Goal: Task Accomplishment & Management: Manage account settings

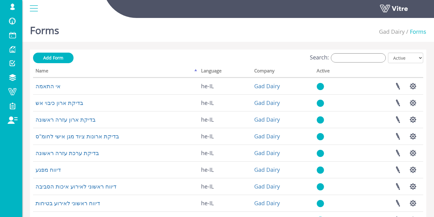
scroll to position [119, 0]
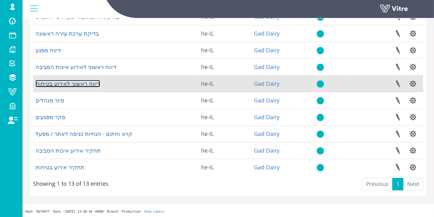
click at [77, 82] on link "דיווח ראשוני לאירוע בטיחות" at bounding box center [68, 83] width 65 height 7
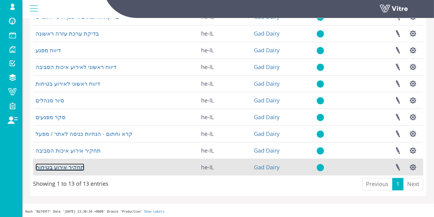
click at [74, 165] on link "תחקיר אירוע בטיחות" at bounding box center [60, 166] width 49 height 7
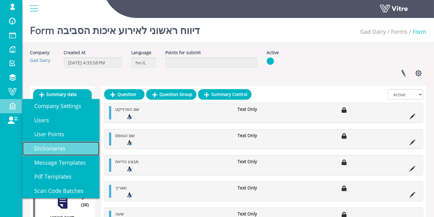
click at [50, 145] on span "Dictionaries" at bounding box center [46, 147] width 39 height 7
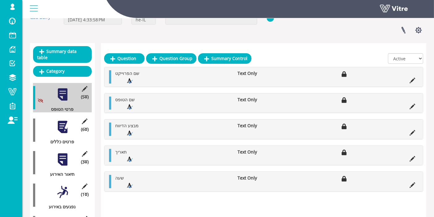
scroll to position [69, 0]
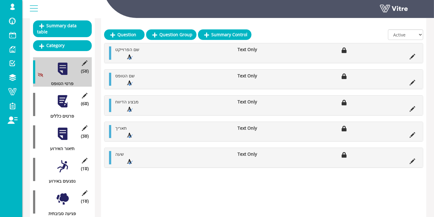
click at [66, 94] on div at bounding box center [63, 101] width 14 height 14
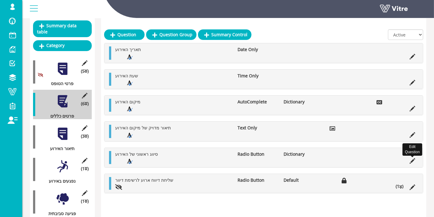
click at [415, 159] on icon at bounding box center [413, 161] width 6 height 6
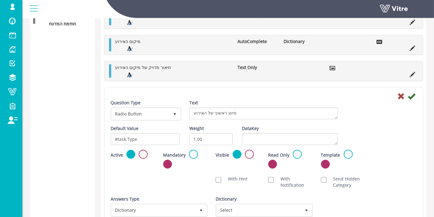
scroll to position [343, 0]
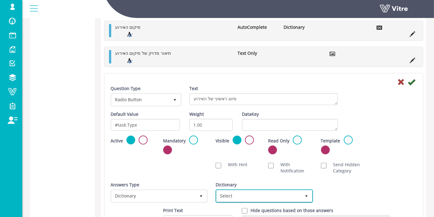
click at [250, 192] on span "Select" at bounding box center [259, 195] width 84 height 11
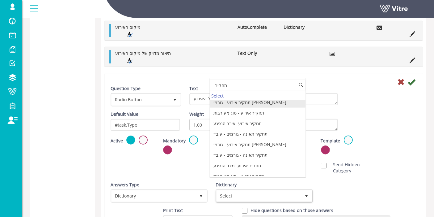
scroll to position [0, 0]
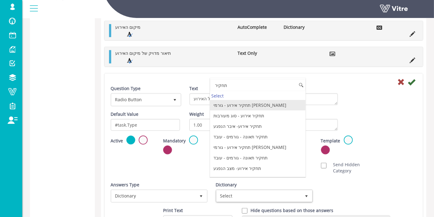
type input "תחקיר"
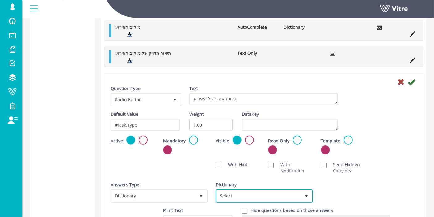
click at [263, 190] on span "Select" at bounding box center [259, 195] width 84 height 11
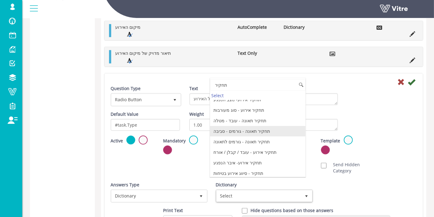
scroll to position [69, 0]
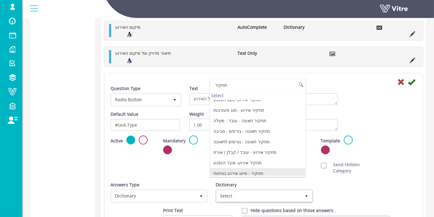
click at [263, 169] on li "תחקיר - סיווג אירוע בטיחות" at bounding box center [258, 173] width 96 height 11
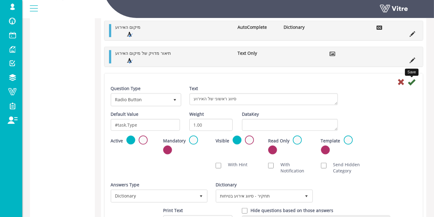
click at [412, 83] on icon at bounding box center [411, 81] width 7 height 7
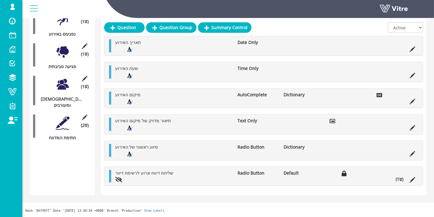
scroll to position [183, 0]
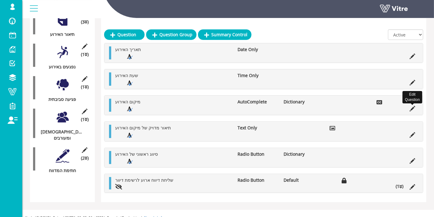
click at [413, 107] on icon at bounding box center [413, 109] width 6 height 6
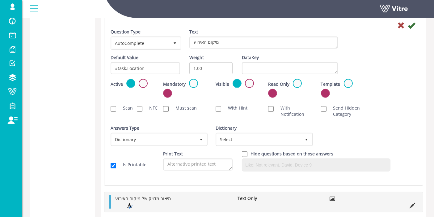
scroll to position [354, 0]
click at [278, 130] on div "Dictionary Select" at bounding box center [264, 134] width 96 height 21
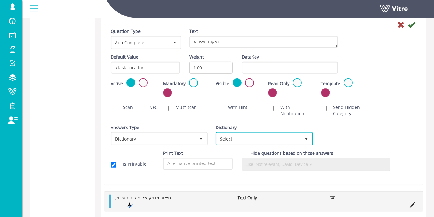
click at [278, 134] on span "Select" at bounding box center [259, 138] width 84 height 11
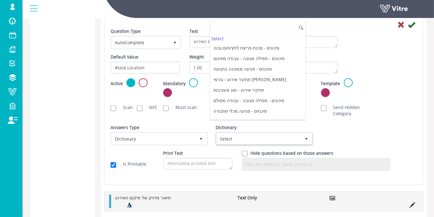
click at [350, 128] on div "Answers Type Dictionary 1 Answers Type Dictionary 1 Module Select Form Context …" at bounding box center [264, 137] width 316 height 26
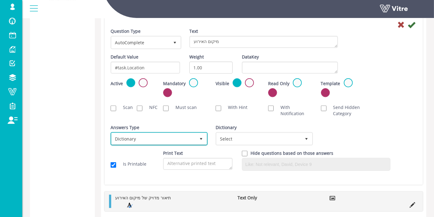
click at [181, 134] on span "Dictionary" at bounding box center [154, 138] width 84 height 11
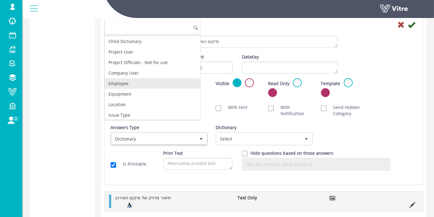
scroll to position [34, 0]
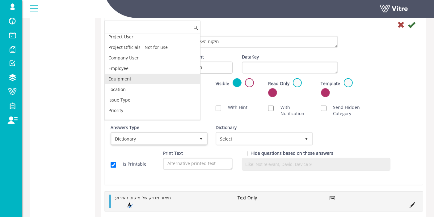
click at [143, 74] on li "Equipment" at bounding box center [153, 79] width 96 height 11
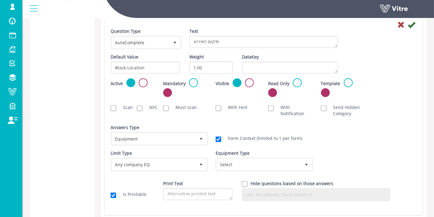
click at [173, 130] on div "Answers Type Equipment 7" at bounding box center [159, 134] width 96 height 21
click at [171, 133] on span "Equipment" at bounding box center [154, 138] width 84 height 11
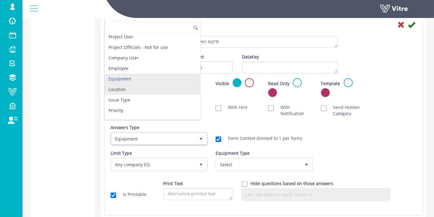
click at [130, 86] on li "Location" at bounding box center [153, 89] width 96 height 11
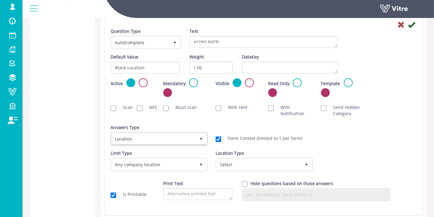
click at [390, 142] on div "Answers Type Dictionary 1 Answers Type Location 8 Module Select Form Context (l…" at bounding box center [264, 137] width 316 height 26
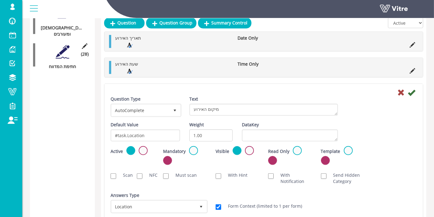
scroll to position [286, 0]
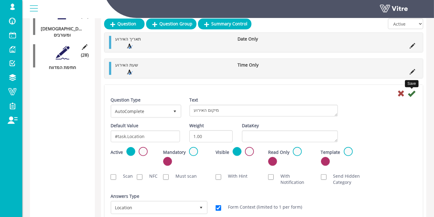
click at [413, 92] on icon at bounding box center [411, 93] width 7 height 7
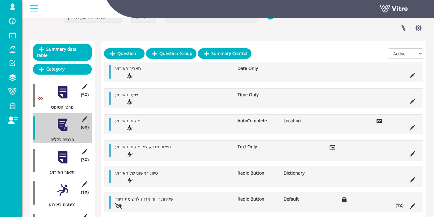
scroll to position [79, 0]
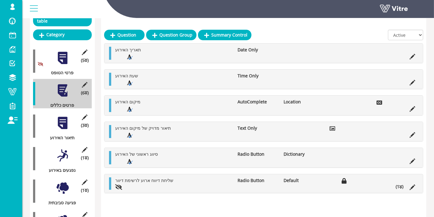
click at [65, 116] on div at bounding box center [63, 123] width 14 height 14
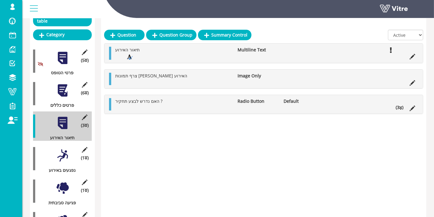
click at [403, 108] on li "(3 )" at bounding box center [400, 107] width 14 height 6
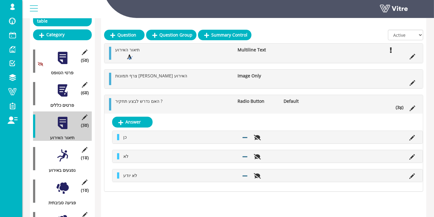
click at [61, 148] on div at bounding box center [63, 155] width 14 height 14
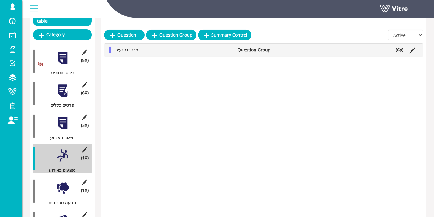
click at [399, 50] on li "(6 )" at bounding box center [400, 50] width 14 height 6
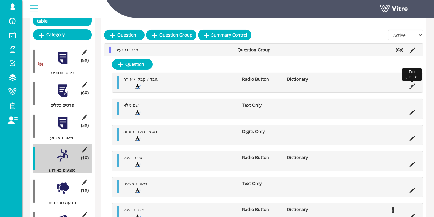
click at [411, 84] on icon at bounding box center [413, 86] width 6 height 6
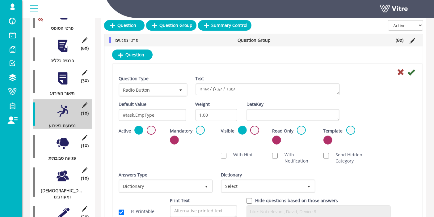
scroll to position [148, 0]
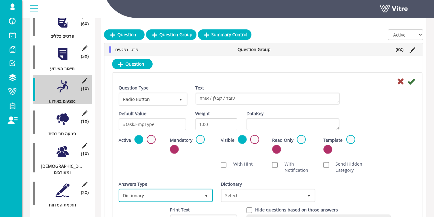
click at [181, 193] on span "Dictionary" at bounding box center [160, 195] width 81 height 11
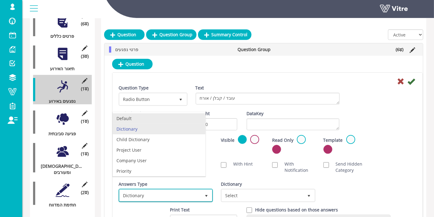
click at [152, 119] on li "Default" at bounding box center [159, 118] width 93 height 11
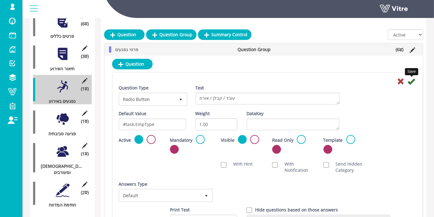
click at [411, 81] on icon at bounding box center [411, 81] width 7 height 7
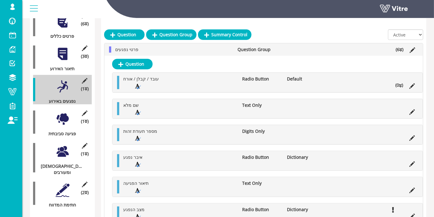
click at [402, 86] on li "(0 )" at bounding box center [400, 85] width 14 height 6
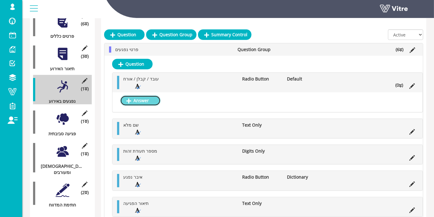
click at [145, 100] on link "Answer" at bounding box center [140, 100] width 41 height 11
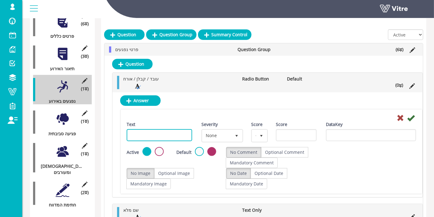
click at [149, 138] on input "Text" at bounding box center [160, 135] width 66 height 12
type input "עובד"
click at [411, 118] on icon at bounding box center [410, 117] width 7 height 7
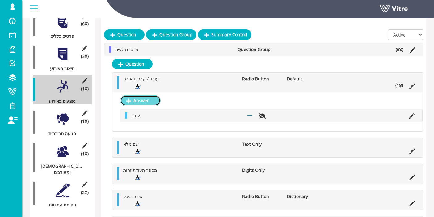
click at [150, 99] on link "Answer" at bounding box center [140, 100] width 41 height 11
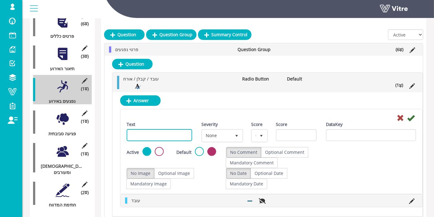
click at [157, 129] on input "Text" at bounding box center [160, 135] width 66 height 12
type input "קבלן"
click at [411, 117] on icon at bounding box center [410, 117] width 7 height 7
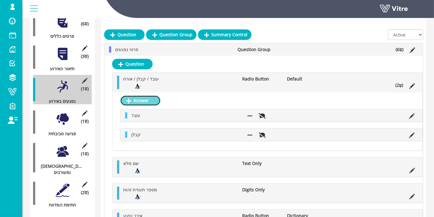
click at [149, 99] on link "Answer" at bounding box center [140, 100] width 41 height 11
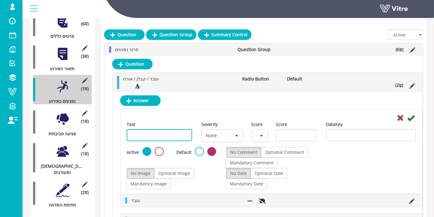
click at [138, 130] on input "Text" at bounding box center [160, 135] width 66 height 12
type input "אורח"
click at [413, 116] on icon at bounding box center [410, 117] width 7 height 7
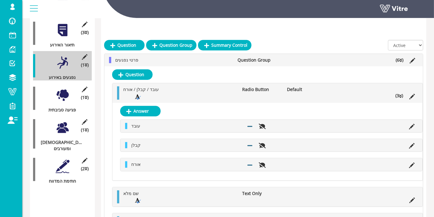
scroll to position [183, 0]
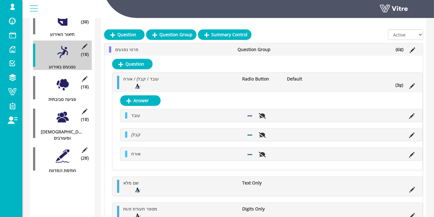
click at [401, 85] on icon at bounding box center [400, 85] width 3 height 4
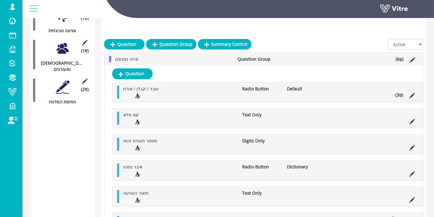
scroll to position [301, 0]
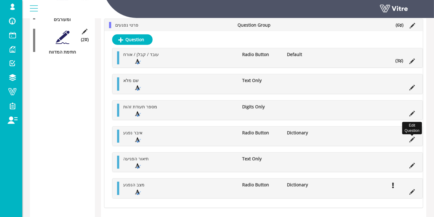
click at [414, 138] on icon at bounding box center [413, 140] width 6 height 6
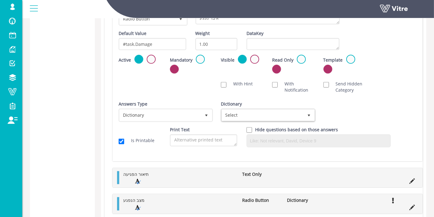
scroll to position [439, 0]
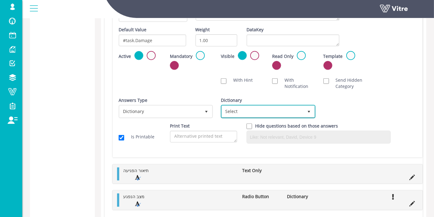
click at [266, 108] on span "Select" at bounding box center [262, 111] width 81 height 11
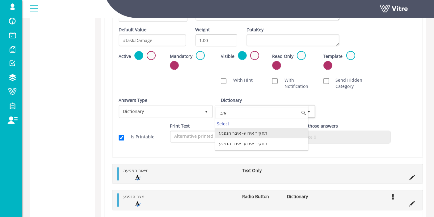
click at [258, 131] on li "תחקיר אירוע- איבר הנפגע" at bounding box center [261, 133] width 93 height 11
type input "איב"
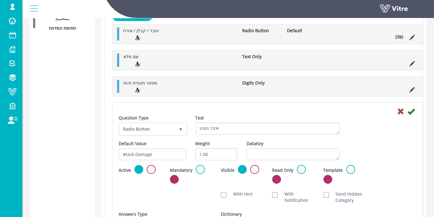
scroll to position [335, 0]
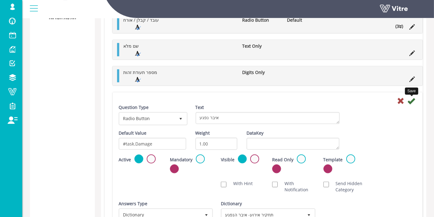
click at [412, 99] on icon at bounding box center [411, 100] width 7 height 7
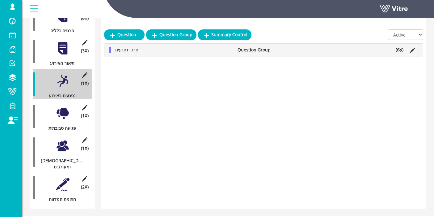
click at [401, 50] on icon at bounding box center [401, 50] width 3 height 4
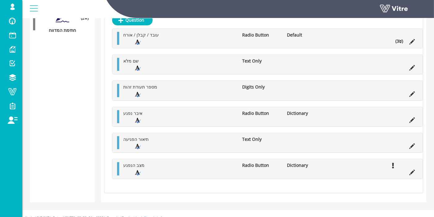
scroll to position [323, 0]
click at [413, 171] on icon at bounding box center [413, 172] width 6 height 6
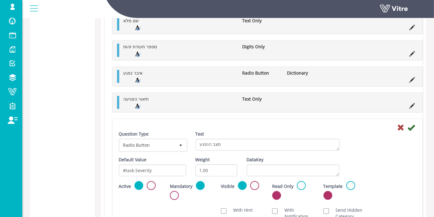
scroll to position [404, 0]
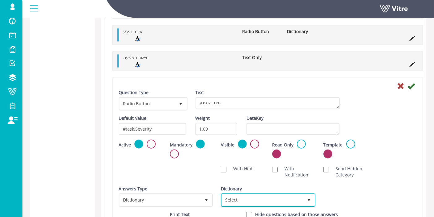
click at [269, 195] on span "Select" at bounding box center [262, 199] width 81 height 11
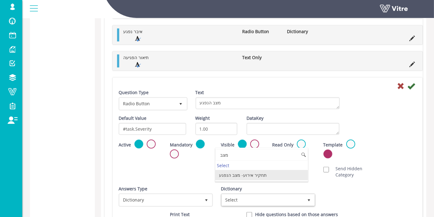
click at [238, 173] on li "תחקיר אירוע- מצב הנפגע" at bounding box center [261, 175] width 93 height 11
type input "מצב"
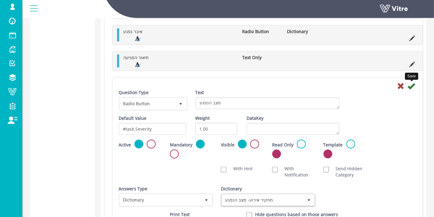
click at [414, 85] on icon at bounding box center [411, 85] width 7 height 7
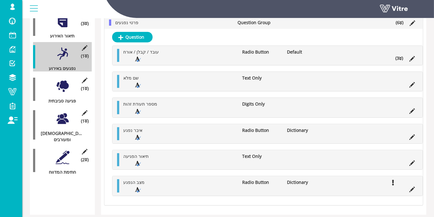
scroll to position [150, 0]
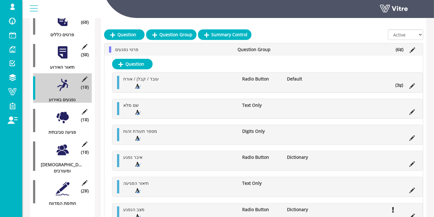
click at [63, 110] on div at bounding box center [63, 117] width 14 height 14
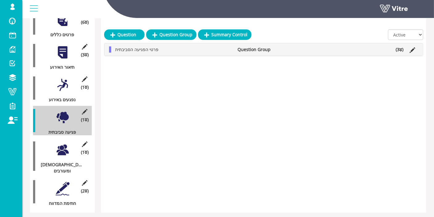
click at [398, 47] on li "(3 )" at bounding box center [400, 49] width 14 height 6
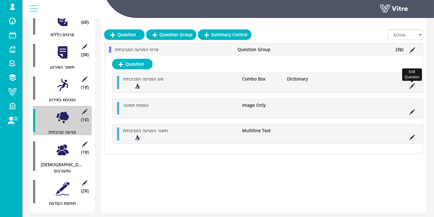
click at [412, 85] on icon at bounding box center [413, 86] width 6 height 6
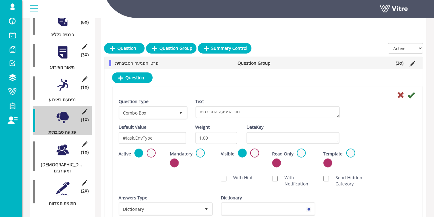
scroll to position [184, 0]
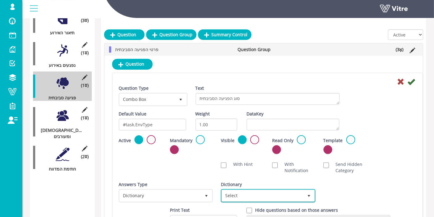
click at [268, 195] on span "Select" at bounding box center [262, 195] width 81 height 11
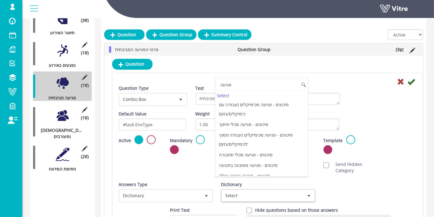
scroll to position [66, 0]
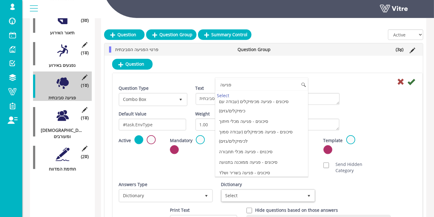
click at [242, 88] on input "פגיעה" at bounding box center [261, 85] width 93 height 12
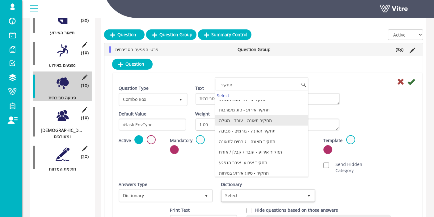
scroll to position [69, 0]
type input "תחקיר"
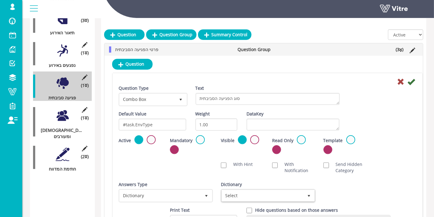
click at [205, 162] on div "Scan NFC Must scan With Hint With Notification Send Hidden Category No Image Op…" at bounding box center [267, 167] width 307 height 19
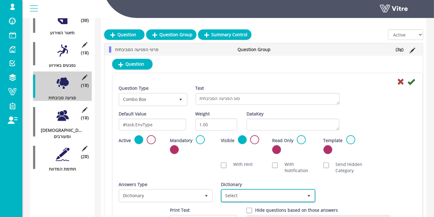
click at [287, 196] on span "Select" at bounding box center [262, 195] width 81 height 11
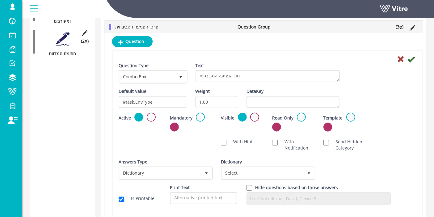
scroll to position [325, 0]
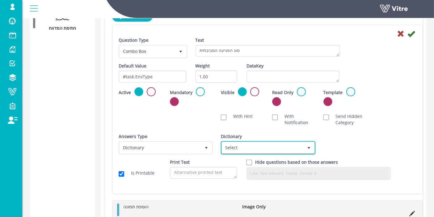
click at [268, 145] on span "Select" at bounding box center [262, 147] width 81 height 11
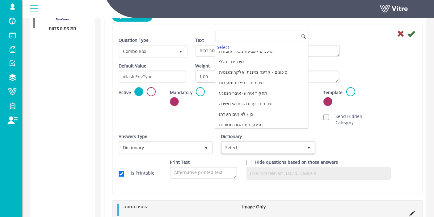
click at [381, 127] on div "Scan NFC Must scan With Hint With Notification Send Hidden Category No Image Op…" at bounding box center [267, 119] width 307 height 19
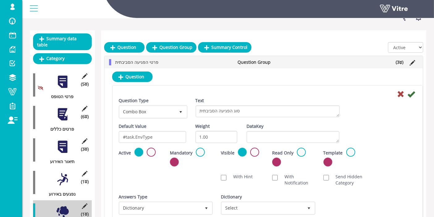
scroll to position [0, 0]
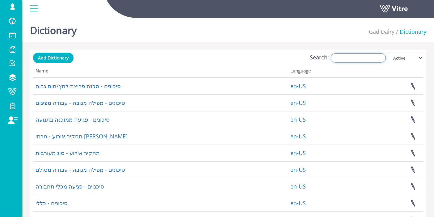
click at [345, 55] on input "Search:" at bounding box center [358, 57] width 55 height 9
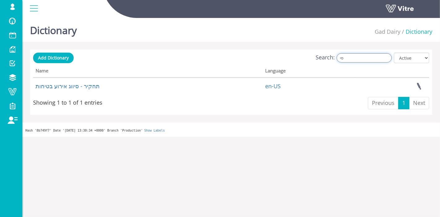
type input "ס"
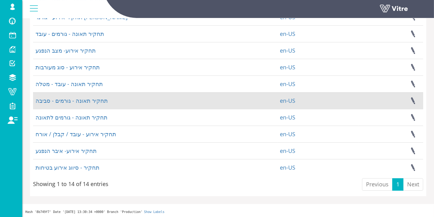
scroll to position [136, 0]
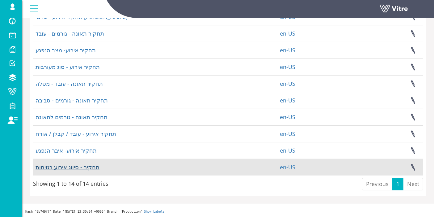
type input "תחק"
click at [63, 166] on link "תחקיר - סיווג אירוע בטיחות" at bounding box center [68, 166] width 64 height 7
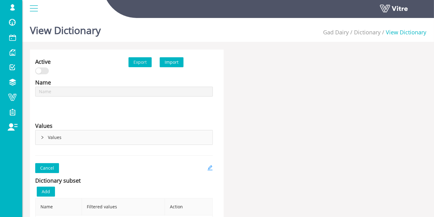
type input "תחקיר - סיווג אירוע בטיחות"
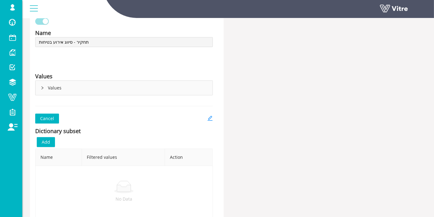
scroll to position [79, 0]
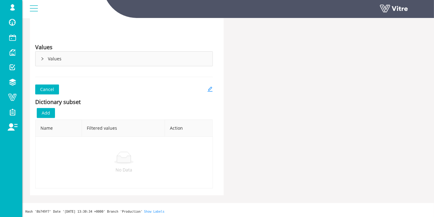
click at [43, 60] on icon "right" at bounding box center [43, 59] width 4 height 4
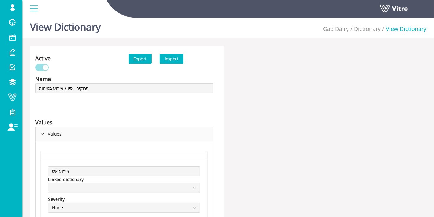
scroll to position [0, 0]
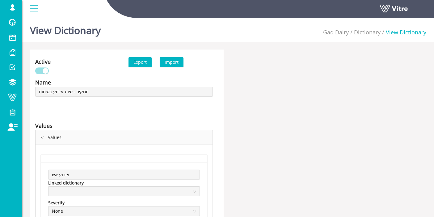
click at [402, 32] on li "View Dictionary" at bounding box center [404, 32] width 46 height 9
click at [373, 32] on link "Dictionary" at bounding box center [367, 31] width 27 height 7
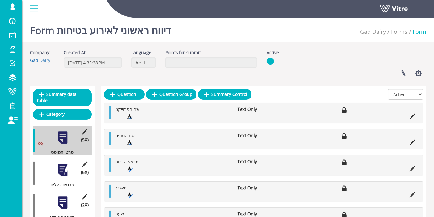
click at [64, 164] on div at bounding box center [63, 170] width 14 height 14
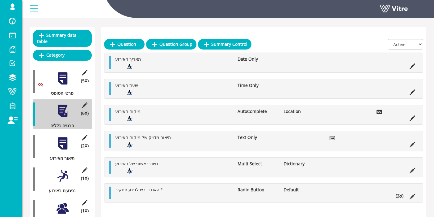
scroll to position [69, 0]
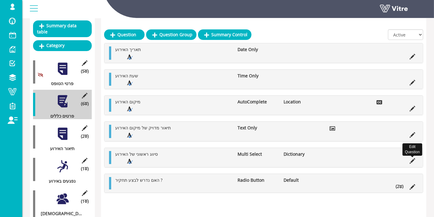
click at [413, 160] on icon at bounding box center [413, 161] width 6 height 6
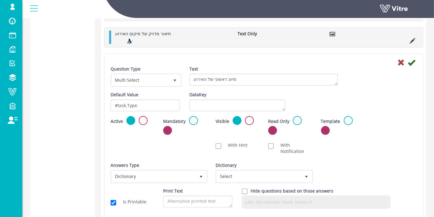
scroll to position [378, 0]
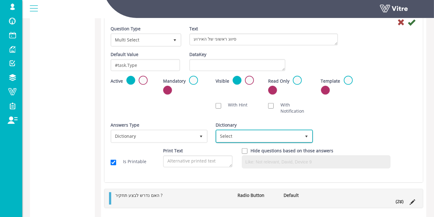
click at [253, 138] on span "Select" at bounding box center [259, 135] width 84 height 11
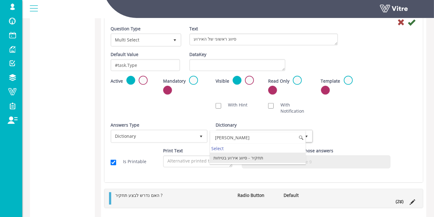
drag, startPoint x: 259, startPoint y: 154, endPoint x: 266, endPoint y: 146, distance: 10.5
click at [259, 154] on li "תחקיר - סיווג אירוע בטיחות" at bounding box center [258, 157] width 96 height 11
type input "סיוו"
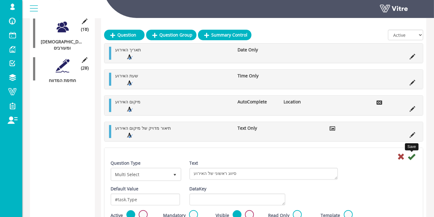
click at [412, 157] on icon at bounding box center [411, 156] width 7 height 7
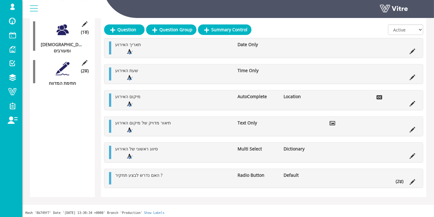
scroll to position [240, 0]
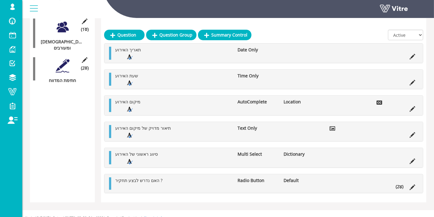
click at [400, 185] on icon at bounding box center [401, 187] width 3 height 4
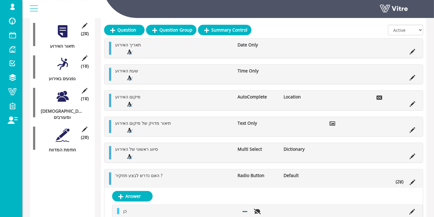
scroll to position [102, 0]
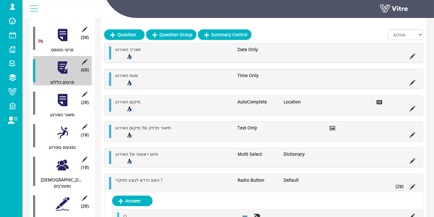
click at [59, 95] on div at bounding box center [63, 100] width 14 height 14
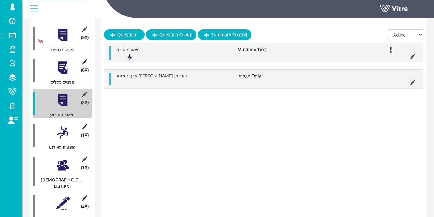
click at [64, 128] on div at bounding box center [63, 133] width 14 height 14
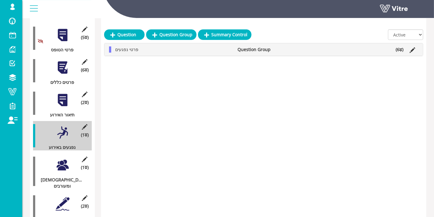
click at [404, 52] on li "(6 )" at bounding box center [400, 49] width 14 height 6
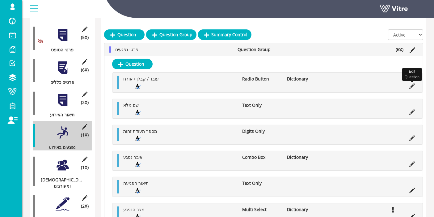
click at [415, 87] on icon at bounding box center [413, 86] width 6 height 6
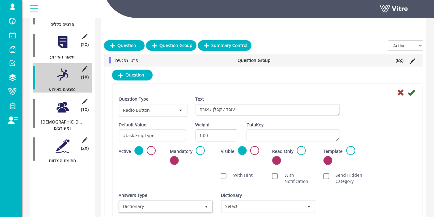
scroll to position [171, 0]
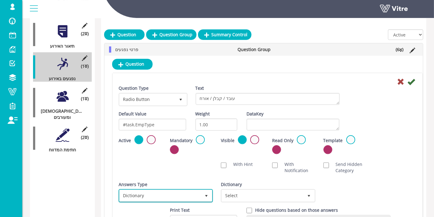
click at [170, 199] on span "Dictionary" at bounding box center [160, 195] width 81 height 11
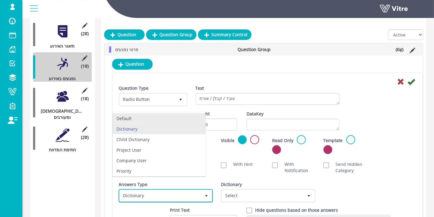
click at [152, 121] on li "Default" at bounding box center [159, 118] width 93 height 11
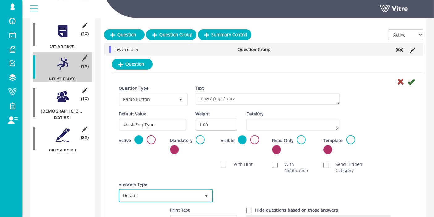
click at [175, 197] on span "Default" at bounding box center [160, 195] width 81 height 11
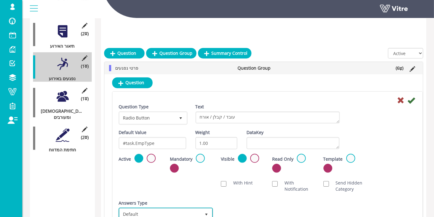
scroll to position [205, 0]
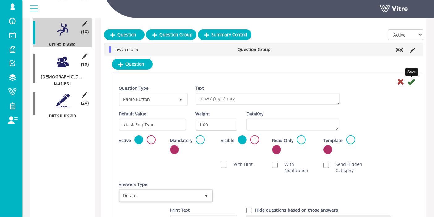
click at [412, 81] on icon at bounding box center [411, 81] width 7 height 7
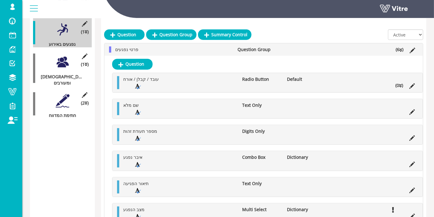
click at [398, 85] on li "(0 )" at bounding box center [400, 85] width 14 height 6
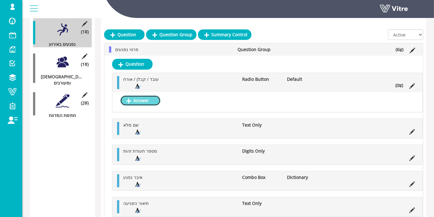
click at [145, 98] on link "Answer" at bounding box center [140, 100] width 41 height 11
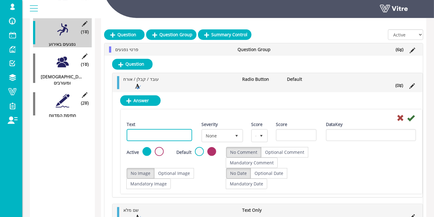
drag, startPoint x: 189, startPoint y: 130, endPoint x: 188, endPoint y: 133, distance: 3.2
click at [189, 130] on input "Text" at bounding box center [160, 135] width 66 height 12
type input "עובד"
click at [413, 117] on icon at bounding box center [410, 117] width 7 height 7
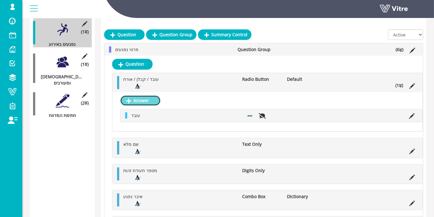
click at [156, 100] on link "Answer" at bounding box center [140, 100] width 41 height 11
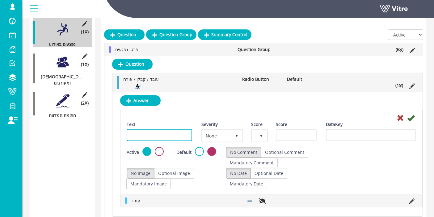
click at [151, 130] on input "Text" at bounding box center [160, 135] width 66 height 12
type input "קבלן"
click at [412, 119] on icon at bounding box center [410, 117] width 7 height 7
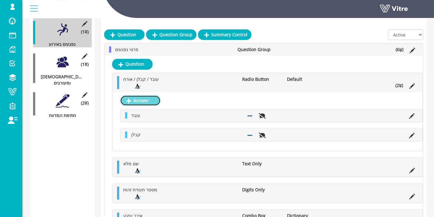
click at [139, 95] on link "Answer" at bounding box center [140, 100] width 41 height 11
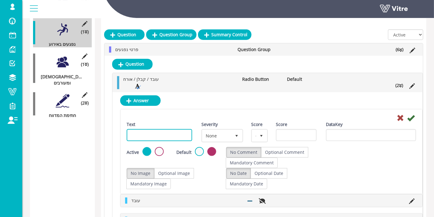
click at [167, 130] on input "Text" at bounding box center [160, 135] width 66 height 12
type input "אורח"
click at [414, 116] on icon at bounding box center [410, 117] width 7 height 7
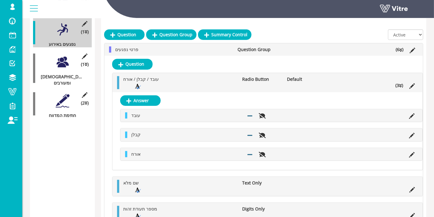
click at [402, 83] on icon at bounding box center [400, 85] width 3 height 4
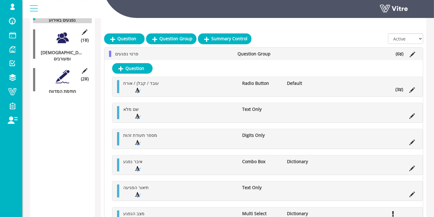
scroll to position [240, 0]
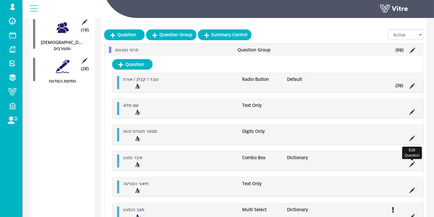
click at [413, 161] on icon at bounding box center [413, 164] width 6 height 6
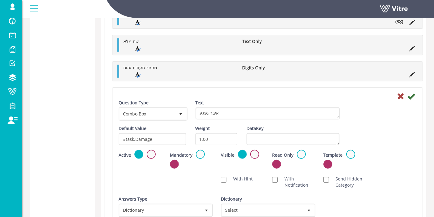
scroll to position [343, 0]
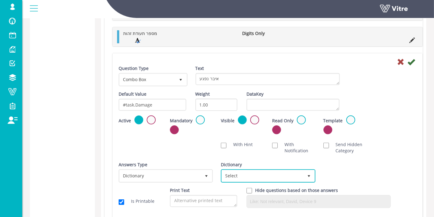
click at [246, 174] on span "Select" at bounding box center [262, 175] width 81 height 11
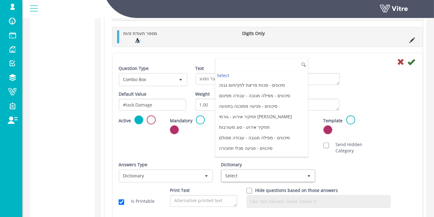
click at [263, 65] on input at bounding box center [261, 65] width 93 height 12
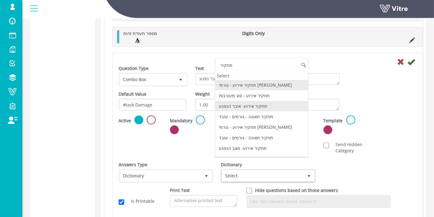
click at [270, 102] on li "תחקיר אירוע- איבר הנפגע" at bounding box center [261, 106] width 93 height 11
type input "תחקיר"
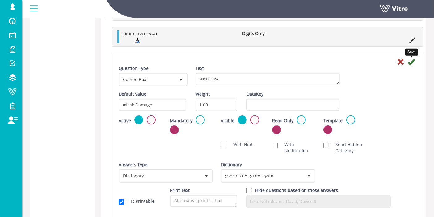
click at [413, 61] on icon at bounding box center [411, 61] width 7 height 7
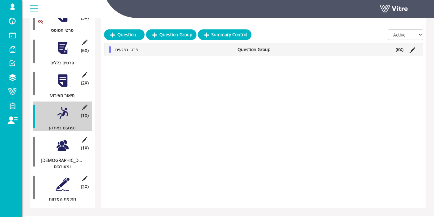
click at [402, 50] on icon at bounding box center [401, 50] width 3 height 4
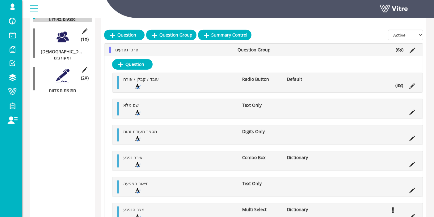
scroll to position [258, 0]
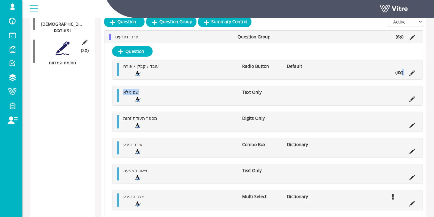
drag, startPoint x: 402, startPoint y: 71, endPoint x: 271, endPoint y: 80, distance: 131.1
click at [271, 80] on div "עובד / קבלן / אורח Radio Button Default (3 ) Answer עובד קבלן אורח שם מלא Text …" at bounding box center [267, 135] width 311 height 150
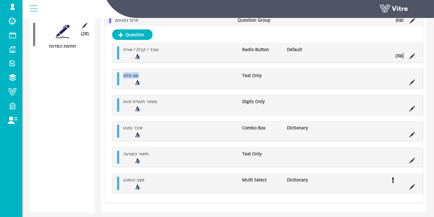
scroll to position [289, 0]
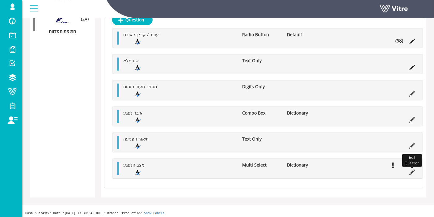
click at [413, 169] on icon at bounding box center [413, 172] width 6 height 6
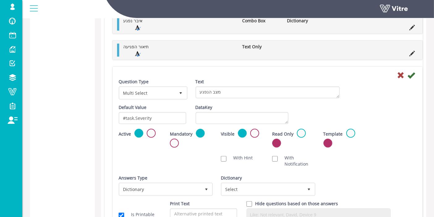
scroll to position [392, 0]
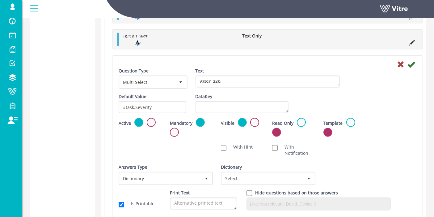
drag, startPoint x: 259, startPoint y: 164, endPoint x: 258, endPoint y: 172, distance: 7.2
click at [259, 164] on div "Dictionary Select" at bounding box center [267, 174] width 93 height 21
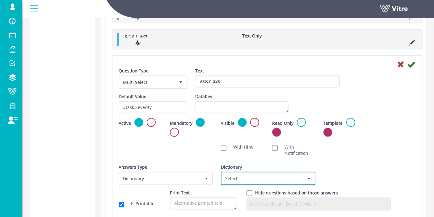
click at [258, 173] on span "Select" at bounding box center [262, 178] width 81 height 11
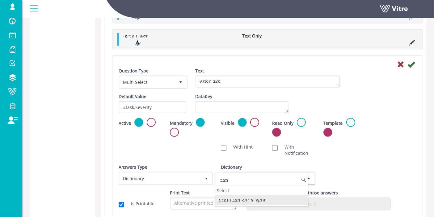
click at [260, 200] on li "תחקיר אירוע- מצב הנפגע" at bounding box center [261, 199] width 93 height 11
type input "מצב"
click at [418, 60] on div at bounding box center [267, 63] width 307 height 7
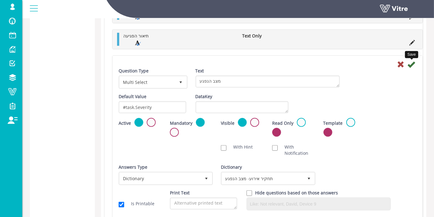
click at [413, 62] on icon at bounding box center [411, 64] width 7 height 7
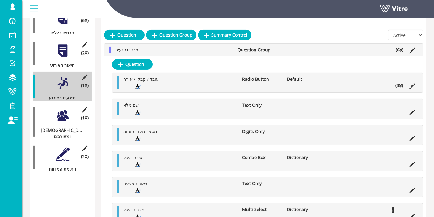
click at [65, 109] on div at bounding box center [63, 116] width 14 height 14
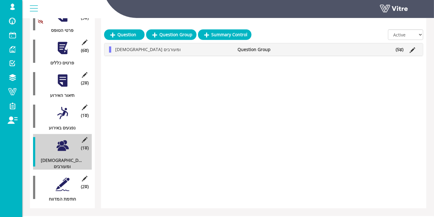
click at [400, 49] on icon at bounding box center [401, 50] width 3 height 4
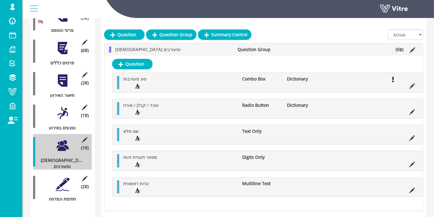
scroll to position [152, 0]
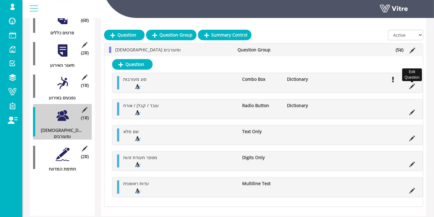
click at [414, 84] on icon at bounding box center [413, 86] width 6 height 6
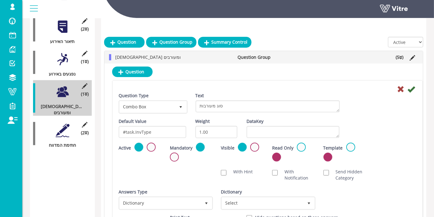
scroll to position [186, 0]
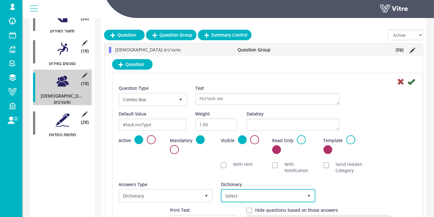
click at [261, 194] on span "Select" at bounding box center [262, 195] width 81 height 11
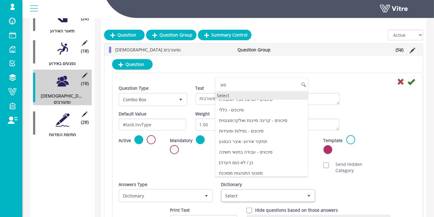
scroll to position [0, 0]
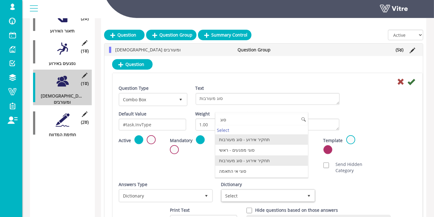
click at [248, 161] on li "תחקיר אירוע - סוג מעורבות" at bounding box center [261, 160] width 93 height 11
type input "סוג"
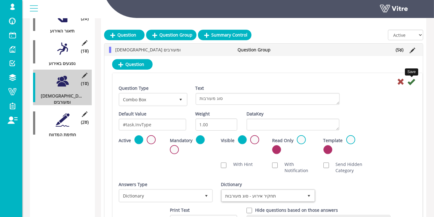
click at [414, 80] on icon at bounding box center [411, 81] width 7 height 7
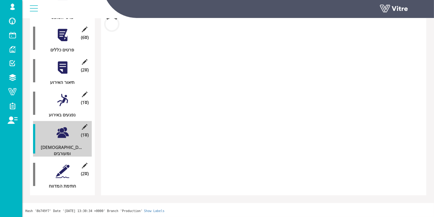
scroll to position [186, 0]
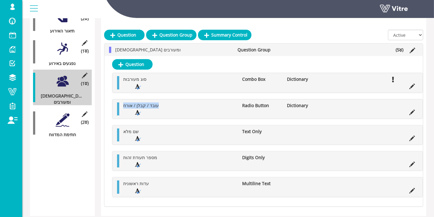
drag, startPoint x: 173, startPoint y: 107, endPoint x: 114, endPoint y: 106, distance: 59.1
click at [114, 106] on div "עובד / קבלן / אורח Radio Button Dictionary" at bounding box center [268, 108] width 310 height 19
copy span "עובד / קבלן / אורח"
click at [410, 112] on icon at bounding box center [413, 112] width 6 height 6
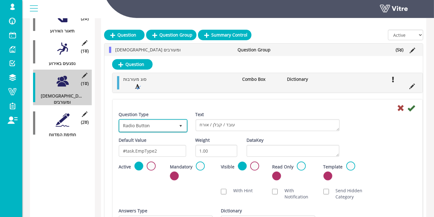
click at [145, 126] on span "Radio Button" at bounding box center [148, 125] width 56 height 11
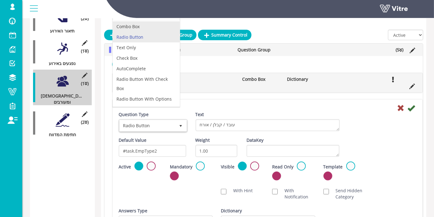
click at [137, 28] on li "Combo Box" at bounding box center [146, 26] width 67 height 11
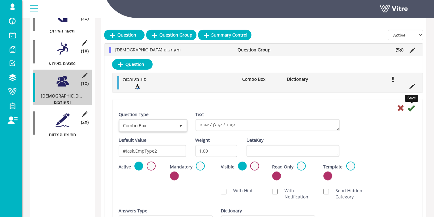
click at [412, 106] on icon at bounding box center [411, 107] width 7 height 7
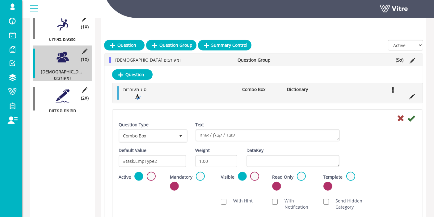
scroll to position [221, 0]
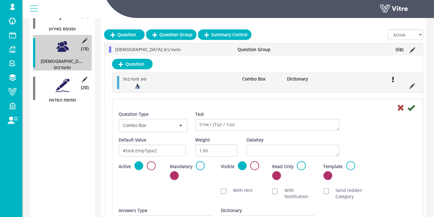
click at [411, 106] on icon at bounding box center [411, 107] width 7 height 7
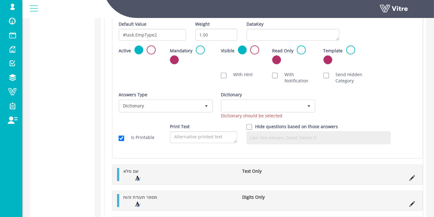
scroll to position [392, 0]
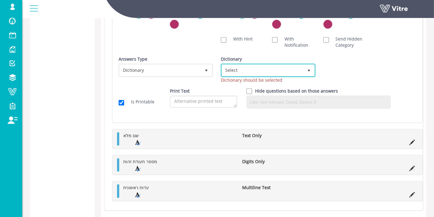
click at [271, 69] on span "Select" at bounding box center [262, 70] width 81 height 11
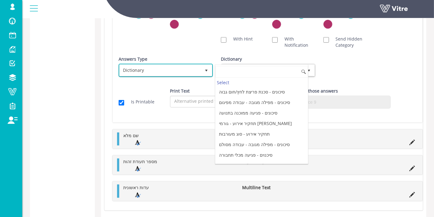
click at [153, 74] on span "Dictionary" at bounding box center [160, 70] width 81 height 11
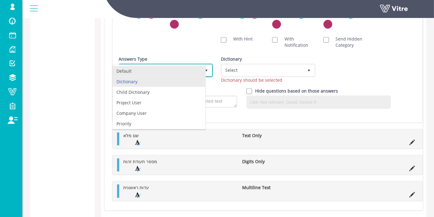
drag, startPoint x: 135, startPoint y: 74, endPoint x: 141, endPoint y: 73, distance: 5.3
click at [135, 73] on li "Default" at bounding box center [159, 71] width 93 height 11
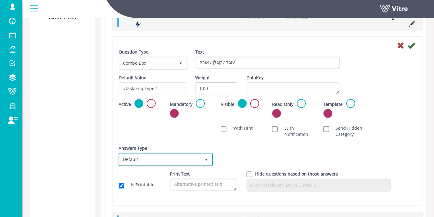
scroll to position [255, 0]
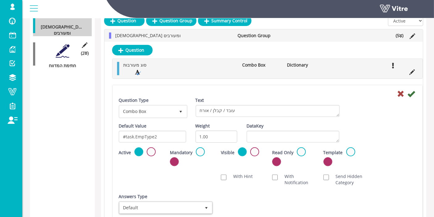
click at [413, 91] on icon at bounding box center [411, 93] width 7 height 7
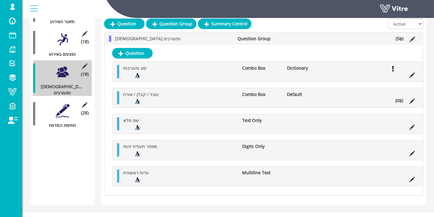
scroll to position [185, 0]
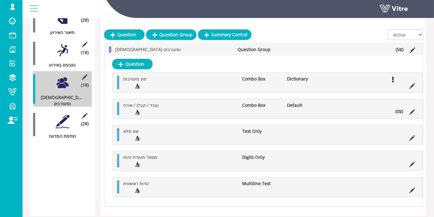
click at [400, 113] on li "(0 )" at bounding box center [400, 111] width 14 height 6
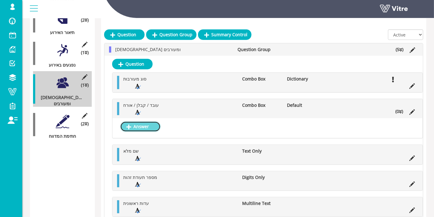
click at [141, 126] on link "Answer" at bounding box center [140, 126] width 41 height 11
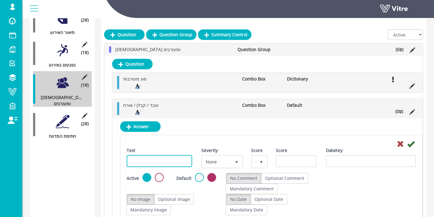
click at [170, 165] on input "Text" at bounding box center [160, 161] width 66 height 12
type input "קבלן"
click at [411, 142] on icon at bounding box center [410, 143] width 7 height 7
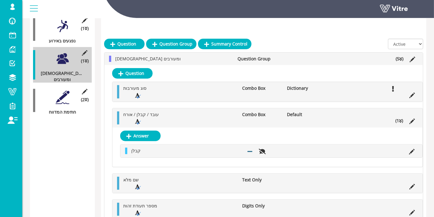
scroll to position [219, 0]
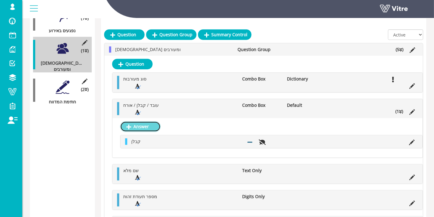
click at [145, 126] on link "Answer" at bounding box center [140, 126] width 41 height 11
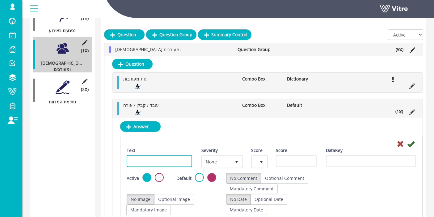
click at [178, 158] on input "Text" at bounding box center [160, 161] width 66 height 12
type input "עובד"
click at [414, 140] on icon at bounding box center [410, 143] width 7 height 7
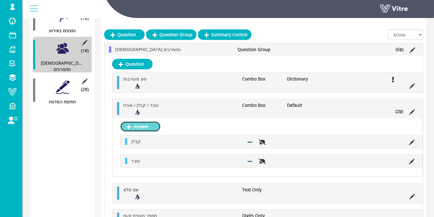
click at [146, 124] on link "Answer" at bounding box center [140, 126] width 41 height 11
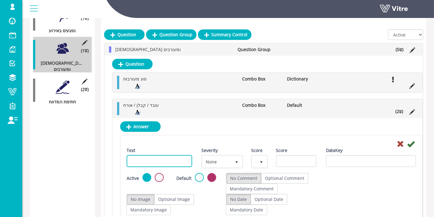
click at [150, 158] on input "Text" at bounding box center [160, 161] width 66 height 12
type input "אורח"
click at [412, 144] on icon at bounding box center [410, 143] width 7 height 7
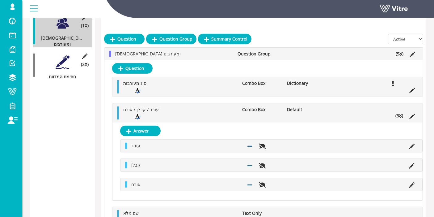
scroll to position [253, 0]
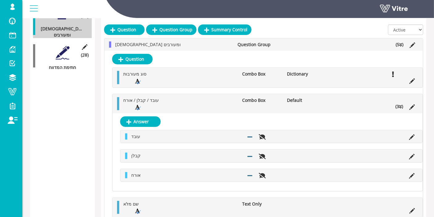
click at [400, 104] on icon at bounding box center [400, 106] width 3 height 4
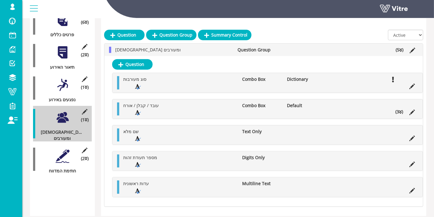
click at [64, 149] on div at bounding box center [63, 156] width 14 height 14
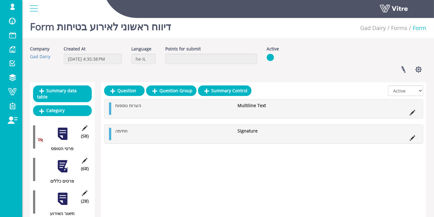
scroll to position [0, 0]
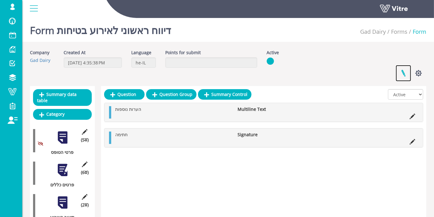
click at [408, 75] on link at bounding box center [403, 73] width 15 height 16
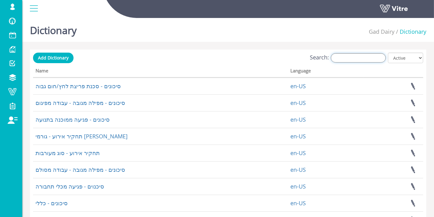
click at [374, 56] on input "Search:" at bounding box center [358, 57] width 55 height 9
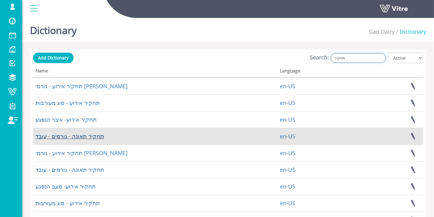
type input "תחקיר"
click at [75, 134] on link "תחקיר תאונה - גורמים - עובד" at bounding box center [70, 135] width 69 height 7
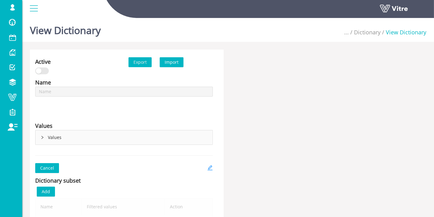
scroll to position [69, 0]
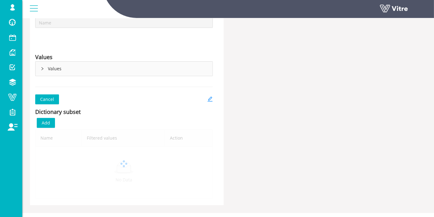
type input "תחקיר תאונה - גורמים - עובד"
click at [46, 71] on div "Values" at bounding box center [124, 69] width 177 height 14
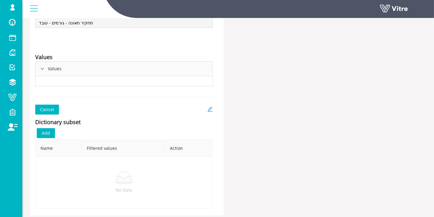
click at [40, 66] on div "Values" at bounding box center [124, 69] width 177 height 14
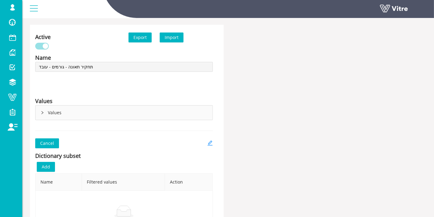
scroll to position [0, 0]
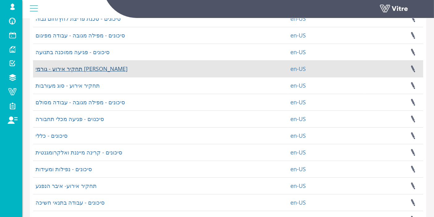
scroll to position [69, 0]
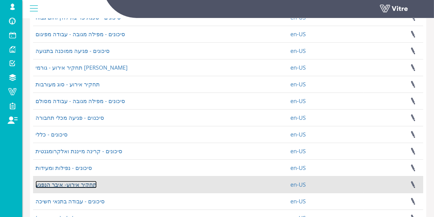
click at [76, 183] on link "תחקיר אירוע- איבר הנפגע" at bounding box center [66, 184] width 61 height 7
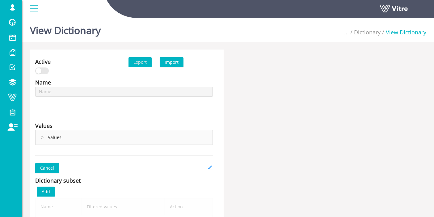
click at [40, 136] on div "Values" at bounding box center [124, 137] width 177 height 14
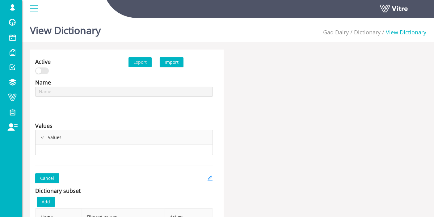
type input "תחקיר אירוע- איבר הנפגע"
click at [41, 137] on icon "right" at bounding box center [42, 138] width 3 height 2
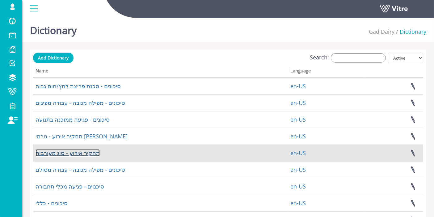
click at [62, 153] on link "תחקיר אירוע - סוג מעורבות" at bounding box center [68, 152] width 64 height 7
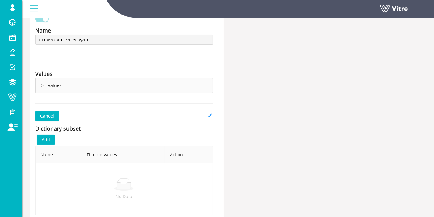
scroll to position [69, 0]
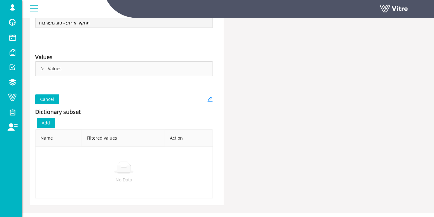
click at [41, 66] on div "Values" at bounding box center [124, 69] width 177 height 14
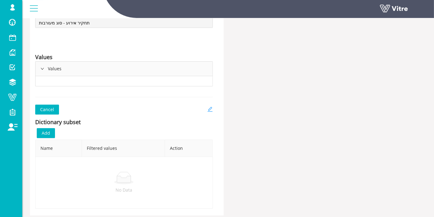
click at [211, 107] on icon "edit" at bounding box center [210, 109] width 6 height 6
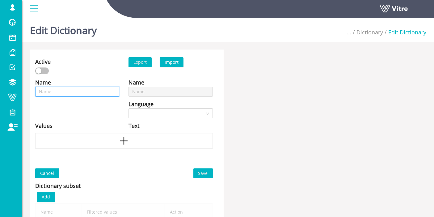
click at [90, 93] on input "text" at bounding box center [77, 92] width 84 height 10
type input "תחקיר אירוע - סוג מעורבות"
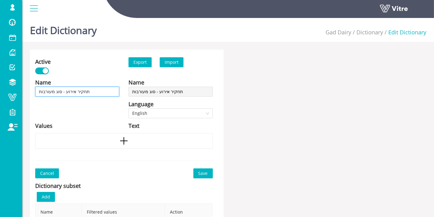
type input "תחקיר אירוע - סוג מעורבותע"
type input "תחקיר אירוע - סוג מעורבותעד"
type input "תחקיר אירוע - סוג מעורבותע"
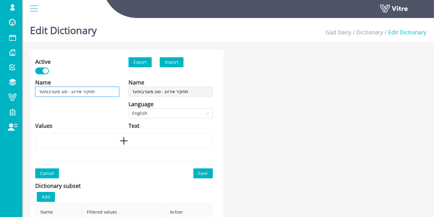
type input "תחקיר אירוע - סוג מעורבותע"
type input "תחקיר אירוע - סוג מעורבות"
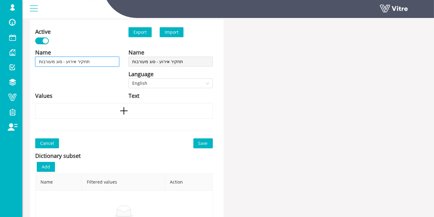
scroll to position [69, 0]
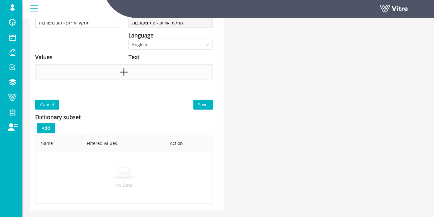
click at [125, 79] on div at bounding box center [124, 71] width 178 height 15
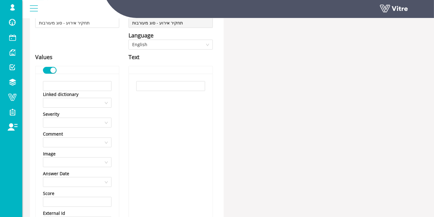
click at [90, 92] on div "Linked dictionary" at bounding box center [77, 94] width 69 height 7
click at [91, 86] on input "text" at bounding box center [77, 86] width 69 height 10
paste input "מעורב באירוע/בתאונה"
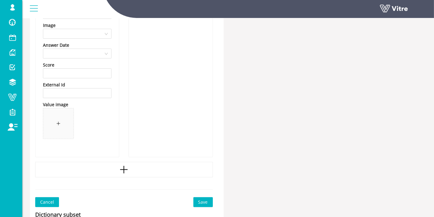
scroll to position [240, 0]
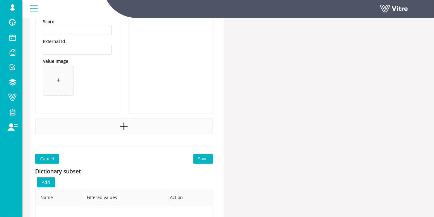
type input "מעורב באירוע/בתאונה"
click at [124, 128] on icon "plus" at bounding box center [124, 125] width 1 height 7
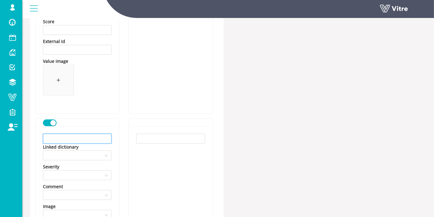
click at [96, 136] on input "text" at bounding box center [77, 139] width 69 height 10
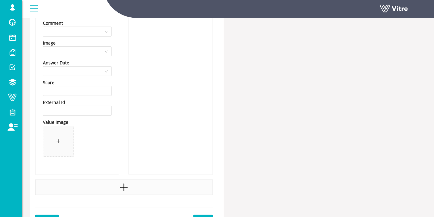
scroll to position [446, 0]
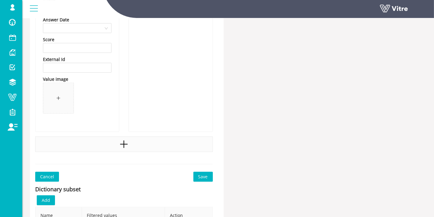
type input "עד"
click at [117, 141] on div at bounding box center [124, 143] width 178 height 15
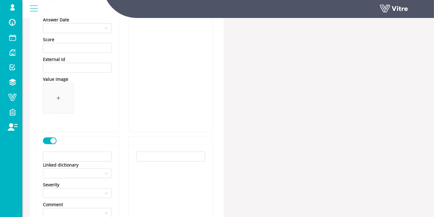
click at [103, 153] on input "text" at bounding box center [77, 156] width 69 height 10
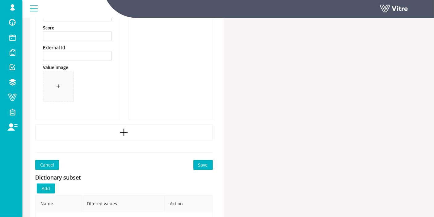
scroll to position [721, 0]
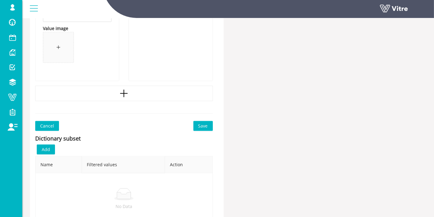
type input "אחר"
click at [208, 129] on button "Save" at bounding box center [203, 126] width 19 height 10
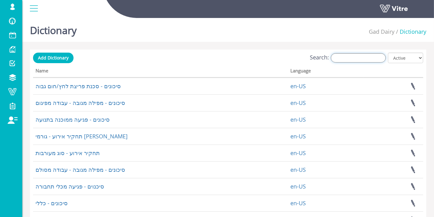
click at [356, 59] on input "Search:" at bounding box center [358, 57] width 55 height 9
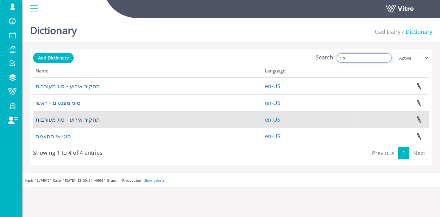
type input "סוג"
click at [75, 118] on link "תחקיר אירוע - סוג מעורבות" at bounding box center [68, 119] width 64 height 7
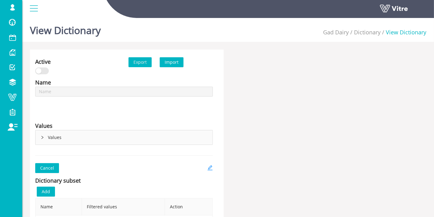
type input "תחקיר אירוע - סוג מעורבות"
click at [43, 137] on icon "right" at bounding box center [42, 137] width 2 height 3
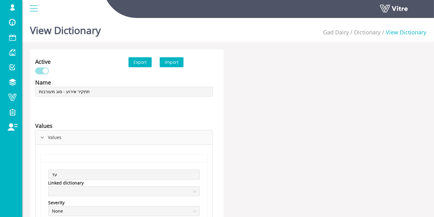
click at [38, 135] on div "Values" at bounding box center [124, 137] width 177 height 14
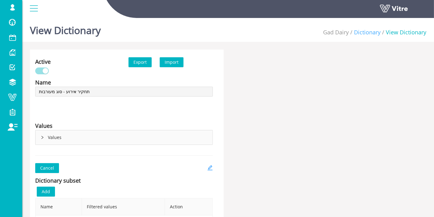
click at [377, 34] on link "Dictionary" at bounding box center [367, 31] width 27 height 7
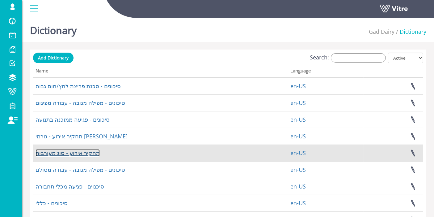
click at [70, 153] on link "תחקיר אירוע - סוג מעורבות" at bounding box center [68, 152] width 64 height 7
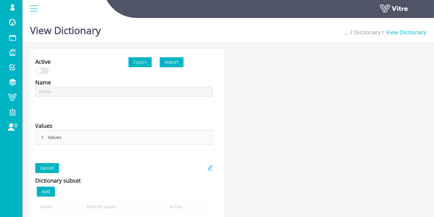
click at [59, 141] on div "Values" at bounding box center [124, 137] width 177 height 14
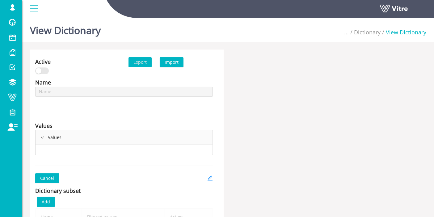
click at [59, 141] on div "Values" at bounding box center [124, 137] width 177 height 14
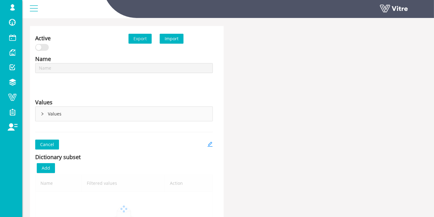
type input "תחקיר אירוע - סוג מעורבות"
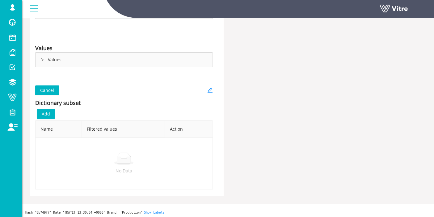
scroll to position [79, 0]
click at [54, 92] on button "Cancel" at bounding box center [47, 89] width 24 height 10
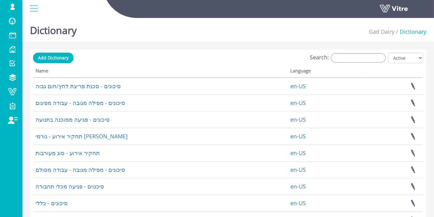
click at [356, 50] on div "Dictionary Gad Dairy Dictionary Add Dictionary Search: All Active Not Active Pr…" at bounding box center [228, 192] width 412 height 355
click at [356, 58] on input "Search:" at bounding box center [358, 57] width 55 height 9
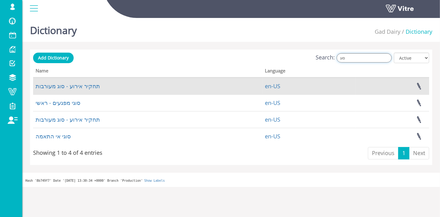
type input "סוג"
click at [71, 92] on td "תחקיר אירוע - סוג מעורבות" at bounding box center [147, 86] width 229 height 17
click at [74, 88] on link "תחקיר אירוע - סוג מעורבות" at bounding box center [68, 85] width 64 height 7
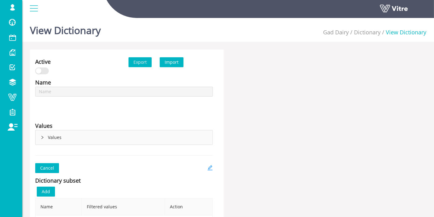
type input "תחקיר אירוע - סוג מעורבות"
click at [72, 138] on div "Values" at bounding box center [124, 137] width 177 height 14
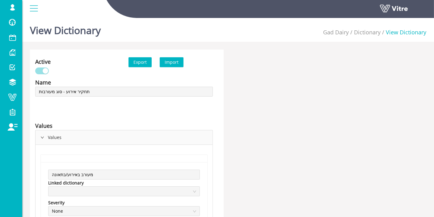
click at [72, 138] on div "Values" at bounding box center [124, 137] width 177 height 14
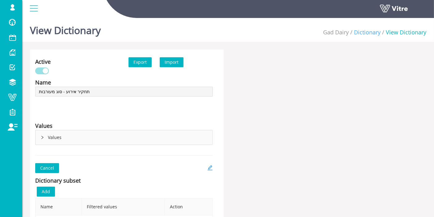
click at [375, 32] on link "Dictionary" at bounding box center [367, 31] width 27 height 7
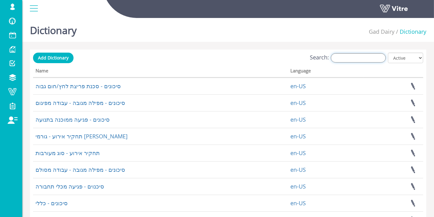
click at [369, 53] on input "Search:" at bounding box center [358, 57] width 55 height 9
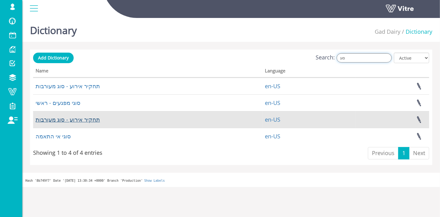
type input "סוג"
click at [68, 118] on link "תחקיר אירוע - סוג מעורבות" at bounding box center [68, 119] width 64 height 7
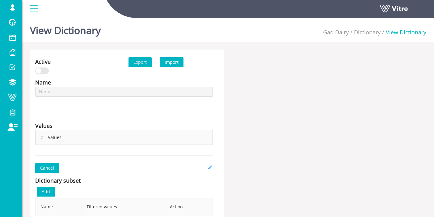
type input "תחקיר אירוע - סוג מעורבות"
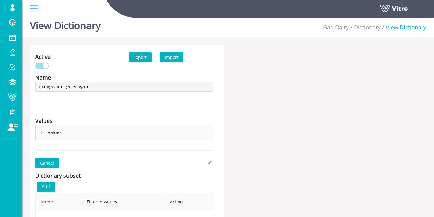
scroll to position [34, 0]
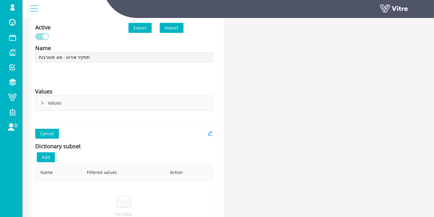
click at [42, 99] on div "Values" at bounding box center [124, 103] width 177 height 14
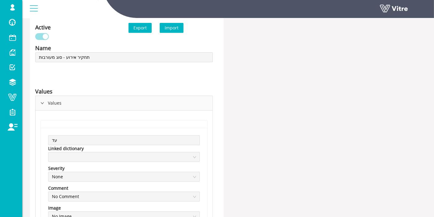
click at [43, 100] on div "Values" at bounding box center [124, 103] width 177 height 14
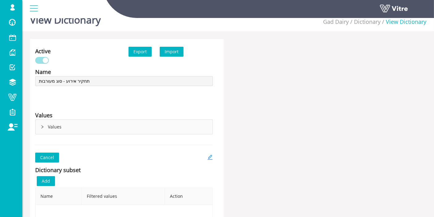
scroll to position [0, 0]
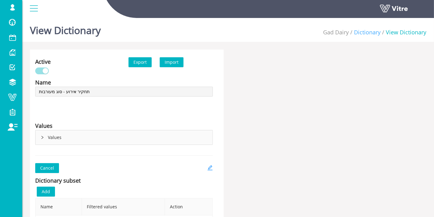
click at [373, 32] on link "Dictionary" at bounding box center [367, 31] width 27 height 7
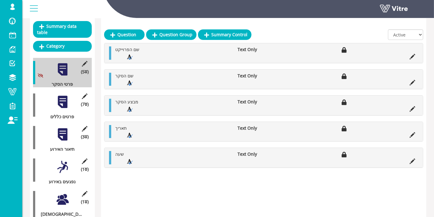
scroll to position [69, 0]
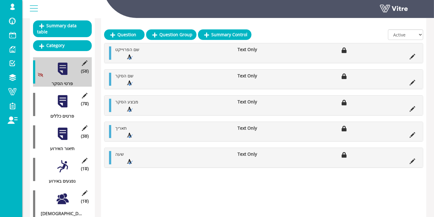
click at [63, 95] on div at bounding box center [63, 101] width 14 height 14
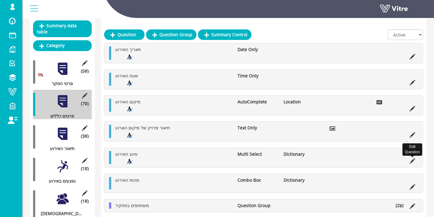
click at [416, 160] on icon at bounding box center [413, 161] width 6 height 6
click at [413, 159] on icon at bounding box center [413, 161] width 6 height 6
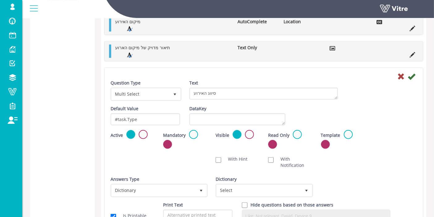
scroll to position [549, 0]
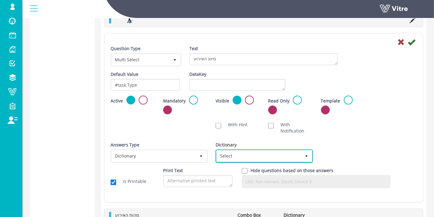
click at [255, 157] on span "Select" at bounding box center [259, 155] width 84 height 11
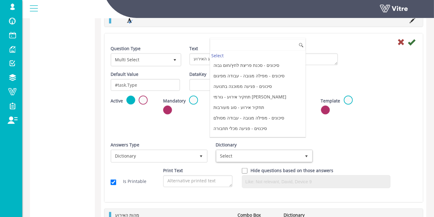
click at [238, 44] on input at bounding box center [258, 45] width 96 height 12
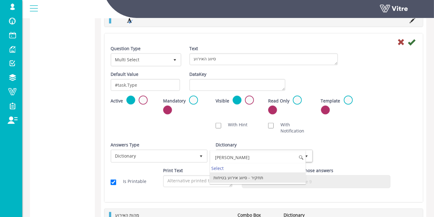
click at [248, 176] on li "תחקיר - סיווג אירוע בטיחות" at bounding box center [258, 177] width 96 height 11
type input "סיוו"
click at [410, 40] on icon at bounding box center [411, 41] width 7 height 7
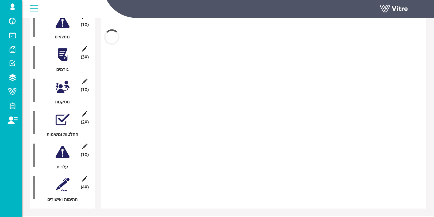
scroll to position [462, 0]
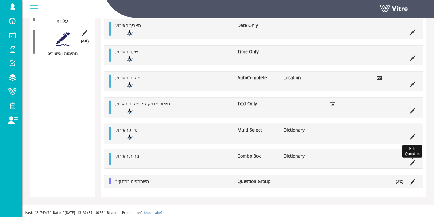
click at [412, 160] on icon at bounding box center [413, 163] width 6 height 6
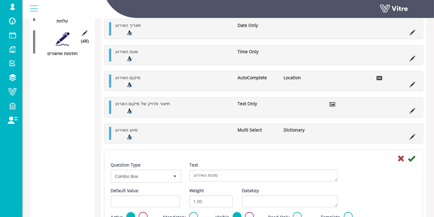
scroll to position [549, 0]
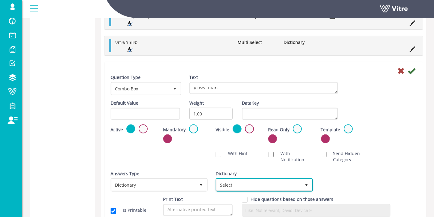
click at [247, 186] on span "Select" at bounding box center [259, 184] width 84 height 11
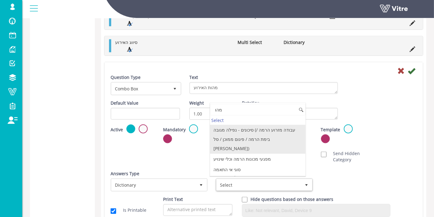
type input "מהות"
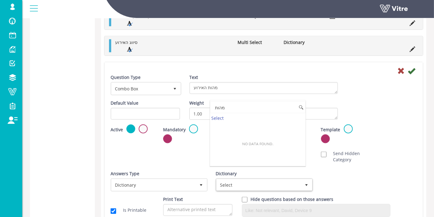
click at [236, 104] on input "מהות" at bounding box center [258, 107] width 96 height 12
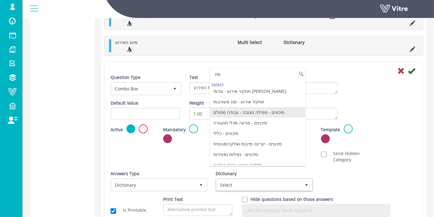
scroll to position [0, 0]
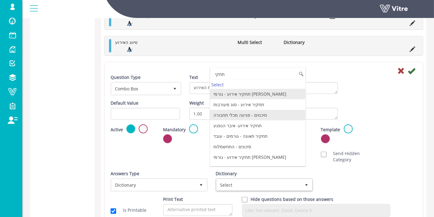
type input "תחקיר"
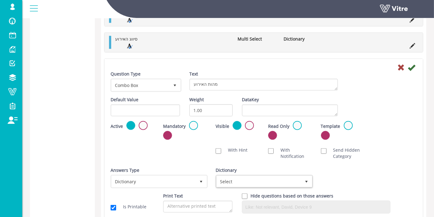
scroll to position [549, 0]
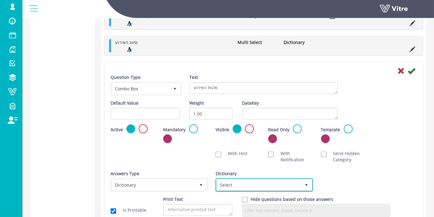
click at [258, 184] on span "Select" at bounding box center [259, 184] width 84 height 11
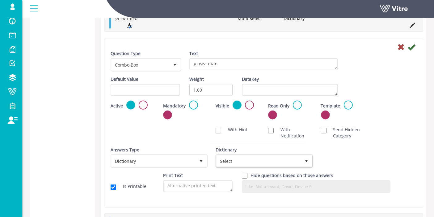
scroll to position [584, 0]
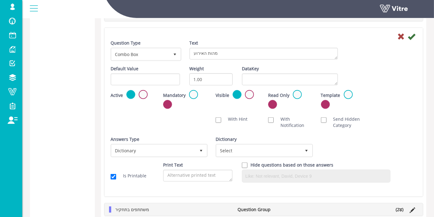
click at [180, 127] on div "Scan NFC Must scan With Hint With Notification Send Hidden Category No Image Op…" at bounding box center [264, 122] width 316 height 19
click at [163, 50] on span "Combo Box" at bounding box center [141, 54] width 58 height 11
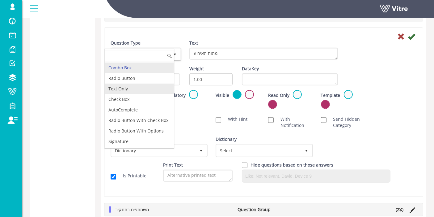
click at [154, 90] on li "Text Only" at bounding box center [139, 88] width 69 height 11
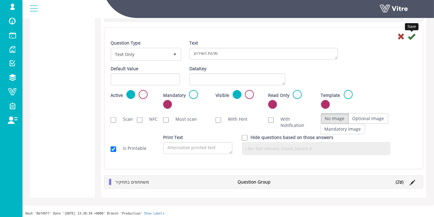
click at [412, 33] on icon at bounding box center [411, 36] width 7 height 7
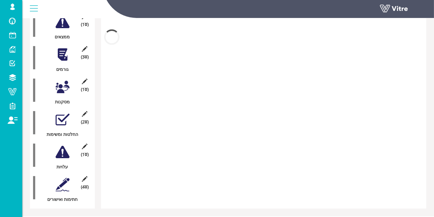
scroll to position [462, 0]
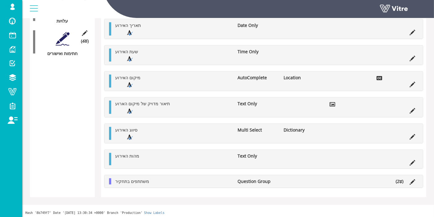
click at [394, 181] on li "(2 )" at bounding box center [400, 181] width 14 height 6
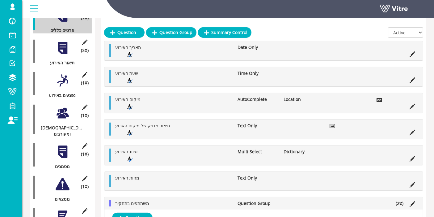
scroll to position [51, 0]
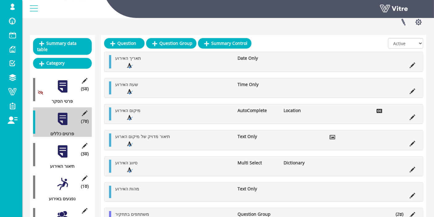
click at [61, 148] on div at bounding box center [63, 151] width 14 height 14
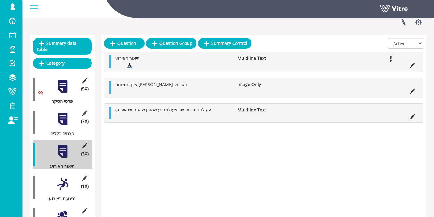
click at [63, 177] on div at bounding box center [63, 184] width 14 height 14
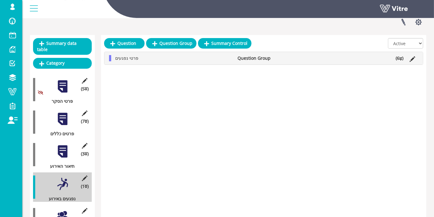
click at [400, 57] on icon at bounding box center [401, 59] width 3 height 4
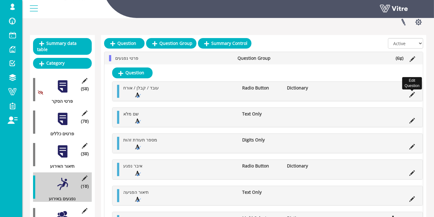
click at [411, 94] on icon at bounding box center [413, 95] width 6 height 6
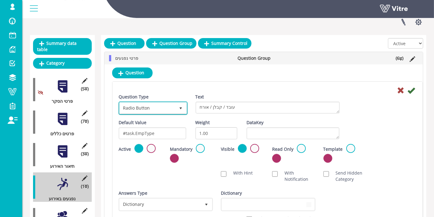
click at [170, 108] on span "Radio Button" at bounding box center [148, 107] width 56 height 11
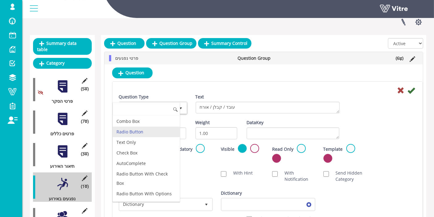
click at [147, 111] on input at bounding box center [146, 110] width 67 height 12
click at [147, 120] on li "Combo Box" at bounding box center [146, 121] width 67 height 11
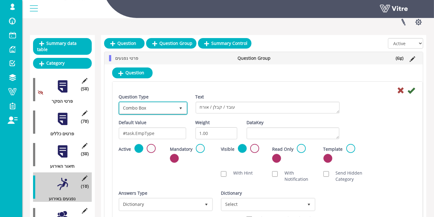
click at [169, 109] on span "Combo Box" at bounding box center [148, 107] width 56 height 11
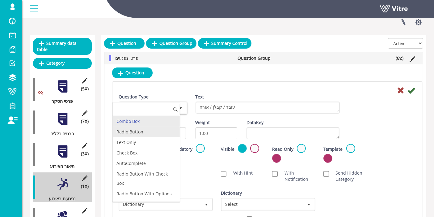
click at [146, 127] on li "Radio Button" at bounding box center [146, 131] width 67 height 11
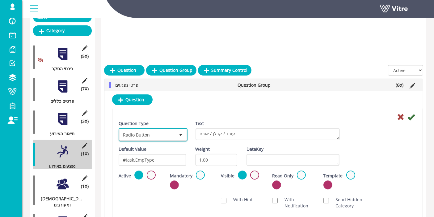
scroll to position [120, 0]
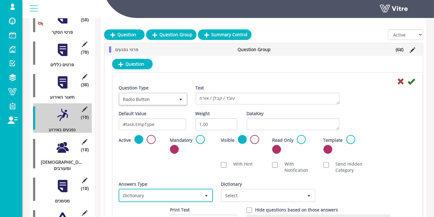
click at [172, 192] on span "Dictionary" at bounding box center [160, 195] width 81 height 11
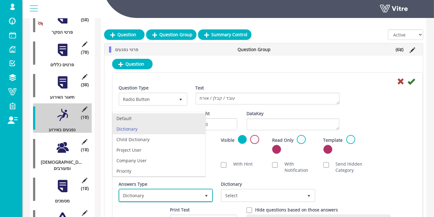
click at [163, 120] on li "Default" at bounding box center [159, 118] width 93 height 11
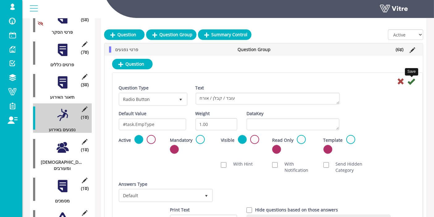
click at [412, 82] on icon at bounding box center [411, 81] width 7 height 7
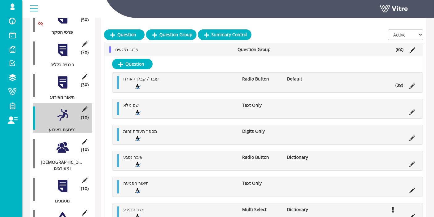
click at [401, 84] on icon at bounding box center [400, 85] width 3 height 4
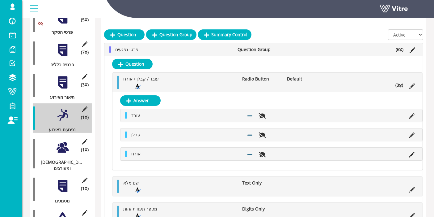
click at [401, 84] on icon at bounding box center [400, 85] width 3 height 4
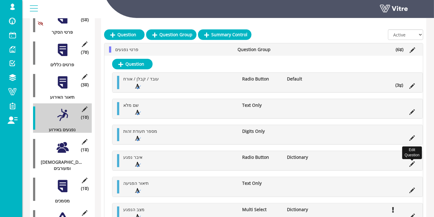
click at [412, 164] on icon at bounding box center [413, 164] width 6 height 6
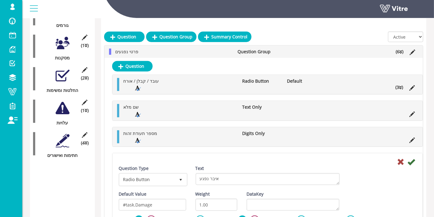
scroll to position [532, 0]
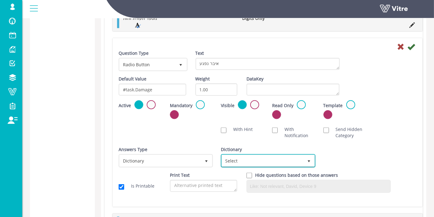
click at [296, 160] on span "Select" at bounding box center [262, 160] width 81 height 11
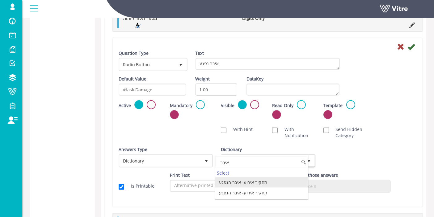
click at [253, 181] on li "תחקיר אירוע- איבר הנפגע" at bounding box center [261, 182] width 93 height 11
type input "איבר"
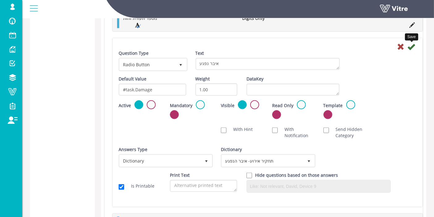
click at [412, 46] on icon at bounding box center [411, 46] width 7 height 7
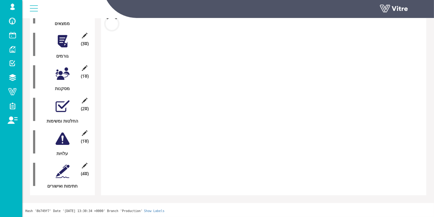
scroll to position [316, 0]
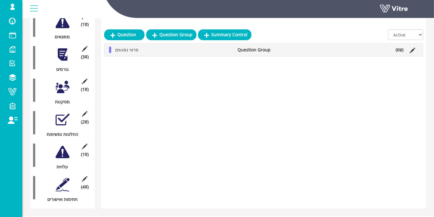
click at [399, 50] on li "(6 )" at bounding box center [400, 50] width 14 height 6
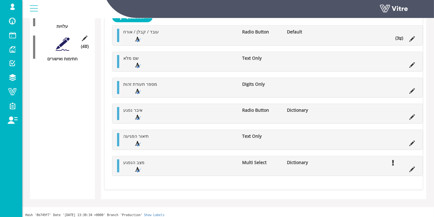
scroll to position [454, 0]
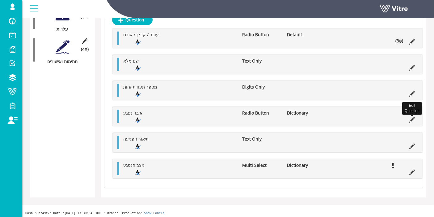
click at [412, 117] on icon at bounding box center [413, 120] width 6 height 6
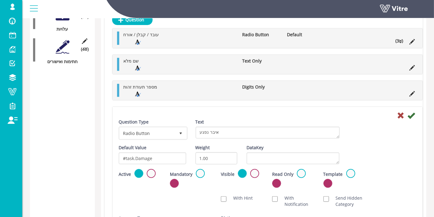
scroll to position [532, 0]
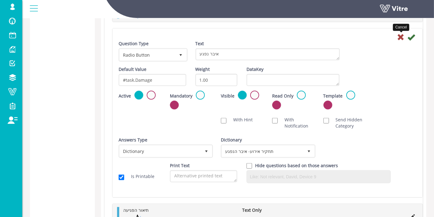
click at [401, 34] on icon at bounding box center [400, 36] width 7 height 7
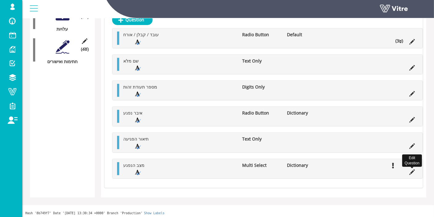
click at [413, 170] on icon at bounding box center [413, 172] width 6 height 6
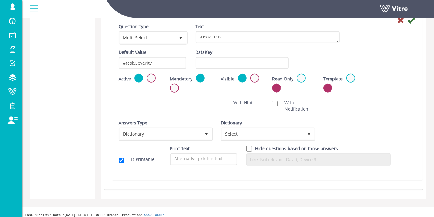
scroll to position [603, 0]
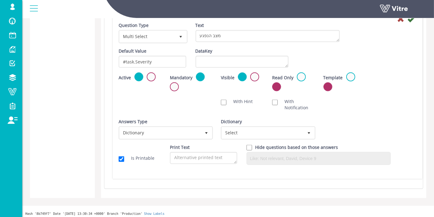
click at [272, 118] on div "Dictionary Select" at bounding box center [267, 128] width 93 height 21
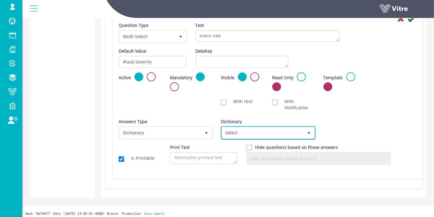
click at [277, 129] on span "Select" at bounding box center [262, 132] width 81 height 11
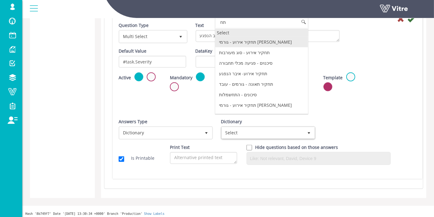
click at [265, 29] on div "Select" at bounding box center [261, 32] width 93 height 8
type input "תח"
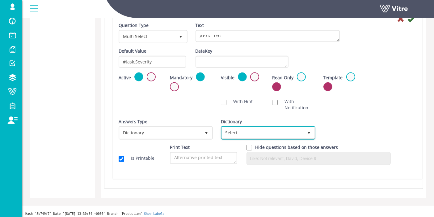
click at [273, 130] on span "Select" at bounding box center [262, 132] width 81 height 11
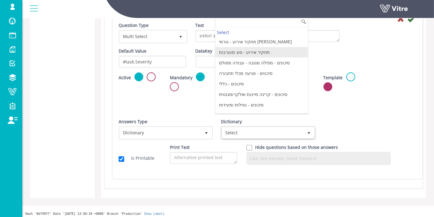
scroll to position [0, 0]
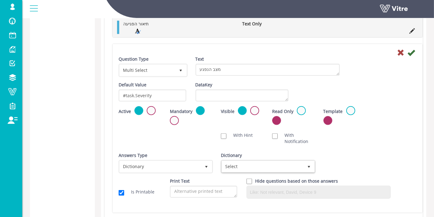
type input "ת"
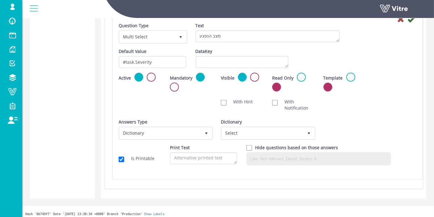
scroll to position [603, 0]
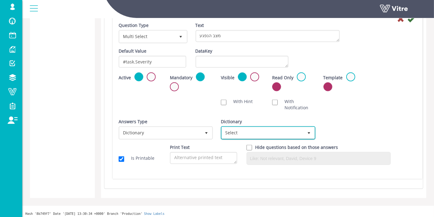
click at [308, 130] on span "select" at bounding box center [309, 132] width 5 height 5
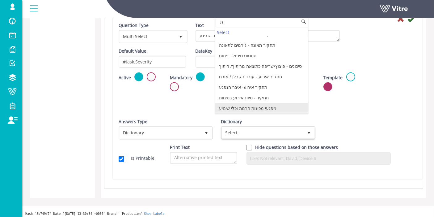
scroll to position [449, 0]
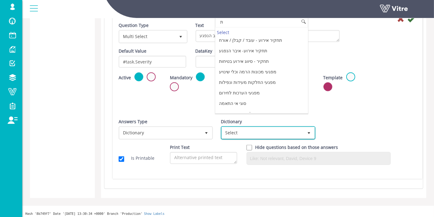
click at [266, 130] on span "Select" at bounding box center [262, 132] width 81 height 11
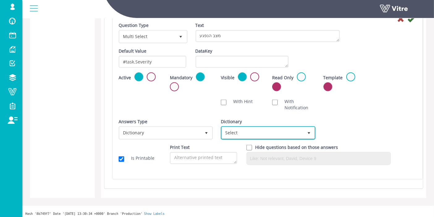
click at [266, 130] on span "Select" at bounding box center [262, 132] width 81 height 11
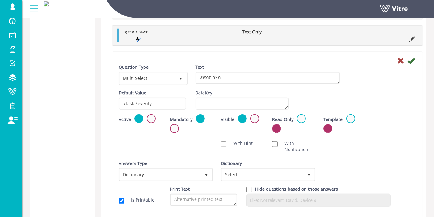
scroll to position [547, 0]
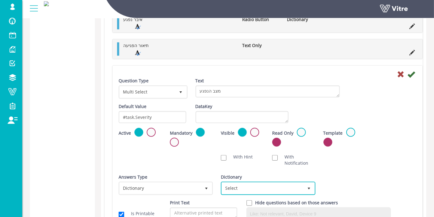
click at [282, 183] on span "Select" at bounding box center [262, 187] width 81 height 11
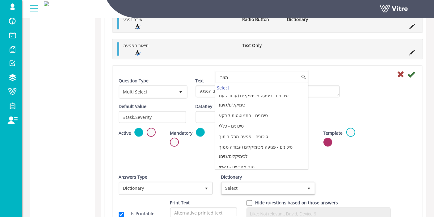
scroll to position [0, 0]
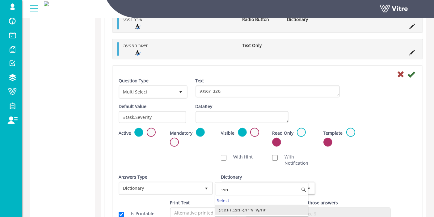
click at [266, 209] on li "תחקיר אירוע- מצב הנפגע" at bounding box center [261, 209] width 93 height 11
type input "מצב"
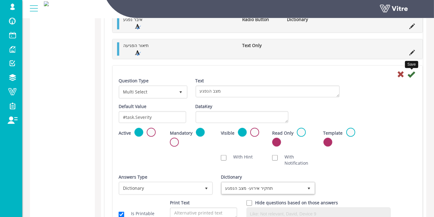
click at [412, 72] on icon at bounding box center [411, 73] width 7 height 7
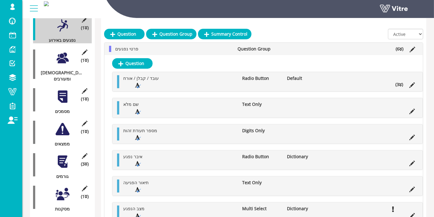
scroll to position [175, 0]
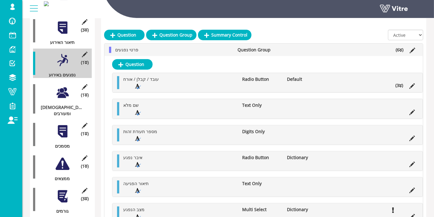
click at [67, 89] on div at bounding box center [63, 93] width 14 height 14
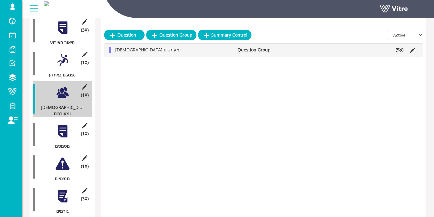
click at [403, 51] on li "(5 )" at bounding box center [400, 50] width 14 height 6
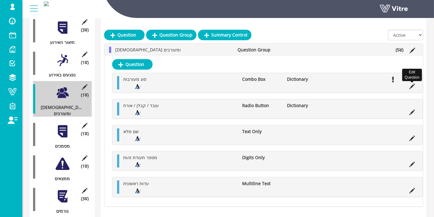
click at [411, 85] on icon at bounding box center [413, 86] width 6 height 6
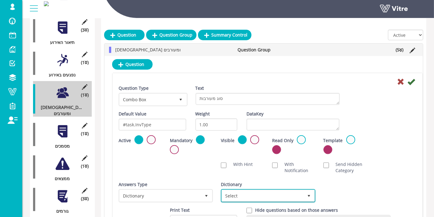
click at [295, 194] on span "Select" at bounding box center [262, 195] width 81 height 11
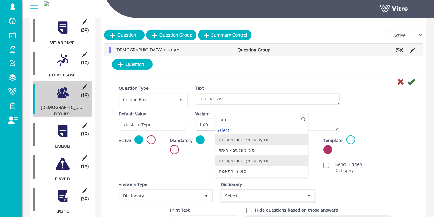
click at [253, 160] on li "תחקיר אירוע - סוג מעורבות" at bounding box center [261, 160] width 93 height 11
type input "סוג"
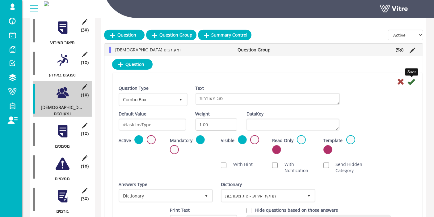
click at [412, 83] on icon at bounding box center [411, 81] width 7 height 7
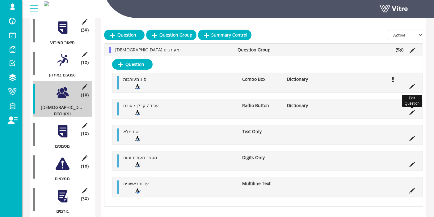
click at [411, 110] on icon at bounding box center [413, 112] width 6 height 6
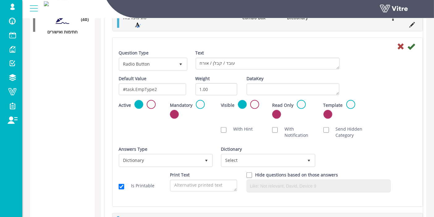
scroll to position [484, 0]
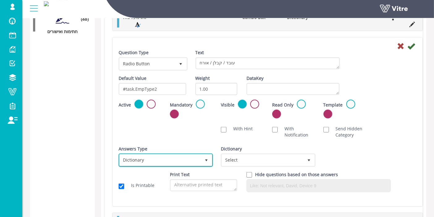
click at [159, 163] on span "Dictionary" at bounding box center [160, 159] width 81 height 11
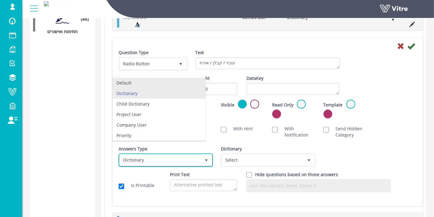
click at [156, 86] on li "Default" at bounding box center [159, 83] width 93 height 11
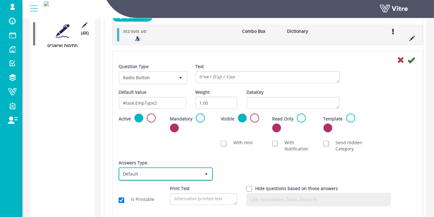
scroll to position [450, 0]
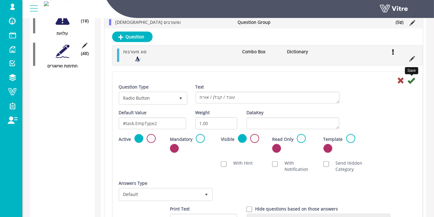
click at [412, 80] on icon at bounding box center [411, 80] width 7 height 7
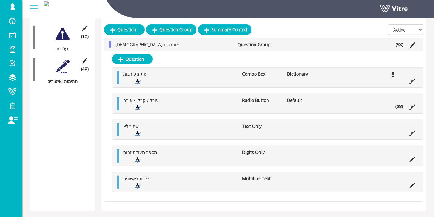
scroll to position [413, 0]
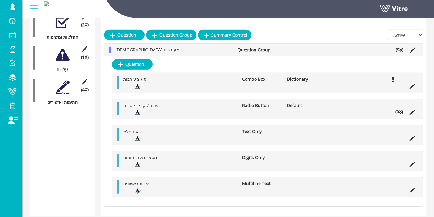
click at [402, 110] on icon at bounding box center [400, 112] width 3 height 4
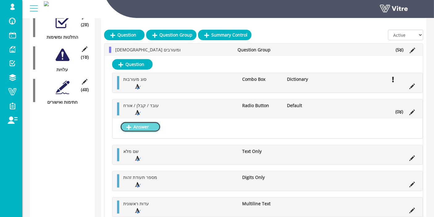
click at [146, 128] on link "Answer" at bounding box center [140, 127] width 41 height 11
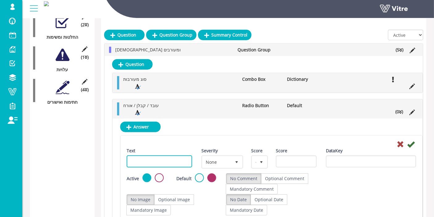
click at [161, 163] on input "Text" at bounding box center [160, 161] width 66 height 12
type input "עובד"
click at [412, 141] on icon at bounding box center [410, 143] width 7 height 7
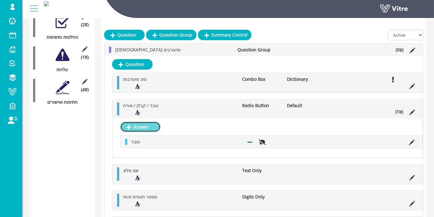
click at [151, 126] on link "Answer" at bounding box center [140, 127] width 41 height 11
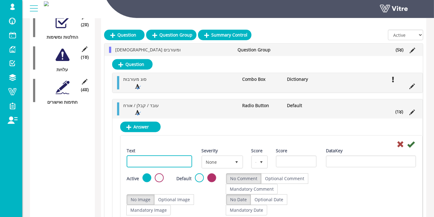
click at [182, 161] on input "Text" at bounding box center [160, 161] width 66 height 12
type input "קבלן"
click at [412, 143] on icon at bounding box center [410, 143] width 7 height 7
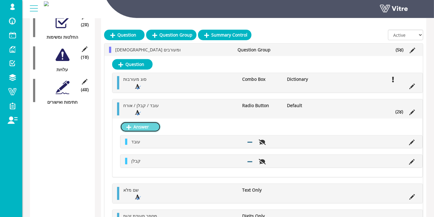
click at [146, 126] on link "Answer" at bounding box center [140, 127] width 41 height 11
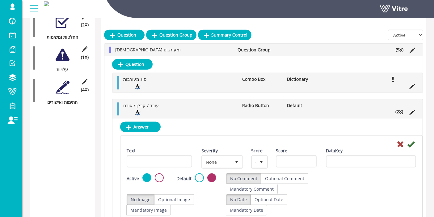
click at [173, 153] on div "Text" at bounding box center [160, 157] width 66 height 20
click at [173, 159] on input "Text" at bounding box center [160, 161] width 66 height 12
type input "אורח"
click at [411, 143] on icon at bounding box center [410, 143] width 7 height 7
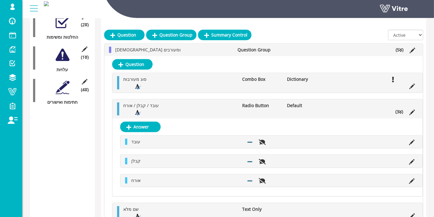
click at [397, 110] on li "(3 )" at bounding box center [400, 112] width 14 height 6
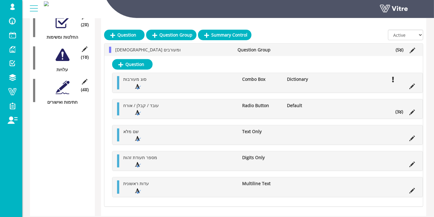
click at [399, 111] on li "(3 )" at bounding box center [400, 112] width 14 height 6
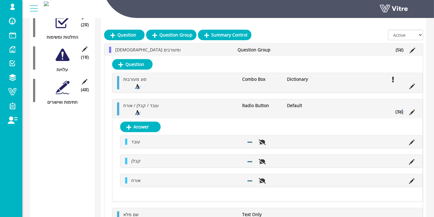
click at [399, 111] on li "(3 )" at bounding box center [400, 112] width 14 height 6
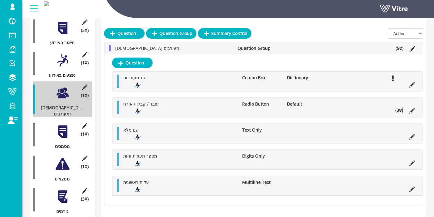
scroll to position [173, 0]
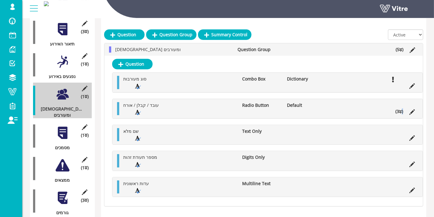
click at [66, 126] on div at bounding box center [63, 133] width 14 height 14
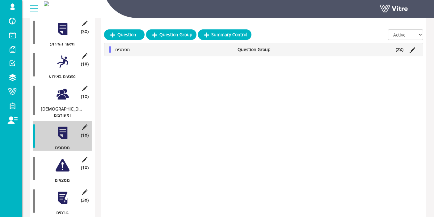
click at [400, 49] on icon at bounding box center [401, 50] width 3 height 4
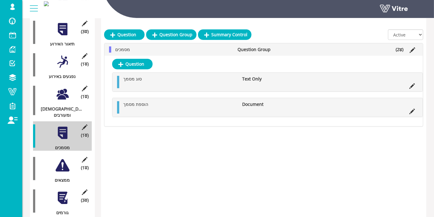
click at [58, 158] on div at bounding box center [63, 165] width 14 height 14
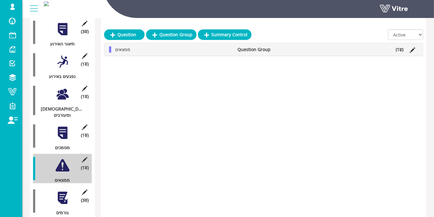
click at [403, 51] on li "(1 )" at bounding box center [400, 49] width 14 height 6
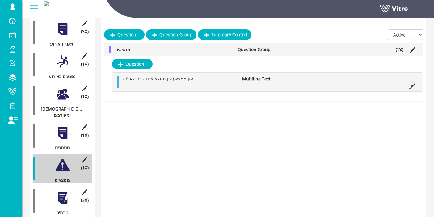
click at [66, 191] on div at bounding box center [63, 198] width 14 height 14
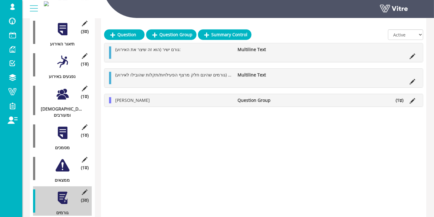
click at [398, 101] on li "(1 )" at bounding box center [400, 100] width 14 height 6
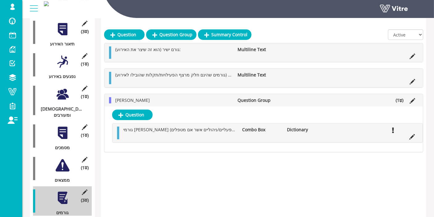
click at [394, 126] on li at bounding box center [394, 129] width 12 height 6
click at [408, 134] on li at bounding box center [413, 136] width 12 height 6
click at [410, 135] on icon at bounding box center [413, 137] width 6 height 6
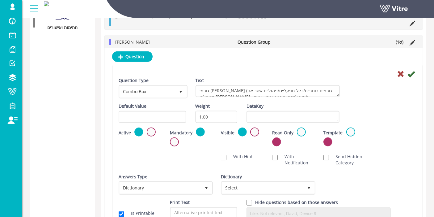
scroll to position [544, 0]
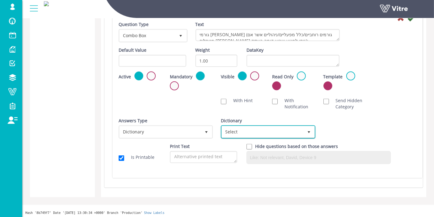
click at [254, 132] on span "Select" at bounding box center [262, 131] width 81 height 11
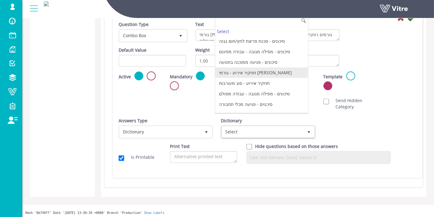
click at [260, 72] on li "תחקיר אירוע - גורמי שורש" at bounding box center [261, 72] width 93 height 11
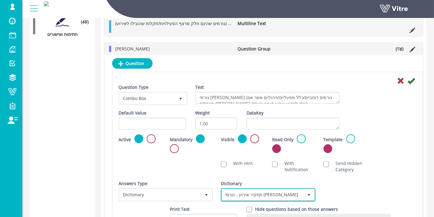
scroll to position [475, 0]
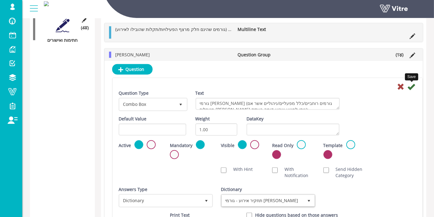
click at [414, 86] on icon at bounding box center [411, 86] width 7 height 7
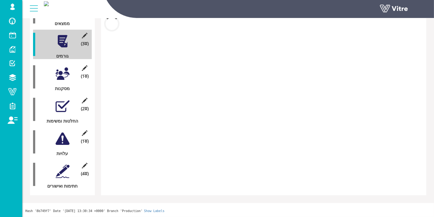
scroll to position [316, 0]
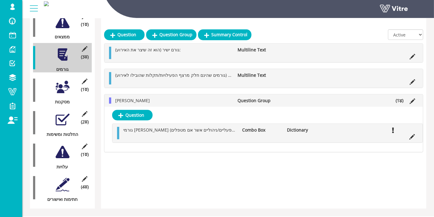
click at [65, 80] on div at bounding box center [63, 87] width 14 height 14
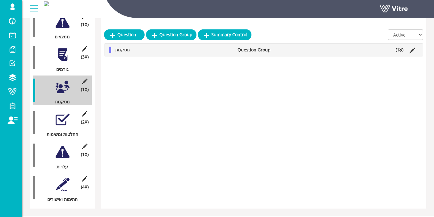
click at [403, 48] on li "(1 )" at bounding box center [400, 50] width 14 height 6
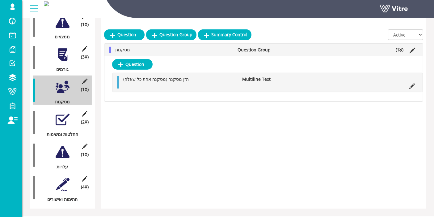
click at [66, 113] on div at bounding box center [63, 120] width 14 height 14
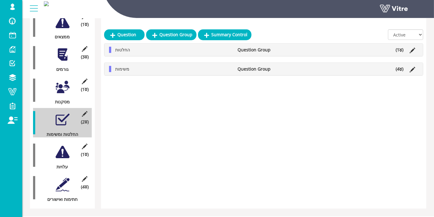
click at [400, 49] on icon at bounding box center [401, 50] width 3 height 4
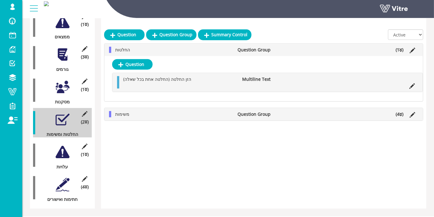
click at [400, 114] on icon at bounding box center [401, 114] width 3 height 4
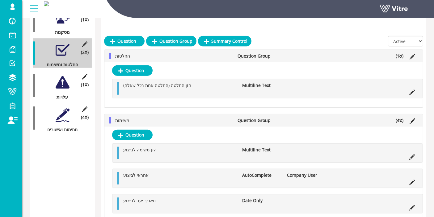
scroll to position [372, 0]
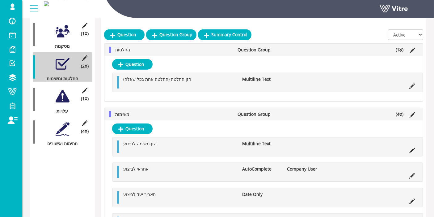
click at [64, 89] on div at bounding box center [63, 96] width 14 height 14
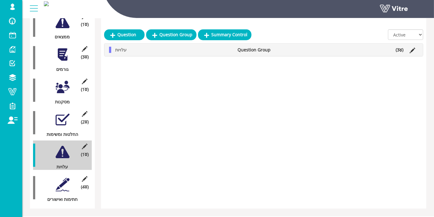
click at [401, 50] on icon at bounding box center [401, 50] width 3 height 4
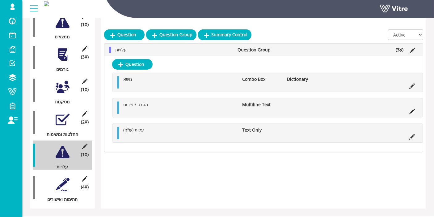
click at [416, 84] on li at bounding box center [413, 85] width 12 height 6
click at [414, 84] on icon at bounding box center [413, 86] width 6 height 6
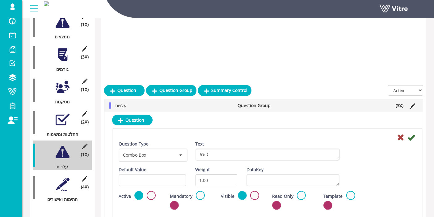
scroll to position [372, 0]
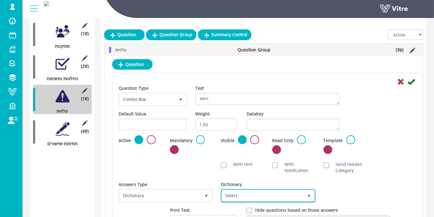
click at [277, 191] on span "Select" at bounding box center [262, 195] width 81 height 11
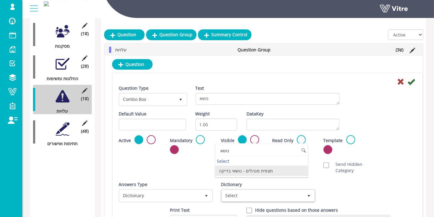
type input "נושא"
click at [349, 196] on div "Answers Type Dictionary 1 Answers Type Dictionary 1 Module Select Form Context …" at bounding box center [267, 194] width 307 height 26
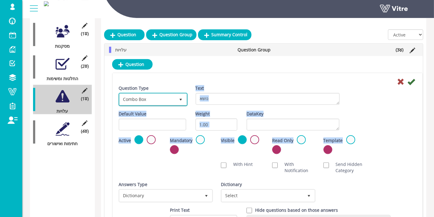
drag, startPoint x: 157, startPoint y: 98, endPoint x: 158, endPoint y: 165, distance: 66.8
click at [158, 163] on div "Question Type Combo Box 2 Text נושא Default Value Weight 1.00 DataKey Active Ma…" at bounding box center [268, 158] width 298 height 147
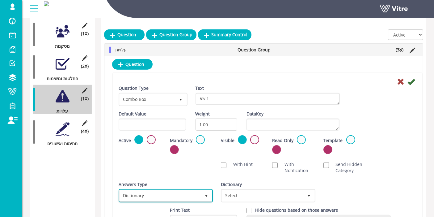
click at [161, 196] on span "Dictionary" at bounding box center [160, 195] width 81 height 11
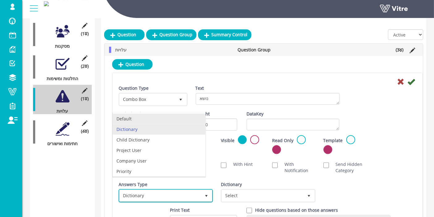
click at [146, 121] on li "Default" at bounding box center [159, 118] width 93 height 11
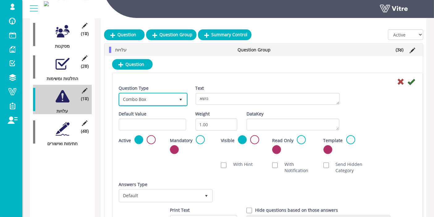
click at [158, 97] on span "Combo Box" at bounding box center [148, 99] width 56 height 11
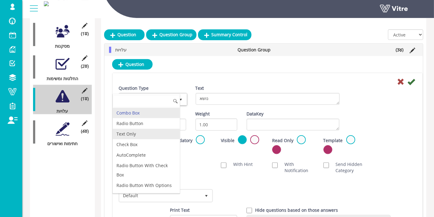
click at [147, 132] on li "Text Only" at bounding box center [146, 134] width 67 height 11
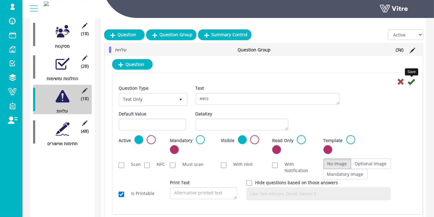
click at [412, 80] on icon at bounding box center [411, 81] width 7 height 7
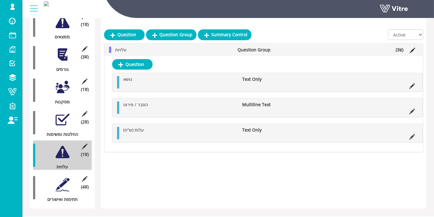
click at [65, 177] on div at bounding box center [63, 184] width 14 height 14
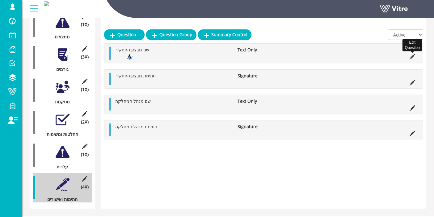
click at [411, 55] on icon at bounding box center [413, 57] width 6 height 6
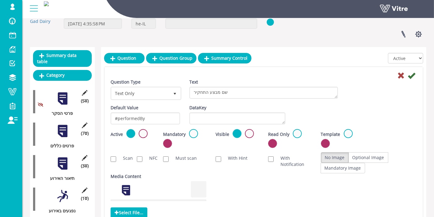
scroll to position [28, 0]
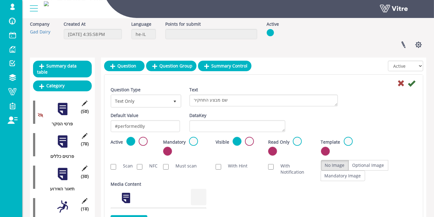
click at [63, 102] on div at bounding box center [63, 109] width 14 height 14
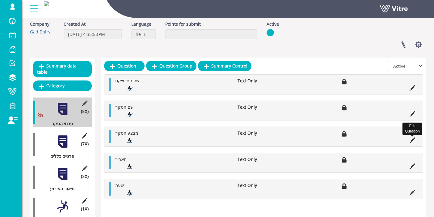
click at [412, 139] on icon at bounding box center [413, 140] width 6 height 6
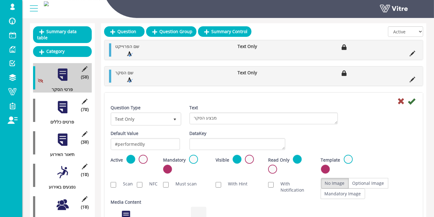
scroll to position [0, 0]
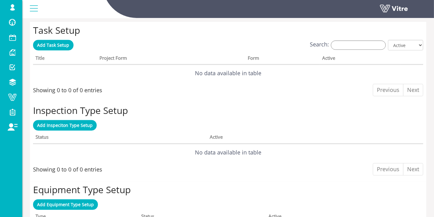
scroll to position [446, 0]
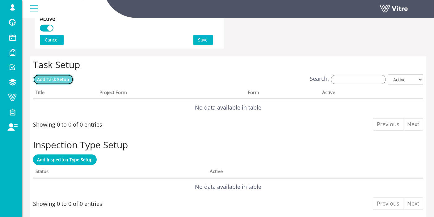
click at [66, 77] on span "Add Task Setup" at bounding box center [53, 79] width 32 height 6
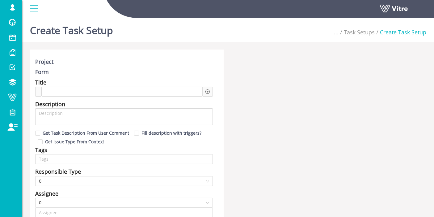
type input "Lishay Peled SU"
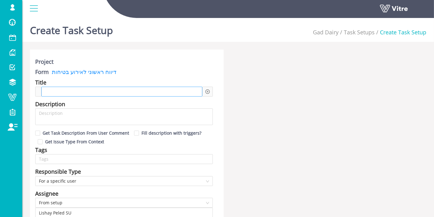
click at [119, 92] on div at bounding box center [121, 92] width 161 height 10
paste span
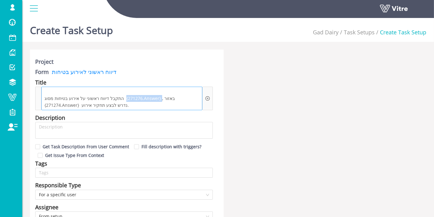
drag, startPoint x: 153, startPoint y: 98, endPoint x: 118, endPoint y: 97, distance: 35.6
click at [118, 97] on span "התקבל דיווח ראשוני על אירוע בטיחות מסוג {271276.Answer} , באזור {271274.Answer}…" at bounding box center [122, 102] width 158 height 14
click at [206, 97] on icon "plus-circle" at bounding box center [208, 98] width 4 height 4
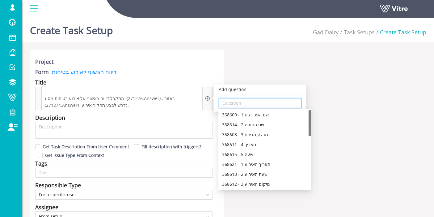
click at [231, 104] on input "search" at bounding box center [260, 102] width 75 height 9
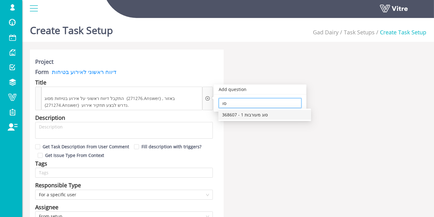
type input "ס"
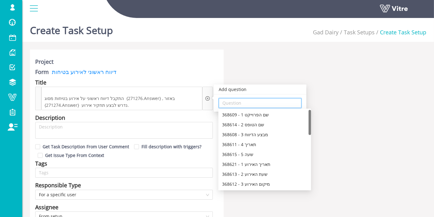
type input "נ"
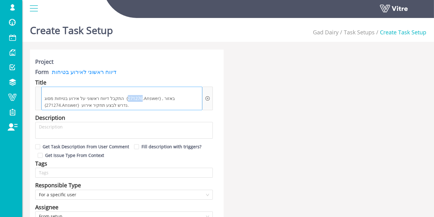
drag, startPoint x: 134, startPoint y: 97, endPoint x: 120, endPoint y: 97, distance: 13.6
click at [120, 97] on span "התקבל דיווח ראשוני על אירוע בטיחות מסוג {271276.Answer} , באזור {271274.Answer}…" at bounding box center [122, 102] width 158 height 14
copy span "271276"
drag, startPoint x: 152, startPoint y: 97, endPoint x: 117, endPoint y: 98, distance: 35.3
click at [117, 98] on span "התקבל דיווח ראשוני על אירוע בטיחות מסוג {271276.Answer} , באזור {271274.Answer}…" at bounding box center [122, 102] width 158 height 14
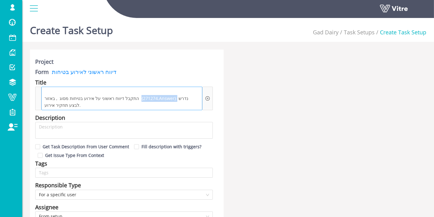
drag, startPoint x: 132, startPoint y: 97, endPoint x: 168, endPoint y: 98, distance: 35.3
click at [168, 98] on span "התקבל דיווח ראשוני על אירוע בטיחות מסוג , באזור {271274.Answer} נדרש לבצע תחקיר…" at bounding box center [122, 102] width 158 height 14
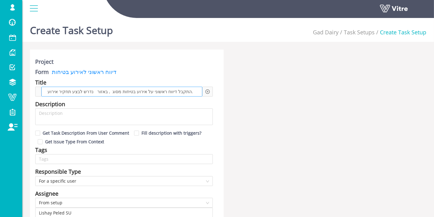
click at [91, 92] on span "התקבל דיווח ראשוני על אירוע בטיחות מסוג , באזור נדרש לבצע תחקיר אירוע." at bounding box center [120, 91] width 149 height 7
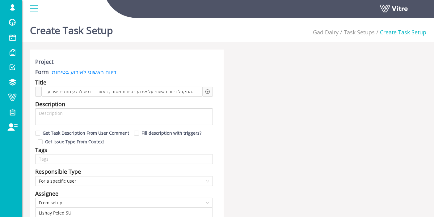
click at [207, 90] on icon "plus-circle" at bounding box center [208, 91] width 4 height 4
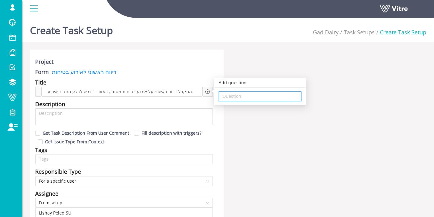
click at [231, 94] on input "search" at bounding box center [260, 96] width 75 height 9
click at [252, 98] on input "מיי" at bounding box center [260, 96] width 75 height 9
click at [255, 104] on div "368612 - 3 מיקום האירוע" at bounding box center [264, 107] width 85 height 7
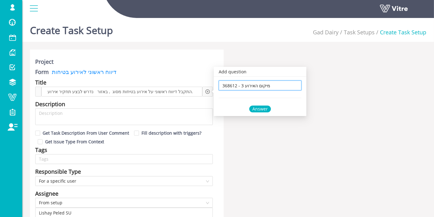
type input "368612 - 3 מיקום האירוע"
click at [252, 108] on div "Answer" at bounding box center [260, 108] width 22 height 7
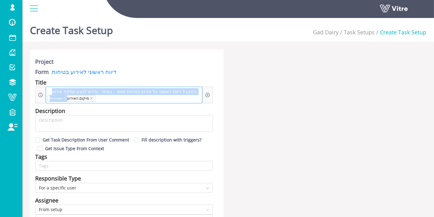
drag, startPoint x: 66, startPoint y: 97, endPoint x: 92, endPoint y: 91, distance: 26.9
click at [92, 91] on div "התקבל דיווח ראשוני על אירוע בטיחות מסוג , באזור נדרש לבצע תחקיר אירוע. Answer-3…" at bounding box center [124, 95] width 157 height 17
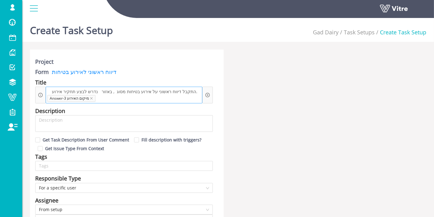
click at [93, 92] on span "התקבל דיווח ראשוני על אירוע בטיחות מסוג , באזור נדרש לבצע תחקיר אירוע." at bounding box center [124, 91] width 149 height 7
click at [175, 95] on div "התקבל דיווח ראשוני על אירוע בטיחות מסוג , באזור נדרש לבצע תחקיר אירוע. Answer-3…" at bounding box center [124, 95] width 157 height 17
click at [108, 90] on span "התקבל דיווח ראשוני על אירוע בטיחות מסוג , באזור נדרש לבצע תחקיר אירוע." at bounding box center [124, 91] width 149 height 7
click at [109, 90] on span "התקבל דיווח ראשוני על אירוע בטיחות מסוג , באזור נדרש לבצע תחקיר אירוע." at bounding box center [124, 91] width 149 height 7
click at [207, 94] on icon "plus-circle" at bounding box center [208, 95] width 4 height 4
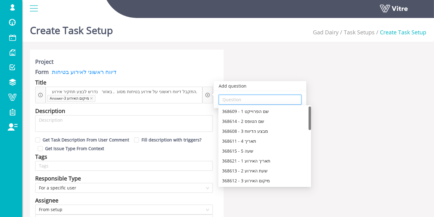
click at [231, 98] on input "search" at bounding box center [260, 99] width 75 height 9
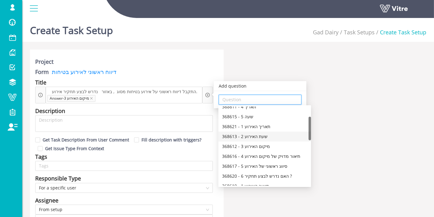
scroll to position [69, 0]
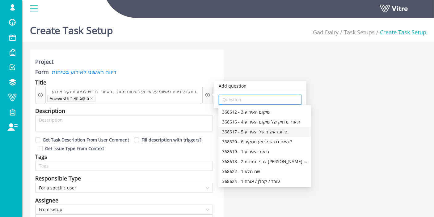
click at [263, 131] on div "368617 - 5 סיווג ראשוני של האירוע" at bounding box center [264, 131] width 85 height 7
type input "368617 - 5 סיווג ראשוני של האירוע"
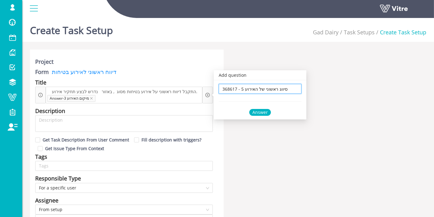
scroll to position [0, 0]
click at [261, 111] on div "Answer" at bounding box center [260, 112] width 22 height 7
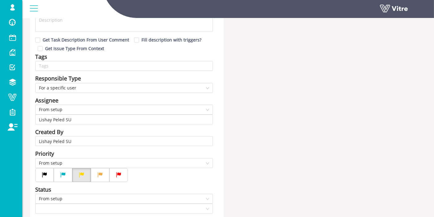
scroll to position [103, 0]
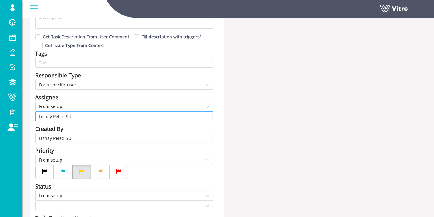
click at [113, 116] on input "Lishay Peled SU" at bounding box center [124, 116] width 170 height 9
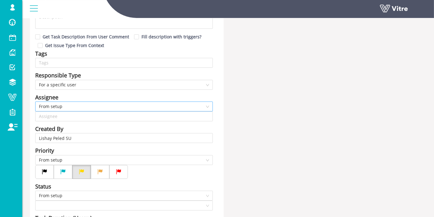
click at [85, 105] on span "From setup" at bounding box center [124, 106] width 170 height 9
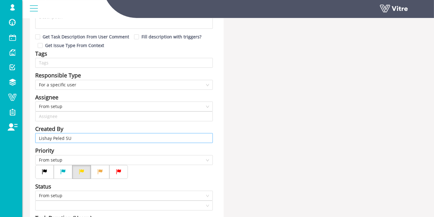
click at [76, 139] on input "Lishay Peled SU" at bounding box center [124, 137] width 170 height 9
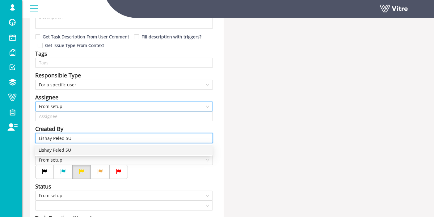
click at [82, 108] on span "From setup" at bounding box center [124, 106] width 170 height 9
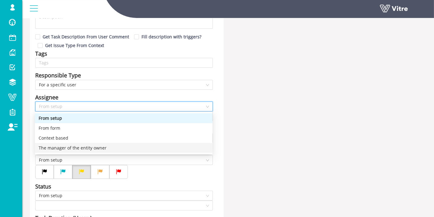
click at [101, 146] on div "The manager of the entity owner" at bounding box center [124, 147] width 170 height 7
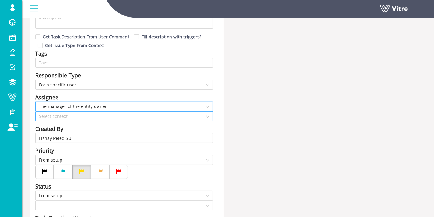
click at [75, 118] on input "search" at bounding box center [122, 116] width 166 height 9
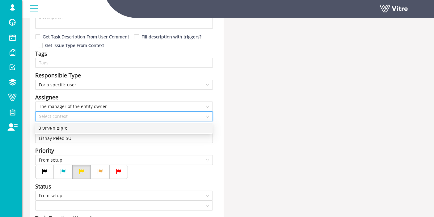
click at [77, 129] on div "3 מיקום האירוע" at bounding box center [124, 128] width 170 height 7
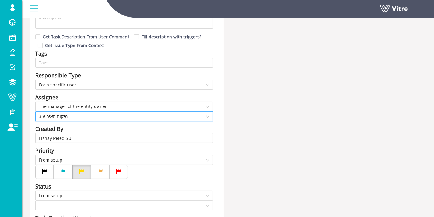
click at [109, 129] on div "Created By" at bounding box center [124, 128] width 178 height 9
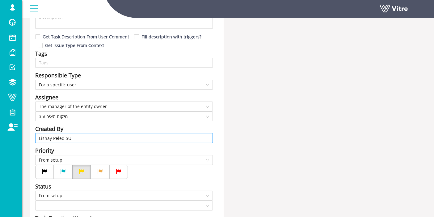
click at [106, 139] on input "Lishay Peled SU" at bounding box center [124, 137] width 170 height 9
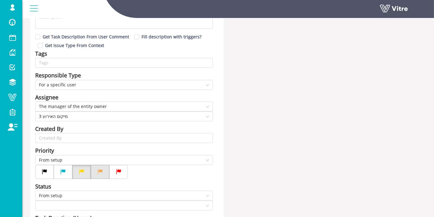
click at [97, 167] on label at bounding box center [100, 172] width 19 height 14
click at [0, 0] on input "radio" at bounding box center [0, 0] width 0 height 0
type input "24"
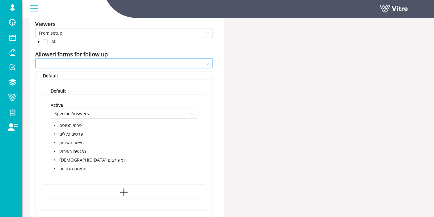
scroll to position [378, 0]
click at [54, 135] on span at bounding box center [54, 133] width 7 height 7
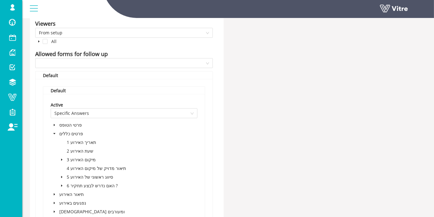
click at [62, 186] on icon "caret-down" at bounding box center [61, 185] width 3 height 3
click at [75, 195] on span at bounding box center [75, 194] width 5 height 5
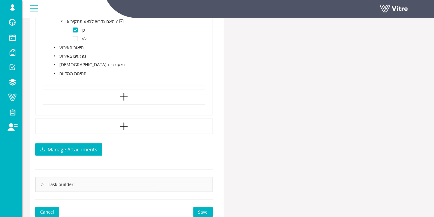
scroll to position [567, 0]
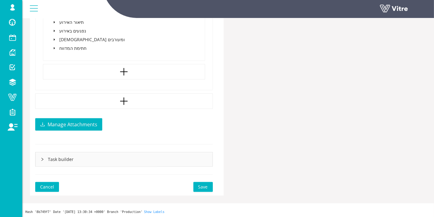
click at [205, 185] on span "Save" at bounding box center [203, 186] width 10 height 7
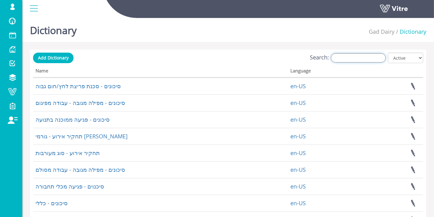
click at [356, 55] on input "Search:" at bounding box center [358, 57] width 55 height 9
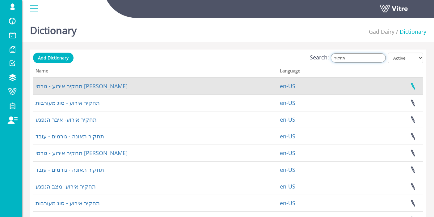
type input "תחקיר"
click at [413, 85] on link at bounding box center [413, 86] width 15 height 16
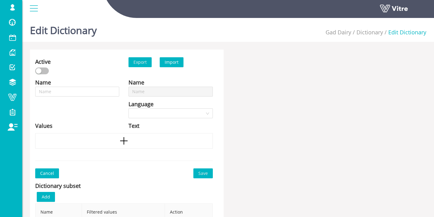
type input "תחקיר אירוע - גורמי [PERSON_NAME]"
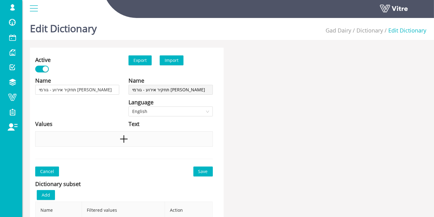
scroll to position [34, 0]
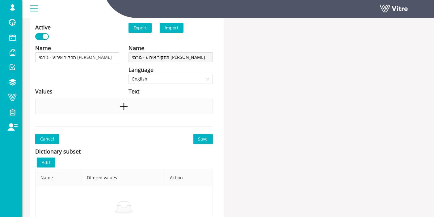
click at [132, 108] on div at bounding box center [124, 106] width 178 height 15
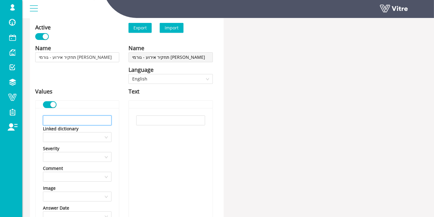
click at [80, 119] on input "text" at bounding box center [77, 120] width 69 height 10
paste input "עבודה שלא ע"פ נוהל"
type input "עבודה שלא ע"פ נוהל"
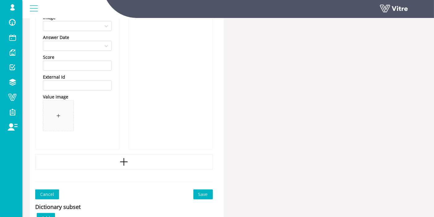
scroll to position [206, 0]
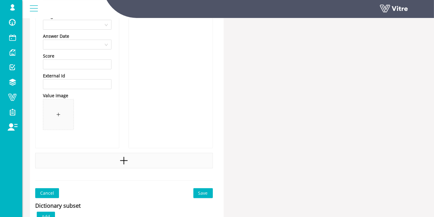
click at [117, 160] on div at bounding box center [124, 160] width 178 height 15
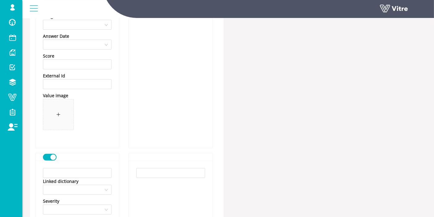
click at [80, 171] on input "text" at bounding box center [77, 173] width 69 height 10
paste input "עבודה ללא ציוד מגן"
type input "עבודה ללא ציוד מגן"
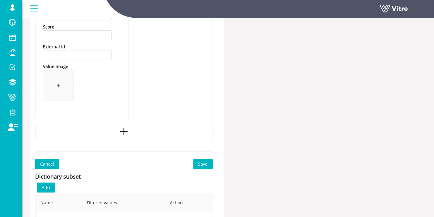
scroll to position [515, 0]
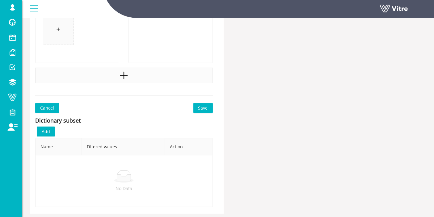
click at [128, 81] on div at bounding box center [124, 75] width 178 height 15
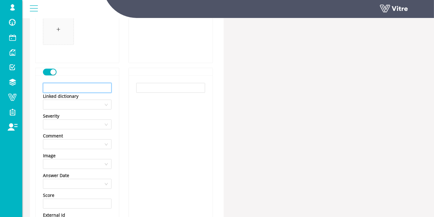
click at [106, 85] on input "text" at bounding box center [77, 88] width 69 height 10
paste input "חוסר מודעות"
type input "חוסר מודעות"
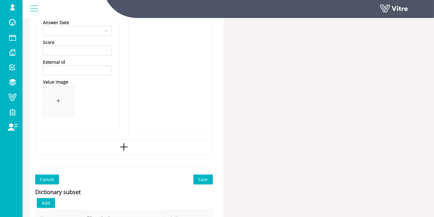
scroll to position [756, 0]
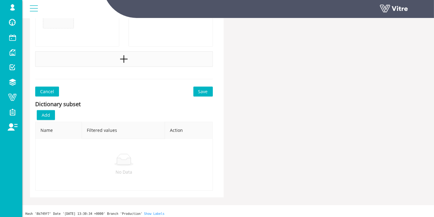
click at [115, 65] on div at bounding box center [124, 58] width 178 height 15
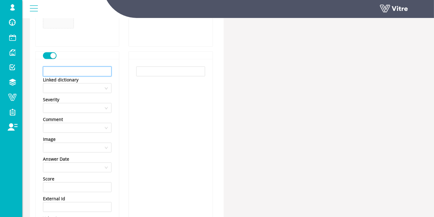
click at [79, 71] on input "text" at bounding box center [77, 71] width 69 height 10
paste input "תנאי סביבת עבודה"
type input "תנאי סביבת עבודה"
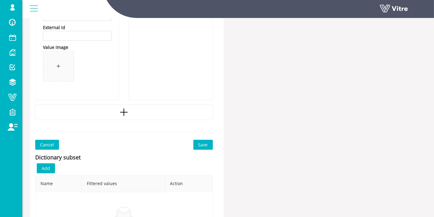
scroll to position [962, 0]
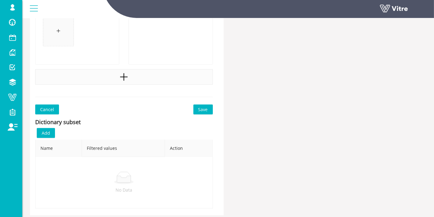
click at [121, 69] on div at bounding box center [124, 76] width 178 height 15
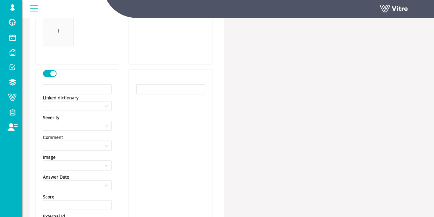
click at [79, 82] on div "Linked dictionary Severity Comment Image Answer Date Score External Id Value im…" at bounding box center [77, 182] width 83 height 211
click at [79, 86] on input "text" at bounding box center [77, 89] width 69 height 10
paste input "כשל טכני"
type input "כשל טכני"
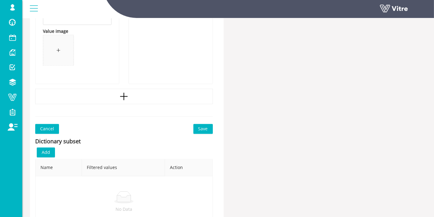
scroll to position [1168, 0]
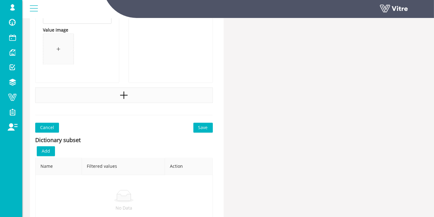
click at [95, 97] on div at bounding box center [124, 94] width 178 height 15
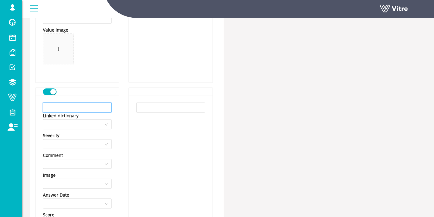
click at [77, 107] on input "text" at bounding box center [77, 108] width 69 height 10
paste input "העדר מיגון"
type input "העדר מיגון"
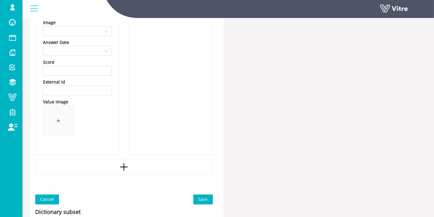
scroll to position [1340, 0]
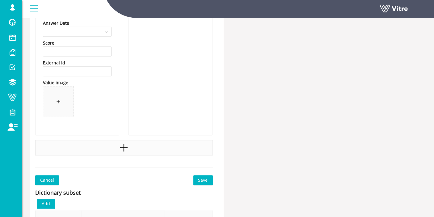
click at [122, 143] on icon "plus" at bounding box center [123, 147] width 9 height 9
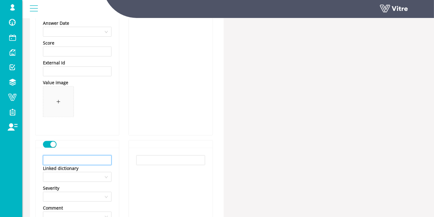
click at [79, 157] on input "text" at bounding box center [77, 160] width 69 height 10
paste input "אחר"
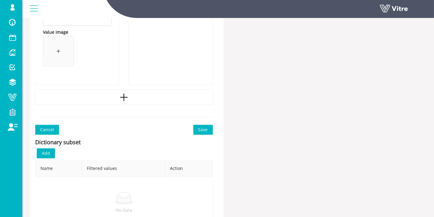
scroll to position [1614, 0]
type input "אחר"
click at [196, 129] on button "Save" at bounding box center [203, 129] width 19 height 10
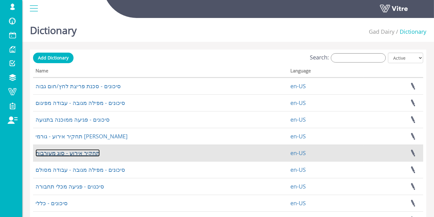
click at [86, 150] on link "תחקיר אירוע - סוג מעורבות" at bounding box center [68, 152] width 64 height 7
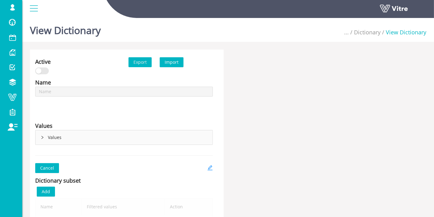
click at [48, 134] on div "Values" at bounding box center [124, 137] width 177 height 14
type input "תחקיר אירוע - סוג מעורבות"
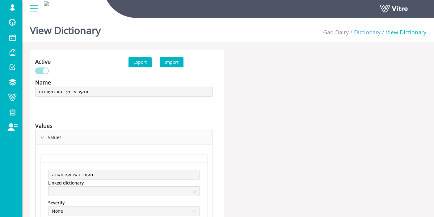
click at [371, 34] on link "Dictionary" at bounding box center [367, 31] width 27 height 7
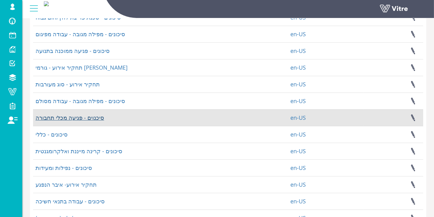
scroll to position [103, 0]
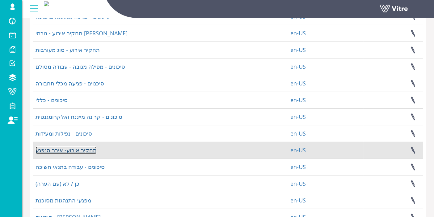
click at [72, 147] on link "תחקיר אירוע- איבר הנפגע" at bounding box center [66, 149] width 61 height 7
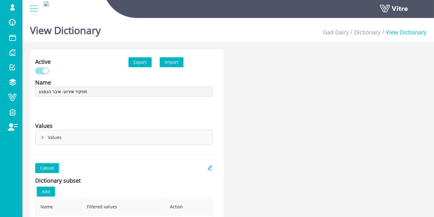
click at [57, 131] on div "Values" at bounding box center [124, 137] width 177 height 14
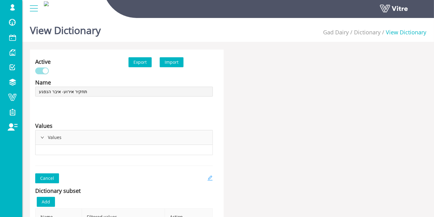
click at [211, 176] on icon "edit" at bounding box center [209, 177] width 5 height 5
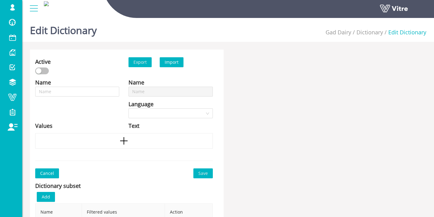
scroll to position [34, 0]
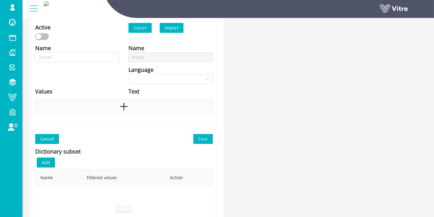
type input "תחקיר אירוע- איבר הנפגע"
click at [97, 109] on div at bounding box center [124, 106] width 178 height 15
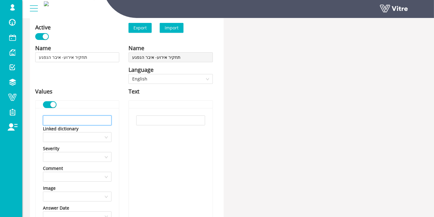
click at [73, 117] on input "text" at bounding box center [77, 120] width 69 height 10
paste input "ראש"
type input "ראש"
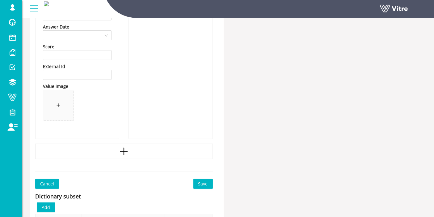
scroll to position [240, 0]
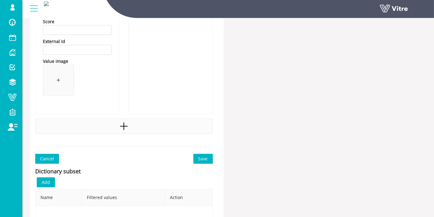
click at [117, 130] on div at bounding box center [124, 125] width 178 height 15
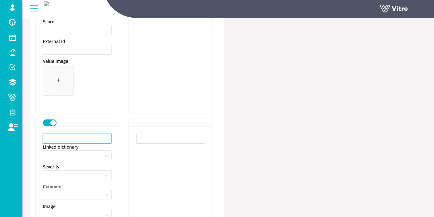
click at [79, 136] on input "text" at bounding box center [77, 139] width 69 height 10
paste input "עיניים"
type input "עיניים"
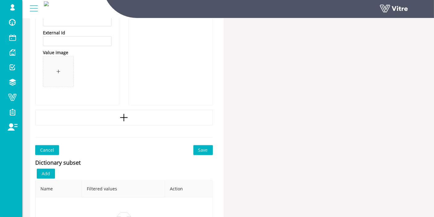
scroll to position [515, 0]
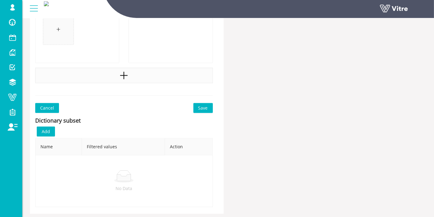
click at [124, 80] on div at bounding box center [124, 75] width 178 height 15
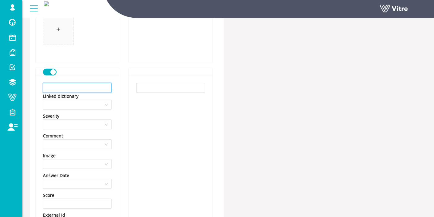
click at [77, 90] on input "text" at bounding box center [77, 88] width 69 height 10
paste input "גב"
type input "גב"
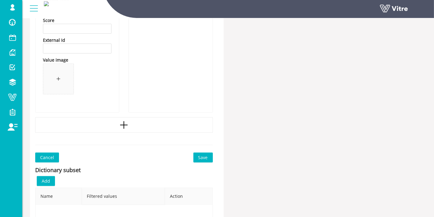
scroll to position [689, 0]
click at [115, 129] on div at bounding box center [124, 125] width 178 height 15
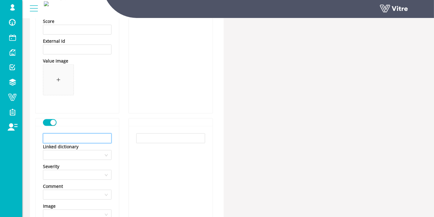
click at [82, 137] on input "text" at bounding box center [77, 138] width 69 height 10
paste input "בטן"
type input "בטן"
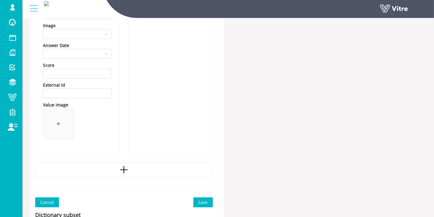
scroll to position [929, 0]
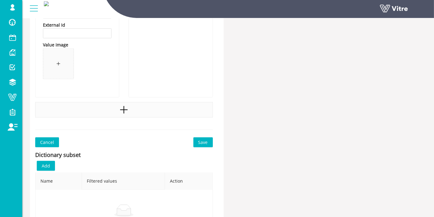
click at [119, 105] on div at bounding box center [124, 109] width 178 height 15
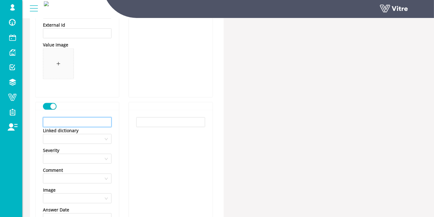
click at [91, 122] on input "text" at bounding box center [77, 122] width 69 height 10
paste input "ידיים"
type input "ידיים"
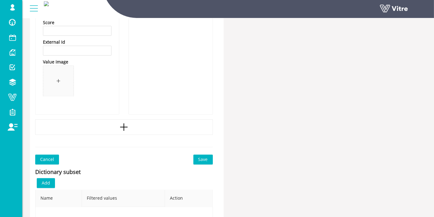
scroll to position [1170, 0]
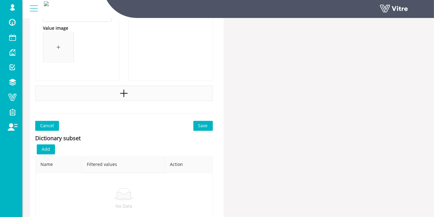
click at [118, 94] on div at bounding box center [124, 93] width 178 height 15
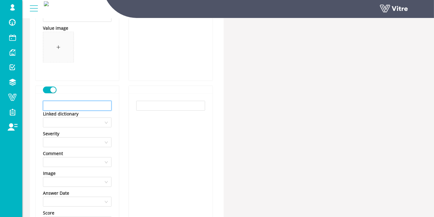
click at [78, 106] on input "text" at bounding box center [77, 106] width 69 height 10
paste input "רגליים"
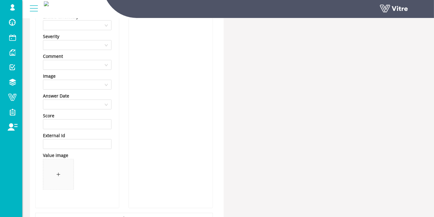
scroll to position [1307, 0]
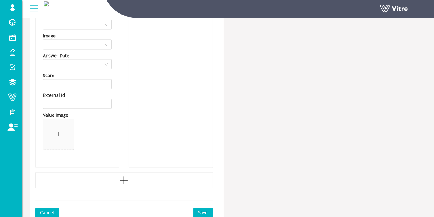
type input "רגליים"
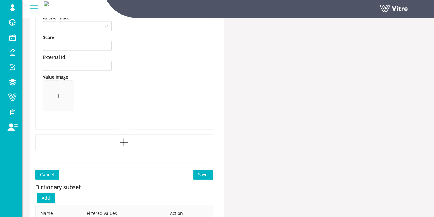
scroll to position [1376, 0]
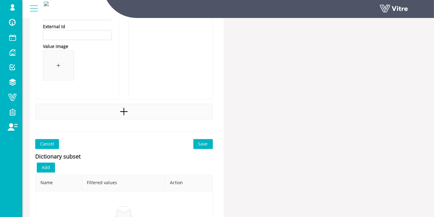
click at [126, 113] on icon "plus" at bounding box center [123, 111] width 9 height 9
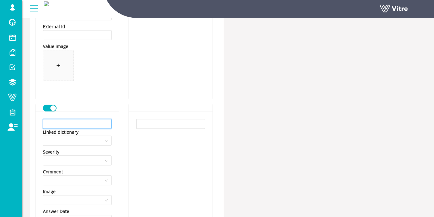
click at [79, 121] on input "text" at bounding box center [77, 124] width 69 height 10
paste input "אחר"
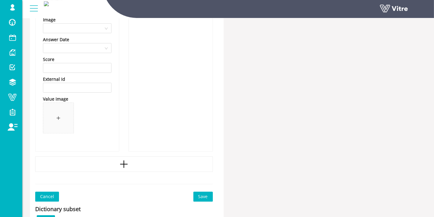
scroll to position [1651, 0]
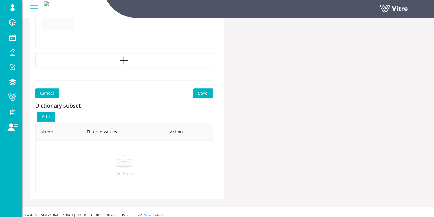
type input "אחר"
click at [206, 94] on span "Save" at bounding box center [203, 93] width 10 height 7
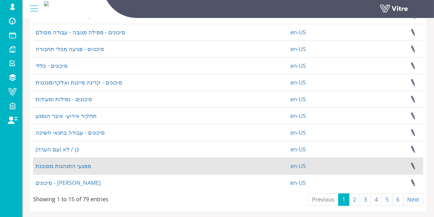
scroll to position [153, 0]
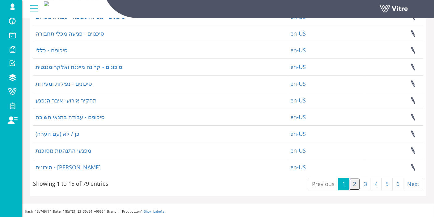
click at [356, 182] on link "2" at bounding box center [354, 184] width 11 height 12
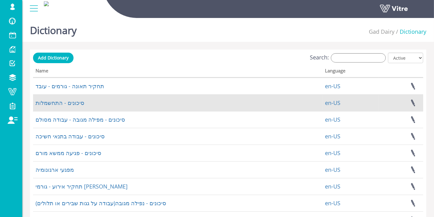
scroll to position [69, 0]
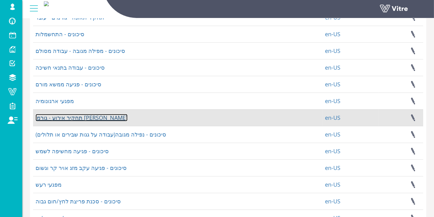
click at [80, 116] on link "תחקיר אירוע - גורמי [PERSON_NAME]" at bounding box center [82, 117] width 92 height 7
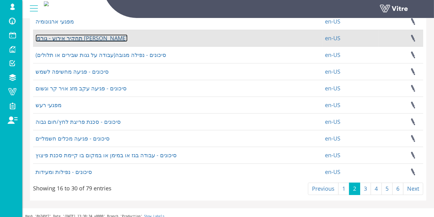
scroll to position [153, 0]
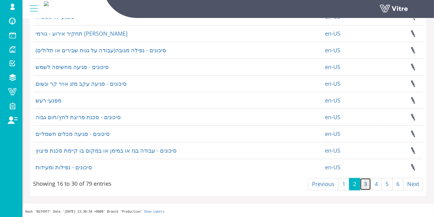
click at [366, 181] on link "3" at bounding box center [365, 184] width 11 height 12
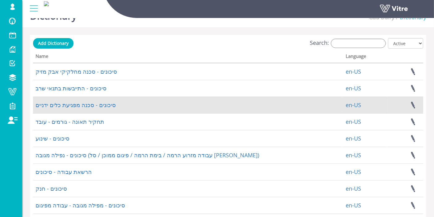
scroll to position [0, 0]
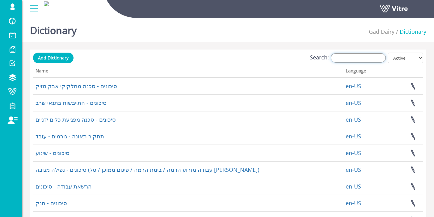
click at [344, 57] on input "Search:" at bounding box center [358, 57] width 55 height 9
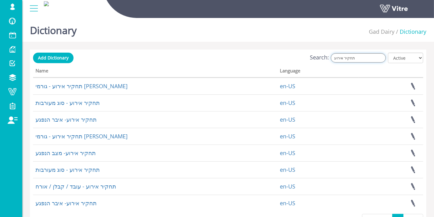
type input "תחקיר אירוע"
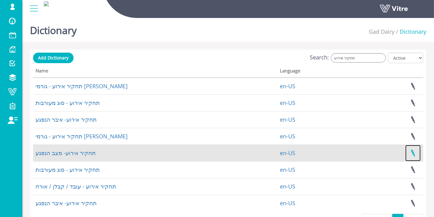
click at [413, 149] on link at bounding box center [413, 153] width 15 height 16
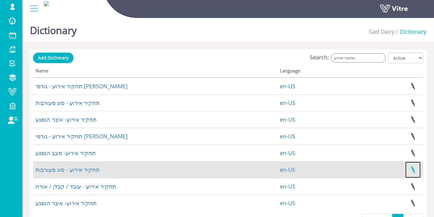
click at [416, 168] on link at bounding box center [413, 169] width 15 height 16
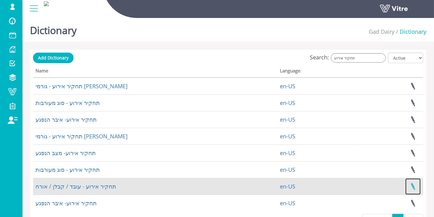
click at [414, 183] on link at bounding box center [413, 186] width 15 height 16
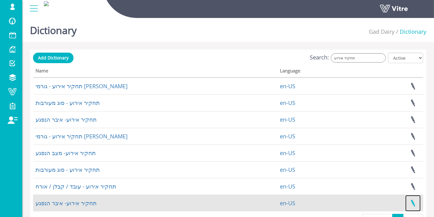
click at [415, 201] on link at bounding box center [413, 203] width 15 height 16
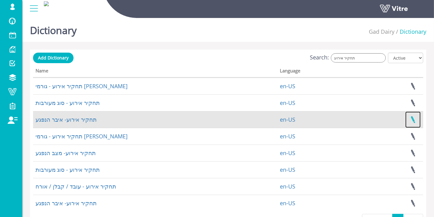
click at [414, 117] on link at bounding box center [413, 119] width 15 height 16
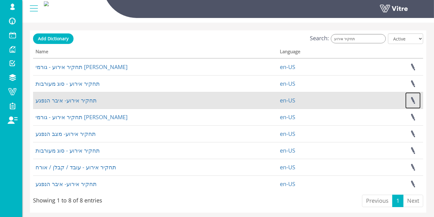
scroll to position [34, 0]
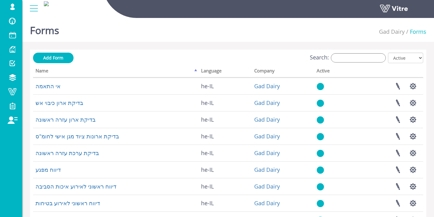
scroll to position [85, 0]
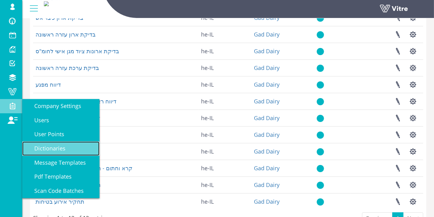
click at [49, 148] on span "Dictionaries" at bounding box center [46, 147] width 39 height 7
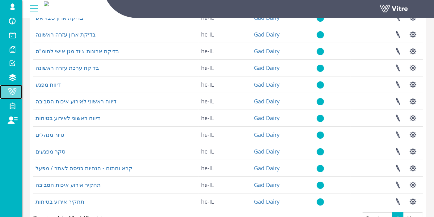
click at [14, 94] on span at bounding box center [12, 91] width 15 height 7
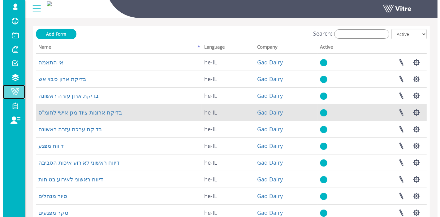
scroll to position [0, 0]
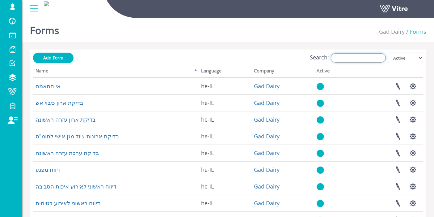
click at [377, 57] on input "Search:" at bounding box center [358, 57] width 55 height 9
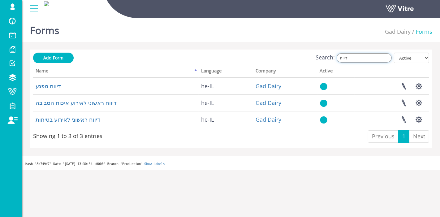
type input "דיווח"
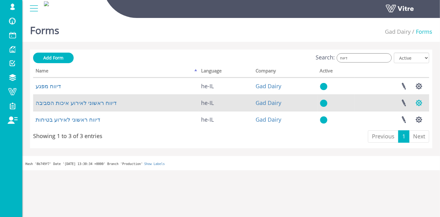
click at [417, 102] on button "button" at bounding box center [418, 103] width 15 height 16
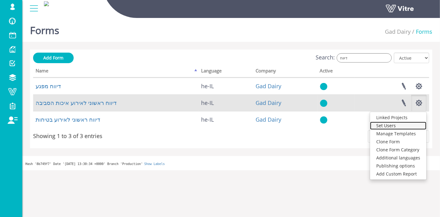
click at [396, 127] on link "Set Users" at bounding box center [398, 126] width 56 height 8
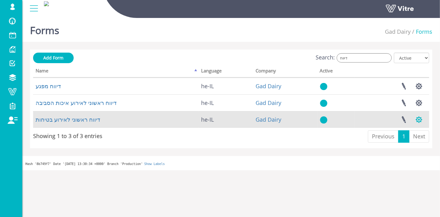
click at [421, 122] on button "button" at bounding box center [418, 119] width 15 height 16
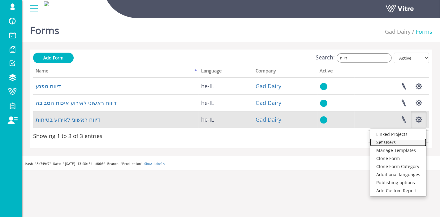
click at [408, 144] on link "Set Users" at bounding box center [398, 142] width 56 height 8
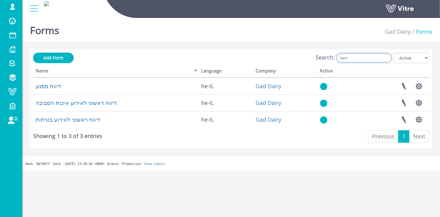
click at [377, 58] on input "דיווח" at bounding box center [363, 57] width 55 height 9
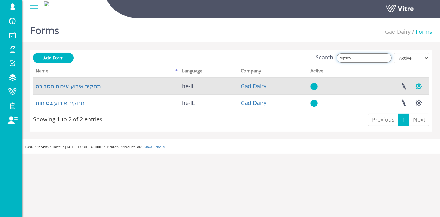
type input "תחקיר"
click at [420, 89] on button "button" at bounding box center [418, 86] width 15 height 16
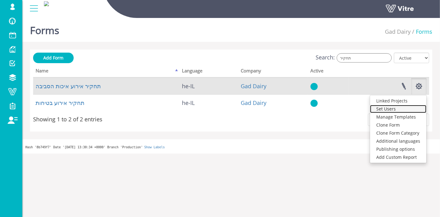
click at [400, 110] on link "Set Users" at bounding box center [398, 109] width 56 height 8
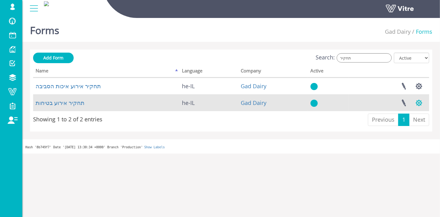
click at [419, 104] on button "button" at bounding box center [418, 103] width 15 height 16
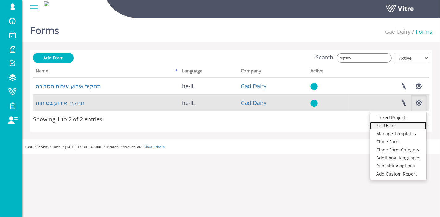
click at [389, 123] on link "Set Users" at bounding box center [398, 126] width 56 height 8
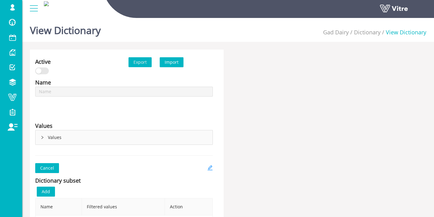
type input "תחקיר אירוע - גורמי [PERSON_NAME]"
click at [43, 136] on icon "right" at bounding box center [43, 137] width 4 height 4
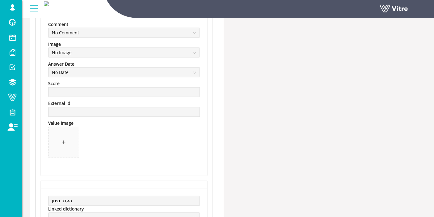
scroll to position [1168, 0]
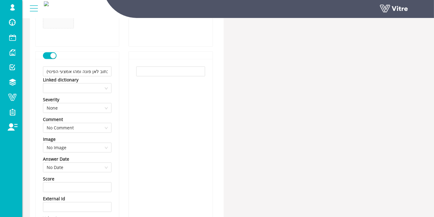
scroll to position [824, 0]
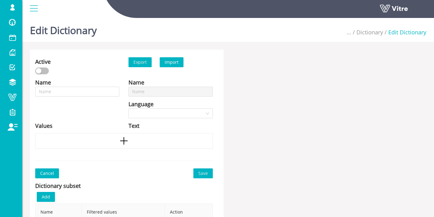
type input "תחקיר אירוע - סוג מעורבות"
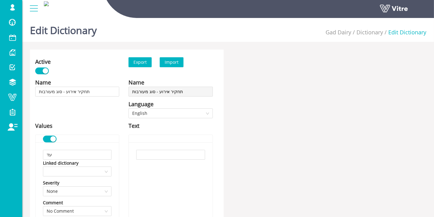
click at [49, 63] on div "Active" at bounding box center [42, 61] width 15 height 9
click at [47, 71] on div "button" at bounding box center [46, 71] width 6 height 6
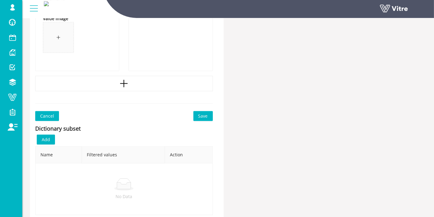
scroll to position [533, 0]
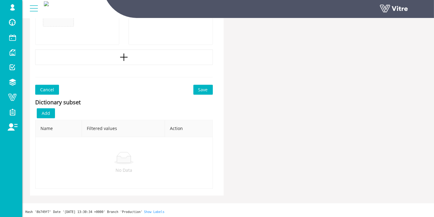
click at [208, 90] on button "Save" at bounding box center [203, 90] width 19 height 10
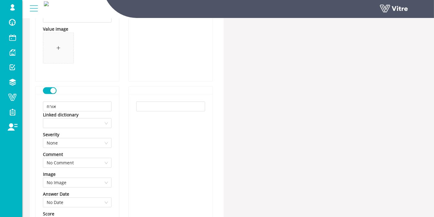
scroll to position [515, 0]
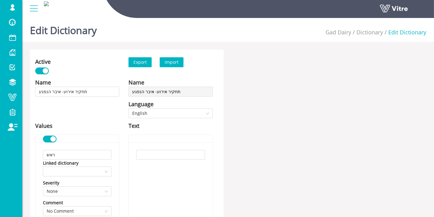
click at [45, 72] on div "button" at bounding box center [46, 71] width 6 height 6
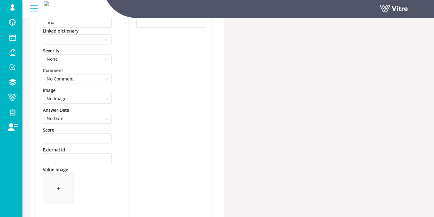
scroll to position [1653, 0]
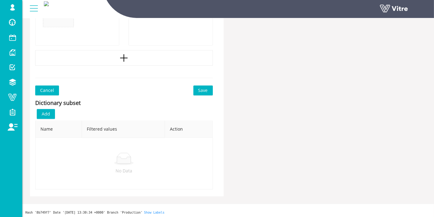
click at [207, 90] on span "Save" at bounding box center [203, 90] width 10 height 7
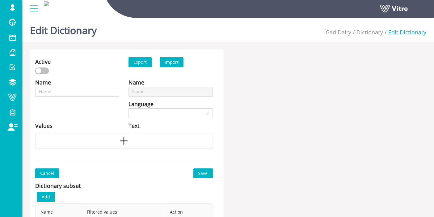
type input "תחקיר אירוע- איבר הנפגע"
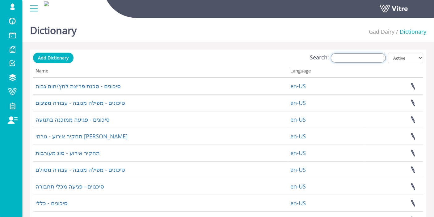
click at [341, 55] on input "Search:" at bounding box center [358, 57] width 55 height 9
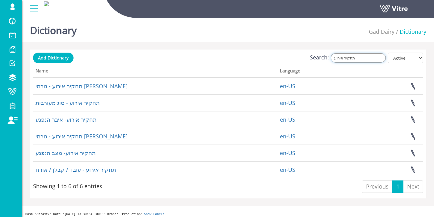
type input "תחקיר אירוע"
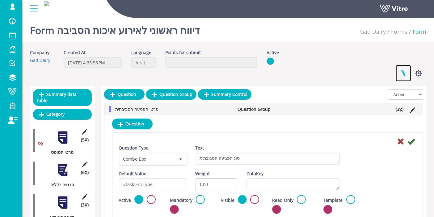
click at [406, 71] on link at bounding box center [403, 73] width 15 height 16
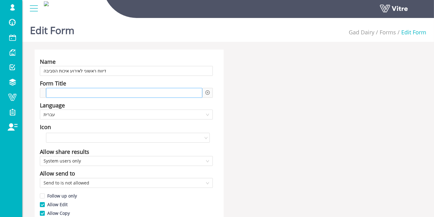
click at [117, 96] on div at bounding box center [124, 93] width 156 height 10
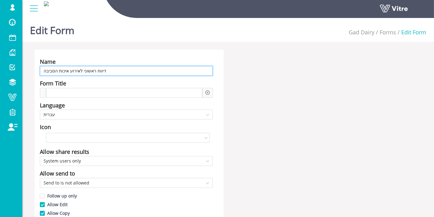
click at [42, 73] on input "דיווח ראשוני לאירוע איכות הסביבה" at bounding box center [126, 71] width 173 height 10
click at [70, 72] on input "דיווח ראשוני לאירוע איכות הסביבה" at bounding box center [126, 71] width 173 height 10
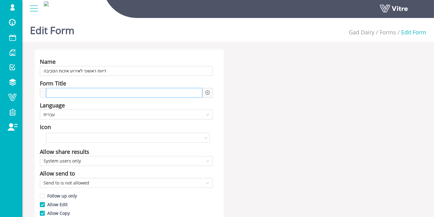
click at [81, 91] on div at bounding box center [124, 93] width 156 height 10
paste span
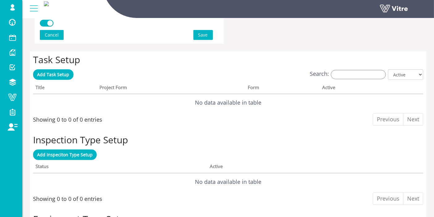
scroll to position [442, 0]
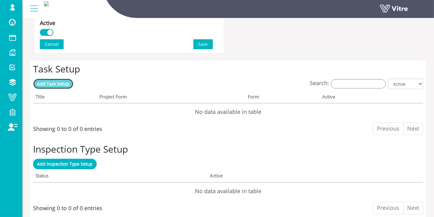
click at [56, 83] on span "Add Task Setup" at bounding box center [53, 84] width 32 height 6
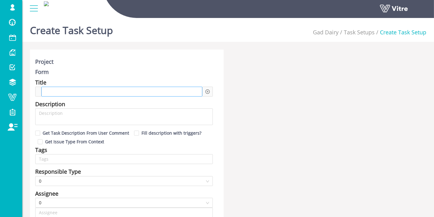
type input "Lishay Peled SU"
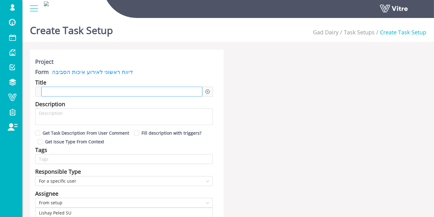
click at [93, 90] on div at bounding box center [121, 92] width 161 height 10
paste span
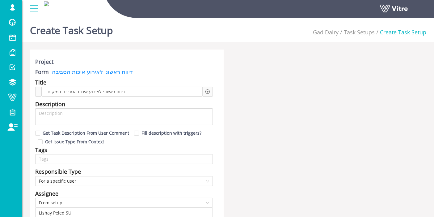
click at [211, 88] on div at bounding box center [208, 92] width 11 height 10
click at [210, 91] on div at bounding box center [208, 92] width 11 height 10
click at [207, 90] on icon "plus-circle" at bounding box center [208, 91] width 4 height 4
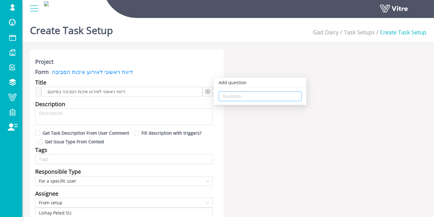
click at [240, 96] on input "search" at bounding box center [260, 96] width 75 height 9
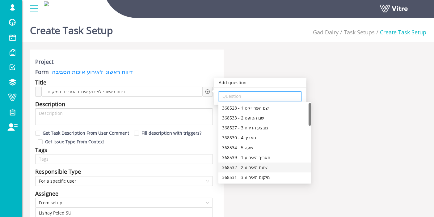
scroll to position [34, 0]
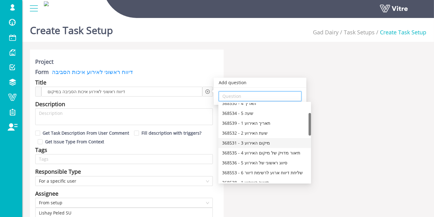
click at [266, 145] on div "368531 - 3 מיקום האירוע" at bounding box center [264, 142] width 85 height 7
type input "368531 - 3 מיקום האירוע"
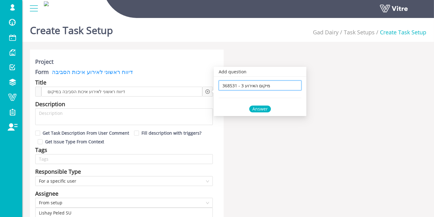
scroll to position [0, 0]
click at [268, 109] on div "Answer" at bounding box center [260, 108] width 22 height 7
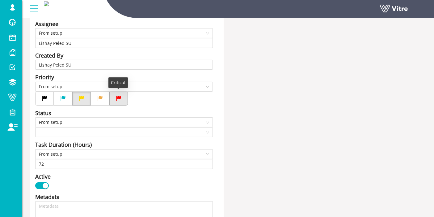
scroll to position [137, 0]
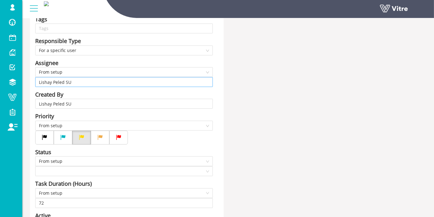
click at [81, 81] on input "Lishay Peled SU" at bounding box center [124, 81] width 170 height 9
type input "L"
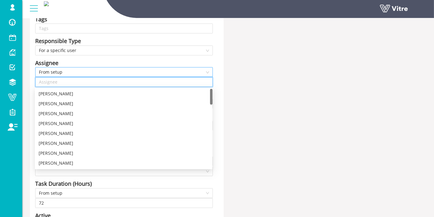
click at [80, 69] on span "From setup" at bounding box center [124, 71] width 170 height 9
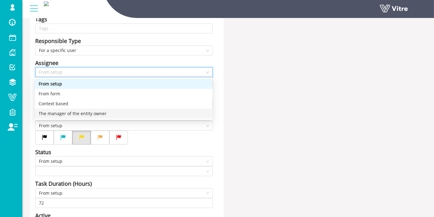
click at [87, 114] on div "The manager of the entity owner" at bounding box center [124, 113] width 170 height 7
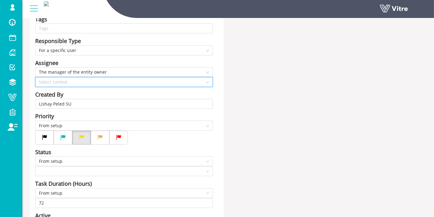
click at [73, 83] on input "search" at bounding box center [122, 81] width 166 height 9
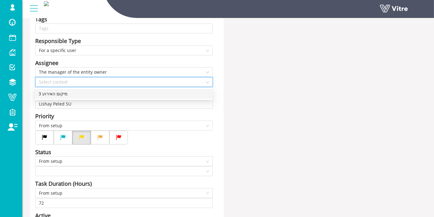
click at [73, 90] on div "3 מיקום האירוע" at bounding box center [124, 93] width 170 height 7
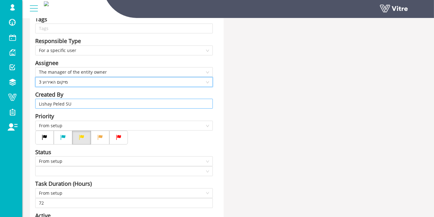
click at [78, 103] on input "Lishay Peled SU" at bounding box center [124, 103] width 170 height 9
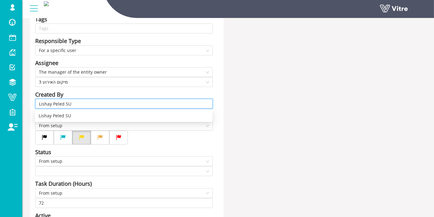
click at [78, 103] on input "Lishay Peled SU" at bounding box center [124, 103] width 170 height 9
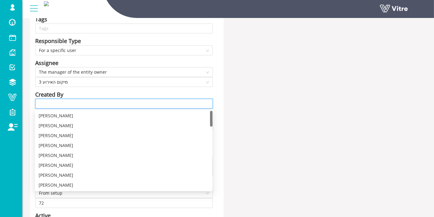
click at [78, 103] on input "search" at bounding box center [124, 103] width 170 height 9
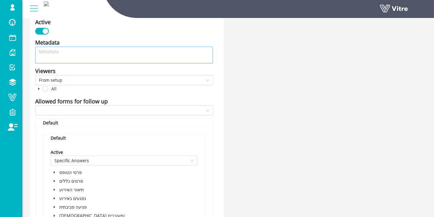
scroll to position [378, 0]
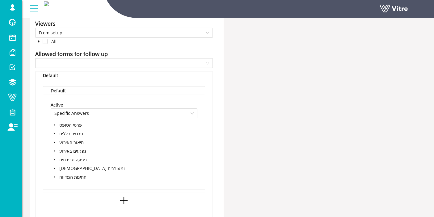
click at [54, 134] on icon "caret-down" at bounding box center [54, 133] width 3 height 3
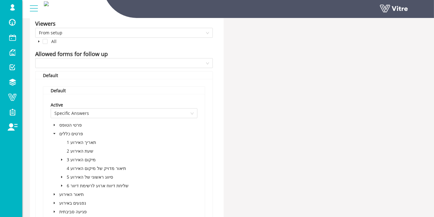
click at [61, 185] on icon "caret-down" at bounding box center [61, 186] width 1 height 2
click at [54, 130] on span at bounding box center [54, 133] width 7 height 7
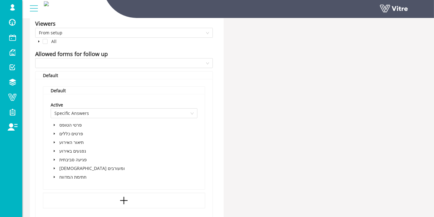
click at [52, 139] on span at bounding box center [54, 142] width 7 height 7
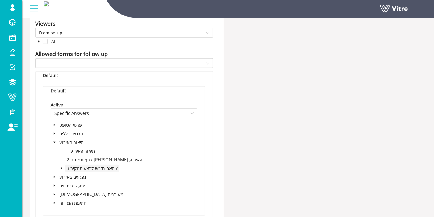
click at [67, 167] on span "3 האם נדרש לבצע תחקיר ?" at bounding box center [92, 168] width 51 height 6
click at [62, 167] on icon "caret-down" at bounding box center [61, 168] width 3 height 3
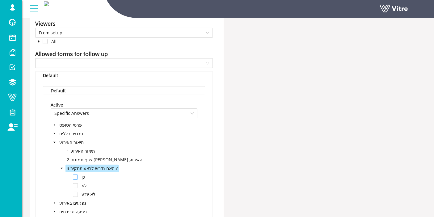
click at [75, 177] on span at bounding box center [75, 176] width 5 height 5
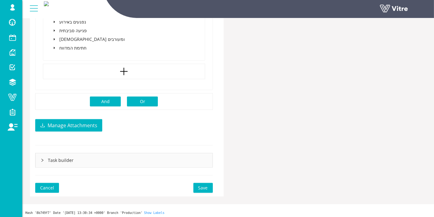
scroll to position [558, 0]
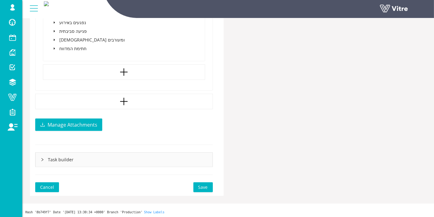
click at [206, 188] on span "Save" at bounding box center [203, 187] width 10 height 7
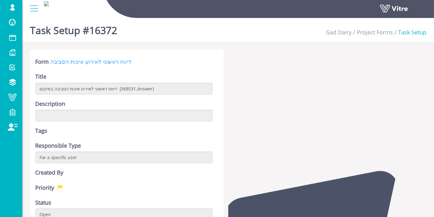
click at [106, 62] on link "דיווח ראשוני לאירוע איכות הסביבה" at bounding box center [90, 61] width 81 height 7
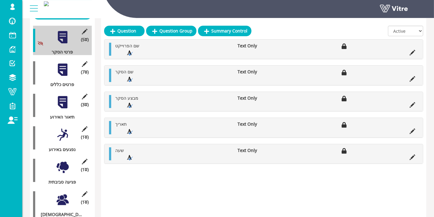
scroll to position [103, 0]
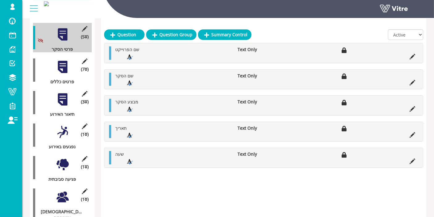
click at [61, 60] on div at bounding box center [63, 67] width 14 height 14
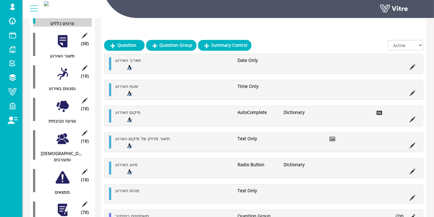
scroll to position [172, 0]
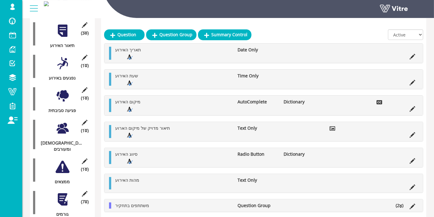
click at [413, 108] on icon at bounding box center [413, 109] width 6 height 6
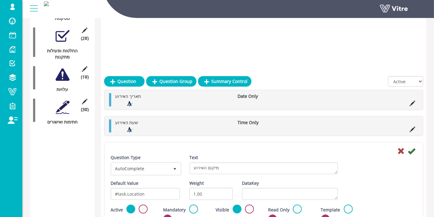
scroll to position [446, 0]
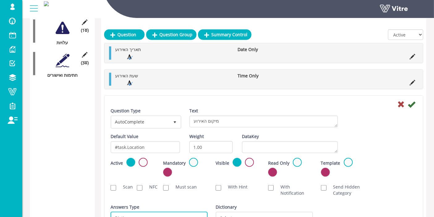
click at [146, 212] on span "Dictionary" at bounding box center [154, 217] width 84 height 11
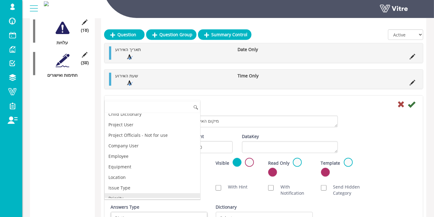
scroll to position [34, 0]
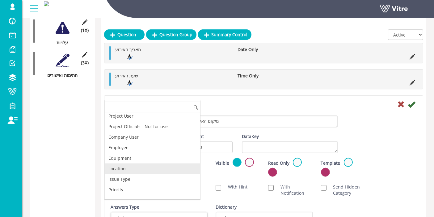
click at [128, 169] on li "Location" at bounding box center [153, 168] width 96 height 11
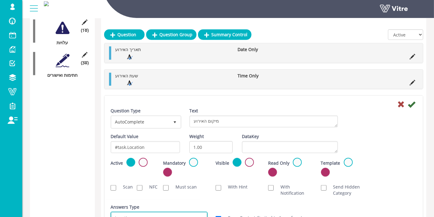
scroll to position [453, 0]
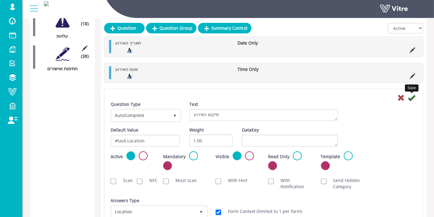
click at [413, 98] on icon at bounding box center [411, 97] width 7 height 7
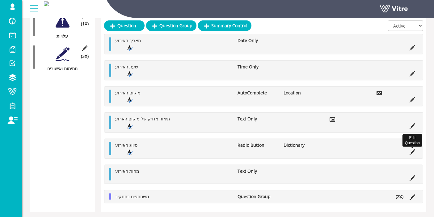
click at [414, 149] on icon at bounding box center [413, 152] width 6 height 6
click at [413, 152] on icon at bounding box center [413, 152] width 6 height 6
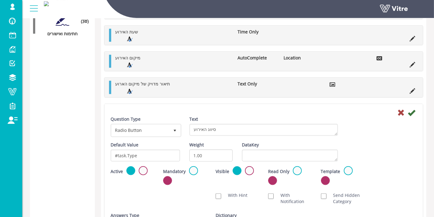
scroll to position [522, 0]
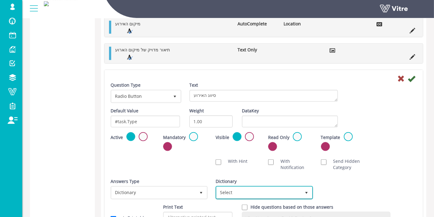
click at [230, 187] on span "Select" at bounding box center [259, 192] width 84 height 11
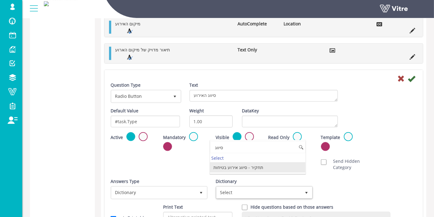
click at [230, 168] on li "תחקיר - סיווג אירוע בטיחות" at bounding box center [258, 167] width 96 height 11
type input "סיווג"
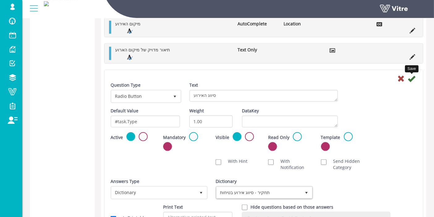
click at [412, 77] on icon at bounding box center [411, 78] width 7 height 7
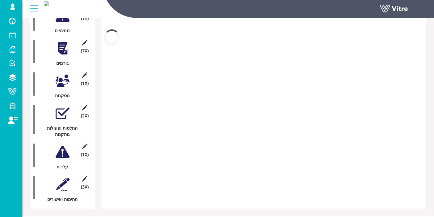
scroll to position [468, 0]
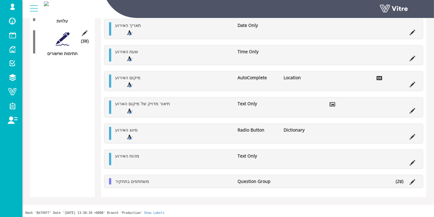
click at [416, 134] on li at bounding box center [413, 136] width 12 height 6
click at [413, 134] on icon at bounding box center [413, 137] width 6 height 6
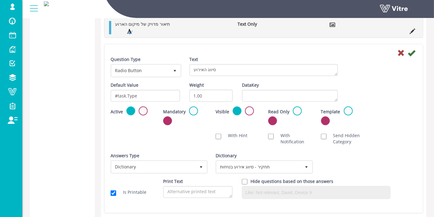
scroll to position [556, 0]
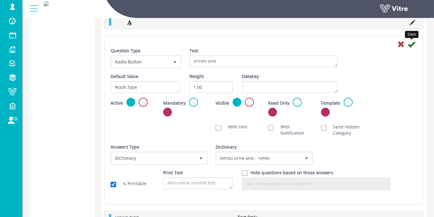
click at [413, 42] on icon at bounding box center [411, 44] width 7 height 7
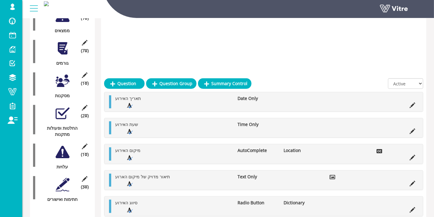
scroll to position [468, 0]
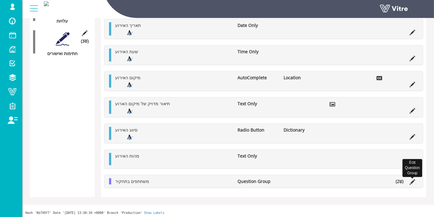
click at [413, 179] on icon at bounding box center [413, 182] width 6 height 6
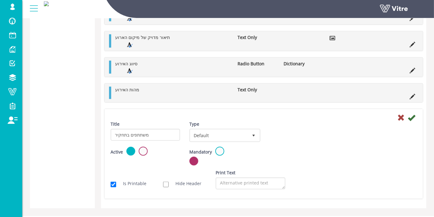
scroll to position [545, 0]
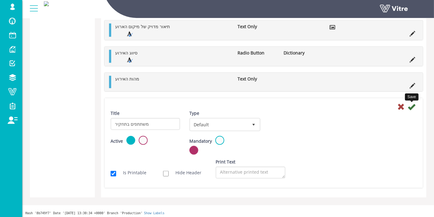
click at [408, 107] on icon at bounding box center [411, 106] width 7 height 7
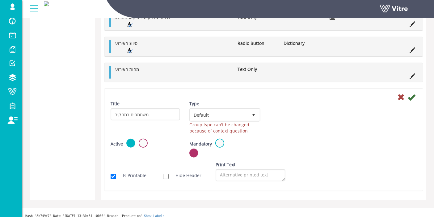
scroll to position [551, 0]
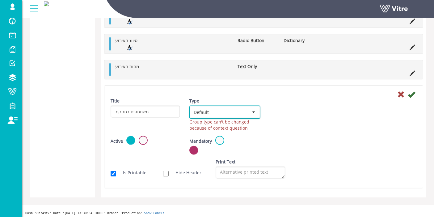
click at [246, 111] on span "Default" at bounding box center [219, 111] width 58 height 11
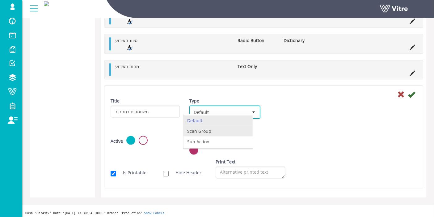
click at [237, 126] on li "Scan Group" at bounding box center [218, 131] width 69 height 11
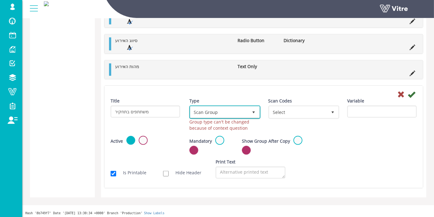
click at [220, 111] on span "Scan Group" at bounding box center [219, 111] width 58 height 11
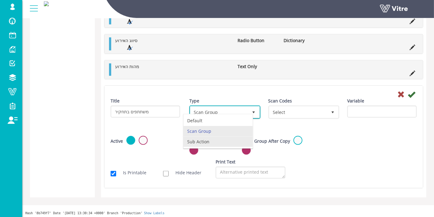
click at [215, 136] on li "Sub Action" at bounding box center [218, 141] width 69 height 11
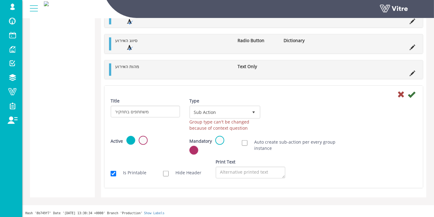
click at [415, 93] on icon at bounding box center [411, 94] width 7 height 7
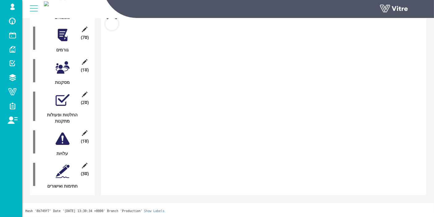
scroll to position [468, 0]
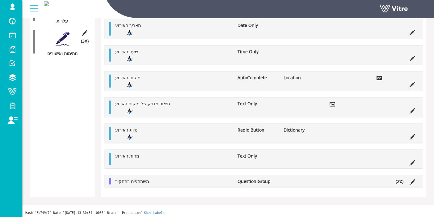
click at [401, 179] on icon at bounding box center [401, 181] width 3 height 4
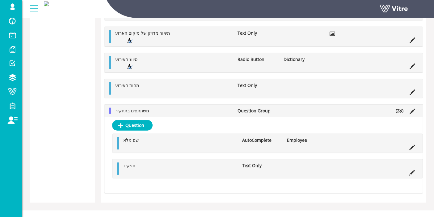
scroll to position [538, 0]
click at [412, 145] on icon at bounding box center [413, 148] width 6 height 6
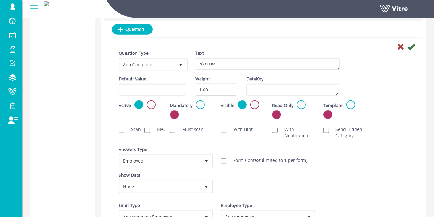
scroll to position [655, 0]
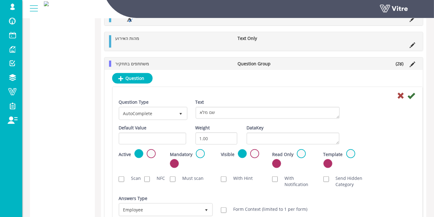
click at [408, 95] on icon at bounding box center [411, 95] width 7 height 7
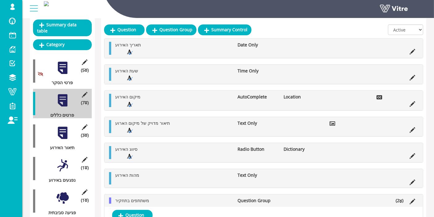
scroll to position [65, 0]
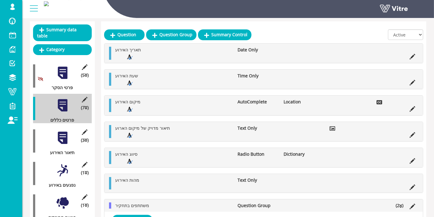
click at [62, 131] on div at bounding box center [63, 138] width 14 height 14
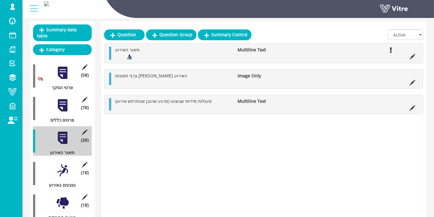
click at [64, 171] on div "(1 ) נפגעים באירוע" at bounding box center [62, 173] width 59 height 29
click at [65, 164] on div at bounding box center [63, 170] width 14 height 14
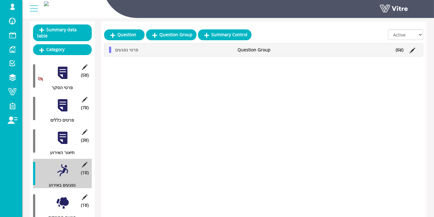
click at [348, 47] on ul "פרטי נפגעים Question Group (6 )" at bounding box center [265, 50] width 306 height 6
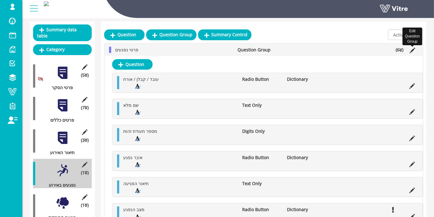
click at [412, 50] on icon at bounding box center [413, 51] width 6 height 6
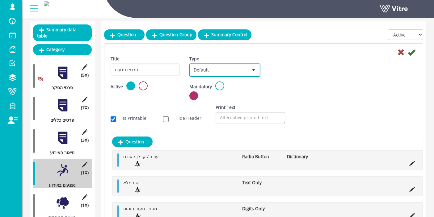
click at [227, 73] on span "Default" at bounding box center [219, 69] width 58 height 11
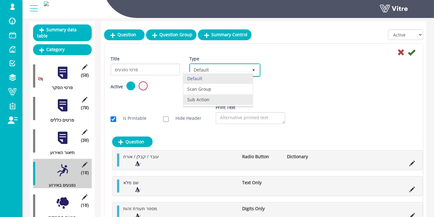
click at [212, 97] on li "Sub Action" at bounding box center [218, 99] width 69 height 11
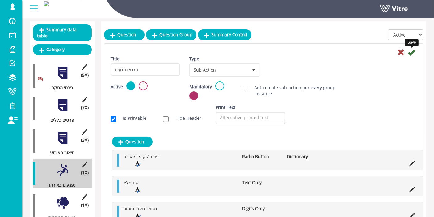
click at [413, 50] on icon at bounding box center [411, 52] width 7 height 7
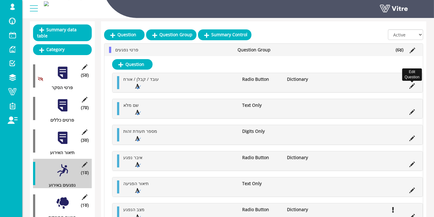
click at [412, 83] on icon at bounding box center [413, 86] width 6 height 6
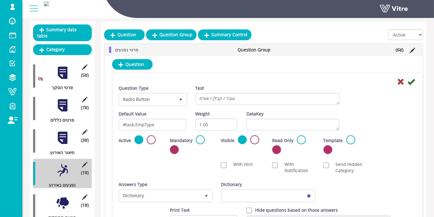
click at [271, 186] on div "Dictionary" at bounding box center [267, 191] width 93 height 21
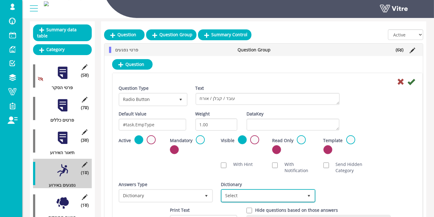
click at [271, 190] on span "Select" at bounding box center [262, 195] width 81 height 11
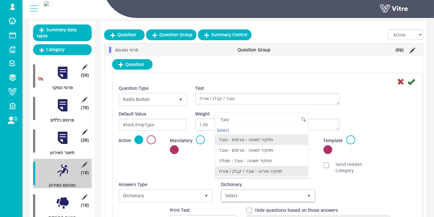
click at [258, 170] on li "תחקיר אירוע - עובד / קבלן / אורח" at bounding box center [261, 171] width 93 height 11
type input "עובד"
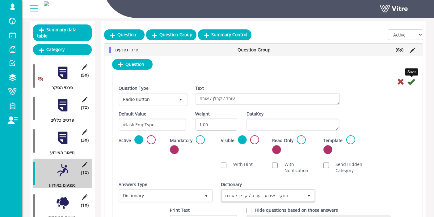
click at [415, 83] on icon at bounding box center [411, 81] width 7 height 7
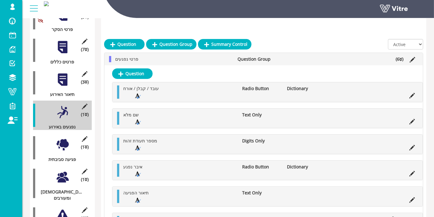
scroll to position [133, 0]
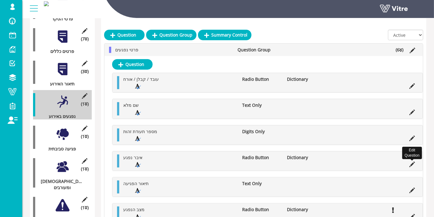
click at [413, 163] on icon at bounding box center [413, 164] width 6 height 6
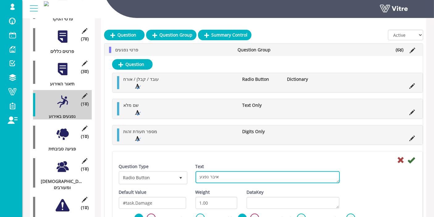
click at [244, 174] on textarea "איבר נפגע" at bounding box center [268, 177] width 144 height 12
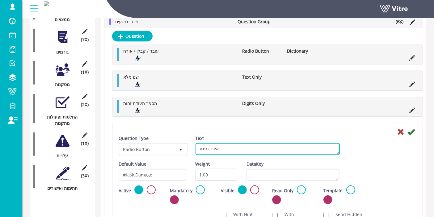
scroll to position [546, 0]
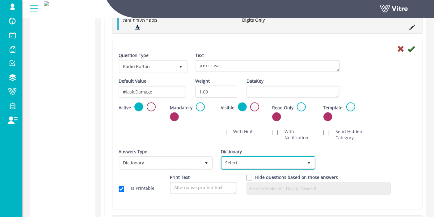
click at [284, 160] on span "Select" at bounding box center [262, 162] width 81 height 11
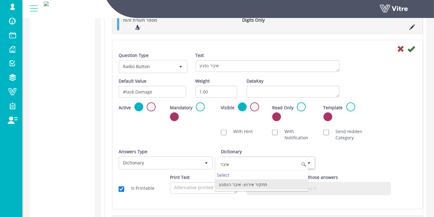
click at [242, 185] on li "תחקיר אירוע- איבר הנפגע" at bounding box center [261, 184] width 93 height 11
type input "איבר"
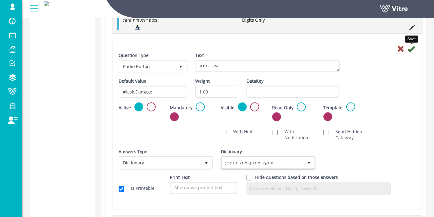
click at [412, 48] on icon at bounding box center [411, 48] width 7 height 7
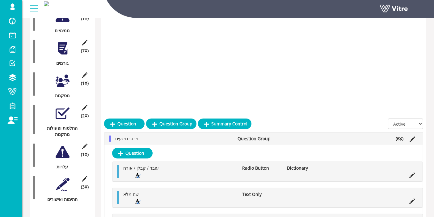
scroll to position [456, 0]
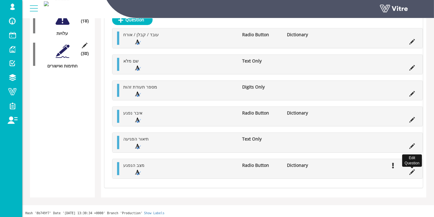
click at [413, 169] on icon at bounding box center [413, 172] width 6 height 6
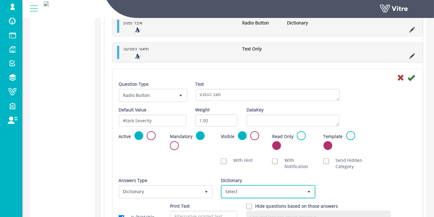
click at [291, 186] on span "Select" at bounding box center [262, 191] width 81 height 11
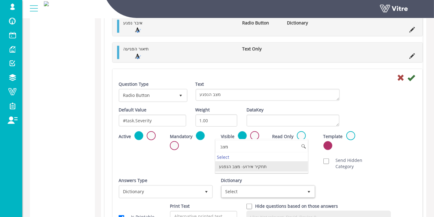
click at [258, 166] on li "תחקיר אירוע- מצב הנפגע" at bounding box center [261, 166] width 93 height 11
type input "מצב"
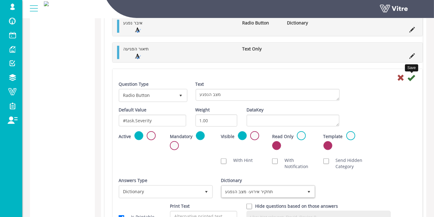
click at [411, 78] on icon at bounding box center [411, 77] width 7 height 7
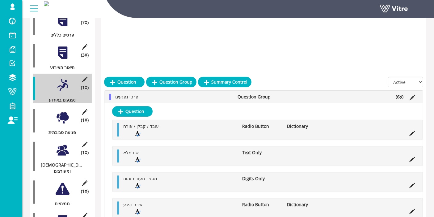
scroll to position [147, 0]
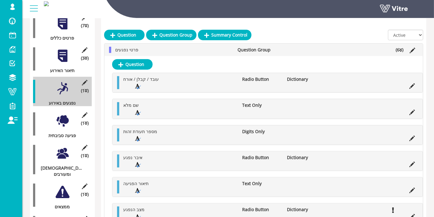
click at [63, 114] on div at bounding box center [63, 121] width 14 height 14
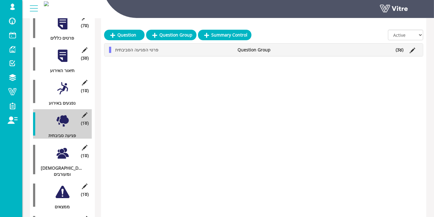
click at [391, 51] on ul "פרטי הפגיעה הסביבתית Question Group (3 )" at bounding box center [265, 50] width 306 height 6
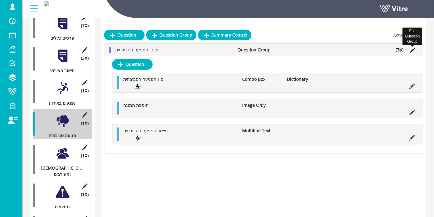
click at [412, 48] on icon at bounding box center [413, 51] width 6 height 6
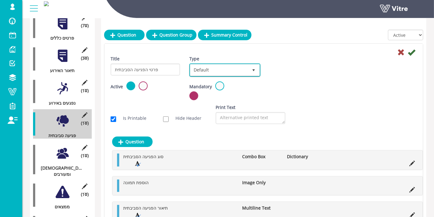
click at [239, 70] on span "Default" at bounding box center [219, 69] width 58 height 11
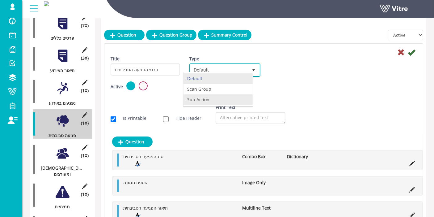
click at [221, 95] on li "Sub Action" at bounding box center [218, 99] width 69 height 11
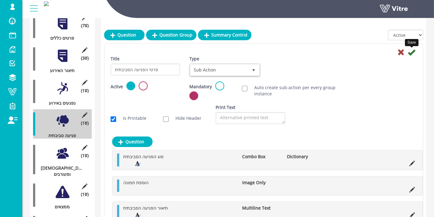
click at [414, 53] on icon at bounding box center [411, 52] width 7 height 7
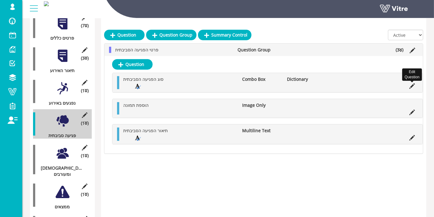
click at [411, 86] on icon at bounding box center [413, 86] width 6 height 6
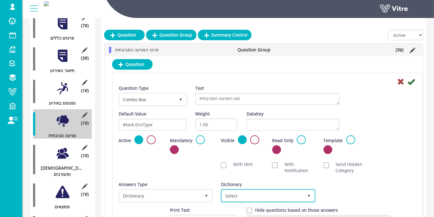
click at [275, 193] on span "Select" at bounding box center [262, 195] width 81 height 11
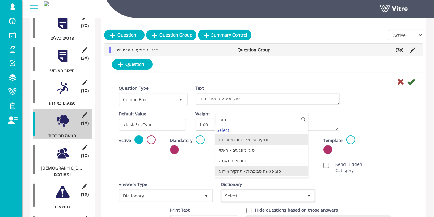
click at [256, 169] on li "סוג פגיעה סביבתית - תחקיר אירוע" at bounding box center [261, 171] width 93 height 11
type input "סוג"
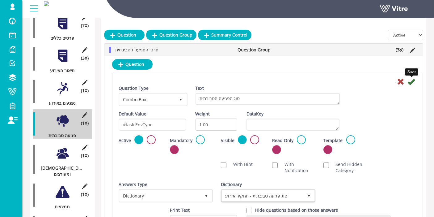
click at [412, 83] on icon at bounding box center [411, 81] width 7 height 7
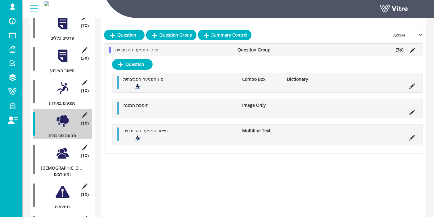
click at [67, 149] on div at bounding box center [63, 153] width 14 height 14
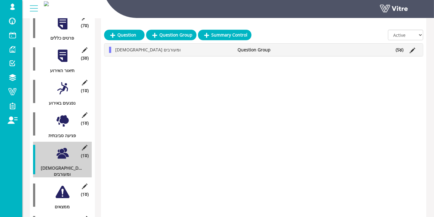
click at [412, 50] on icon at bounding box center [413, 51] width 6 height 6
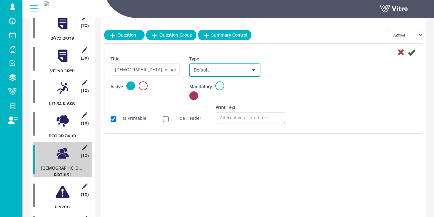
click at [226, 66] on span "Default" at bounding box center [219, 69] width 58 height 11
click at [208, 100] on li "Sub Action" at bounding box center [218, 99] width 69 height 11
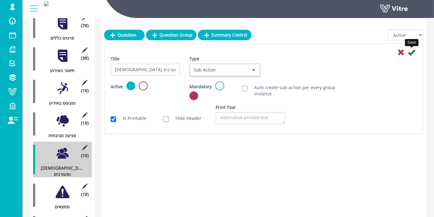
click at [413, 52] on icon at bounding box center [411, 52] width 7 height 7
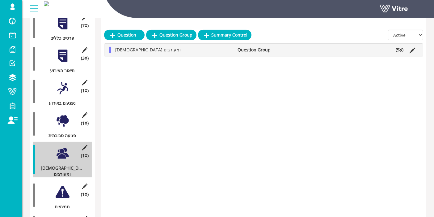
click at [401, 49] on icon at bounding box center [401, 50] width 3 height 4
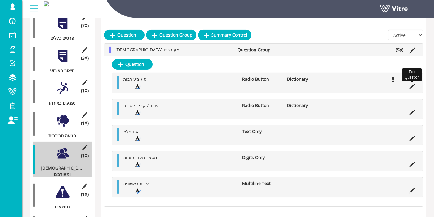
click at [412, 87] on icon at bounding box center [413, 86] width 6 height 6
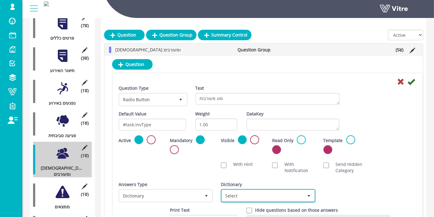
click at [250, 190] on span "Select" at bounding box center [262, 195] width 81 height 11
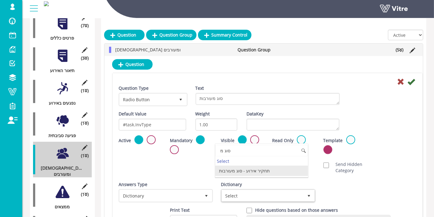
click at [252, 169] on li "תחקיר אירוע - סוג מעורבות" at bounding box center [261, 170] width 93 height 11
type input "סוג מ"
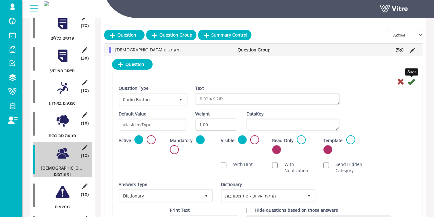
click at [415, 80] on icon at bounding box center [411, 81] width 7 height 7
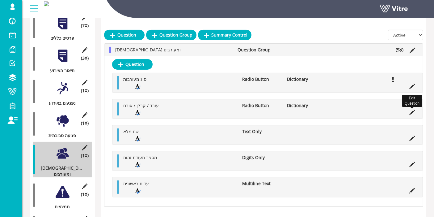
click at [411, 109] on icon at bounding box center [413, 112] width 6 height 6
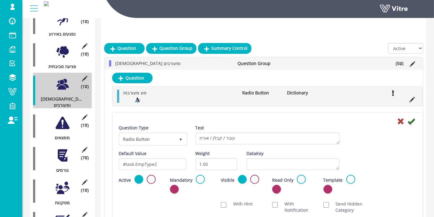
scroll to position [250, 0]
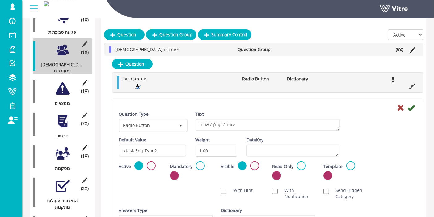
click at [353, 199] on div "Send Hidden Category" at bounding box center [344, 193] width 51 height 19
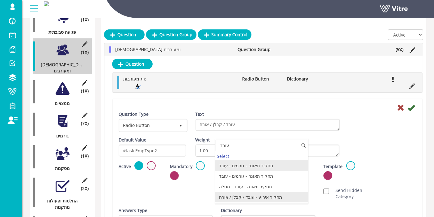
click at [258, 197] on li "תחקיר אירוע - עובד / קבלן / אורח" at bounding box center [261, 197] width 93 height 11
type input "עובד"
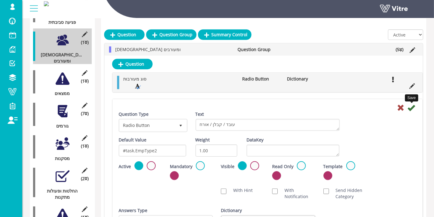
click at [412, 108] on icon at bounding box center [411, 107] width 7 height 7
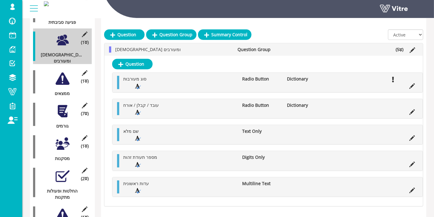
click at [66, 72] on div at bounding box center [63, 79] width 14 height 14
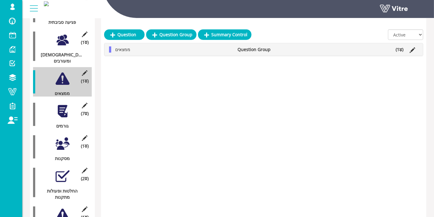
click at [415, 49] on icon at bounding box center [413, 50] width 6 height 6
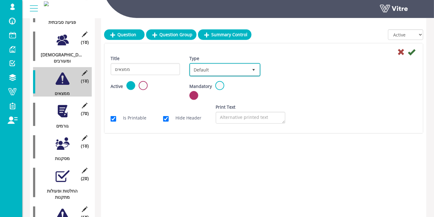
click at [222, 68] on span "Default" at bounding box center [219, 69] width 58 height 11
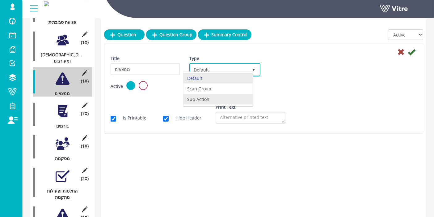
click at [210, 100] on li "Sub Action" at bounding box center [218, 99] width 69 height 11
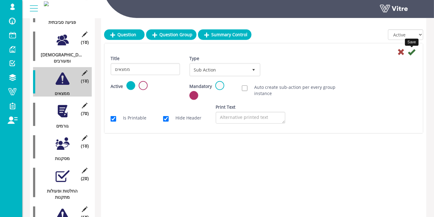
click at [412, 50] on icon at bounding box center [411, 51] width 7 height 7
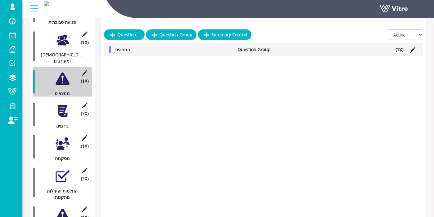
click at [340, 54] on div "ממצאים Question Group (1 )" at bounding box center [263, 49] width 319 height 12
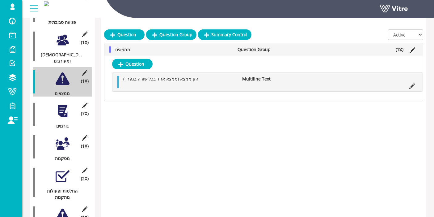
click at [70, 100] on div "(7 ) גורמים" at bounding box center [62, 114] width 59 height 29
click at [63, 104] on div at bounding box center [63, 111] width 14 height 14
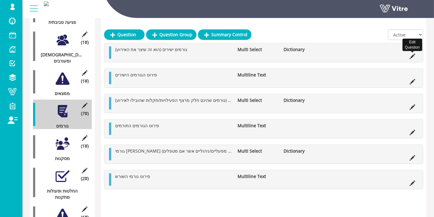
click at [412, 54] on icon at bounding box center [413, 56] width 6 height 6
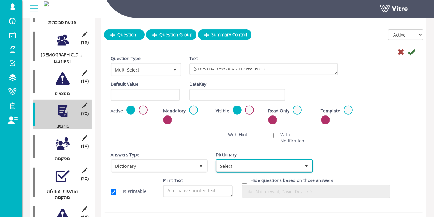
click at [251, 160] on span "Select" at bounding box center [259, 165] width 84 height 11
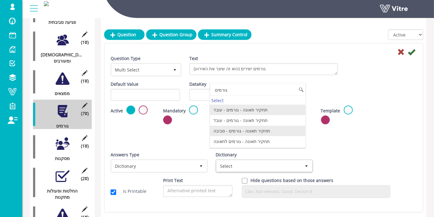
click at [249, 134] on li "תחקיר תאונה - גורמים - סביבה" at bounding box center [258, 131] width 96 height 11
type input "גורמים"
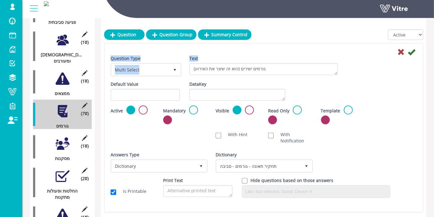
drag, startPoint x: 411, startPoint y: 53, endPoint x: 412, endPoint y: 59, distance: 5.9
click at [412, 59] on form "Save Question Type Multi Select 32 Text גורמים ישירים (הוא זה שיצר את האירוע) D…" at bounding box center [264, 125] width 306 height 155
click at [413, 52] on icon at bounding box center [411, 51] width 7 height 7
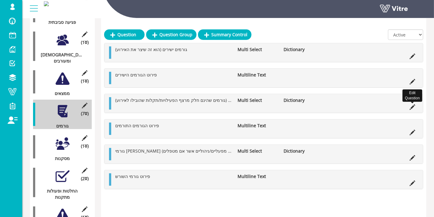
click at [413, 104] on icon at bounding box center [413, 107] width 6 height 6
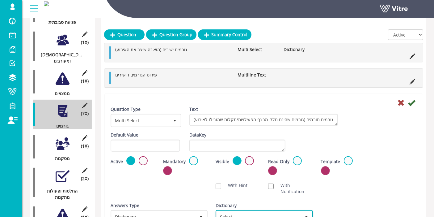
click at [242, 211] on span "Select" at bounding box center [259, 216] width 84 height 11
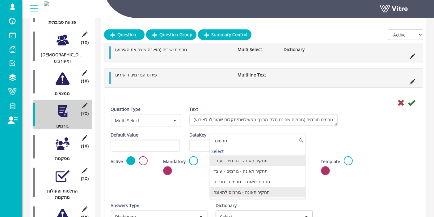
type input "גורמים"
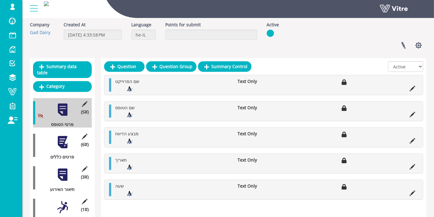
scroll to position [34, 0]
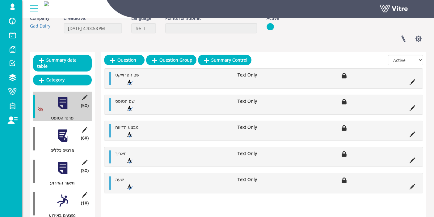
click at [64, 132] on div at bounding box center [63, 136] width 14 height 14
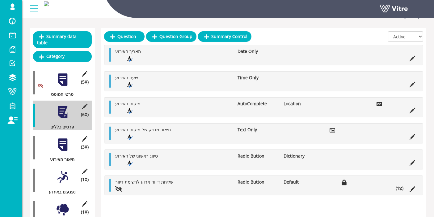
scroll to position [69, 0]
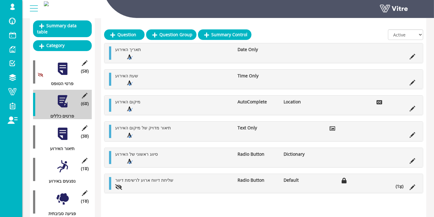
click at [64, 127] on div at bounding box center [63, 134] width 14 height 14
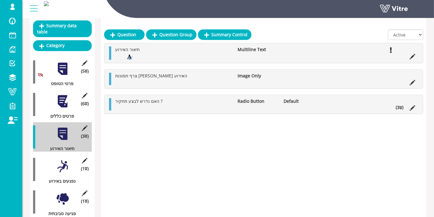
click at [67, 164] on div at bounding box center [63, 166] width 14 height 14
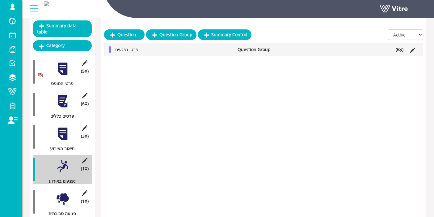
click at [403, 48] on li "(6 )" at bounding box center [400, 49] width 14 height 6
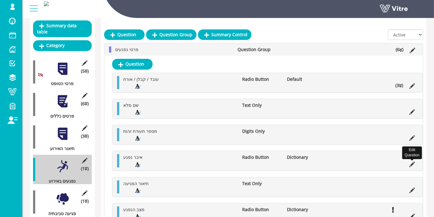
click at [414, 164] on icon at bounding box center [413, 164] width 6 height 6
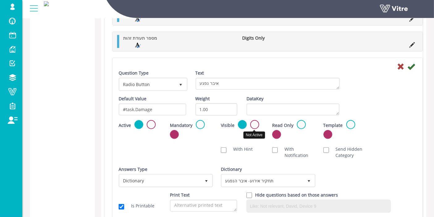
scroll to position [470, 0]
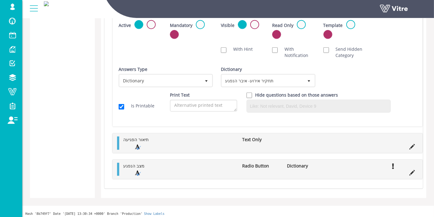
click at [416, 170] on li at bounding box center [413, 172] width 12 height 6
click at [414, 170] on icon at bounding box center [413, 173] width 6 height 6
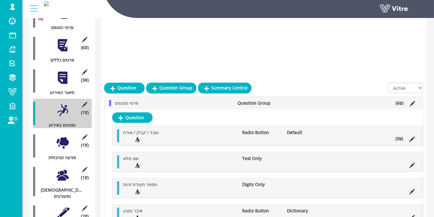
scroll to position [124, 0]
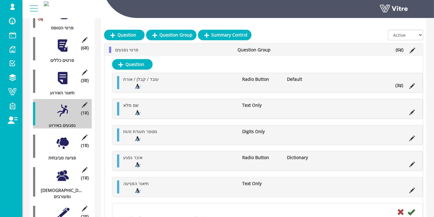
click at [66, 140] on div at bounding box center [63, 143] width 14 height 14
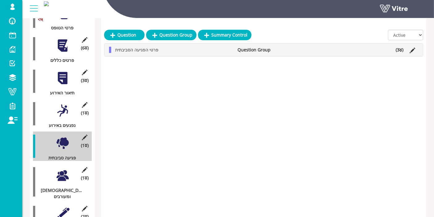
click at [401, 48] on icon at bounding box center [401, 50] width 3 height 4
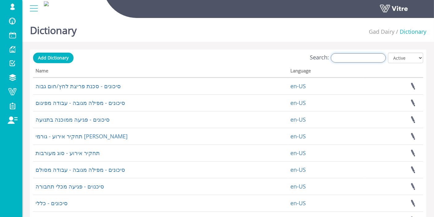
click at [360, 56] on input "Search:" at bounding box center [358, 57] width 55 height 9
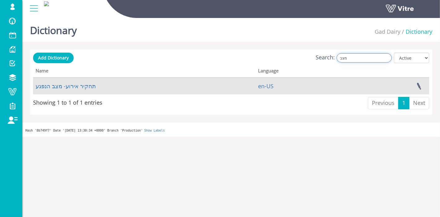
type input "מצב"
click at [90, 86] on td "תחקיר אירוע- מצב הנפגע" at bounding box center [144, 86] width 222 height 17
click at [88, 85] on link "תחקיר אירוע- מצב הנפגע" at bounding box center [66, 85] width 60 height 7
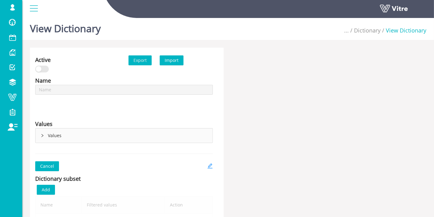
scroll to position [34, 0]
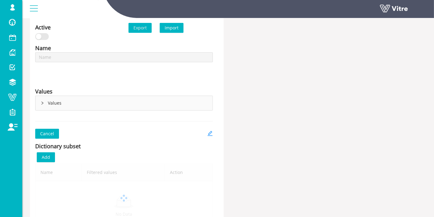
click at [45, 110] on div "Values" at bounding box center [124, 103] width 177 height 15
type input "תחקיר אירוע- מצב הנפגע"
click at [44, 105] on div "Values" at bounding box center [124, 103] width 177 height 14
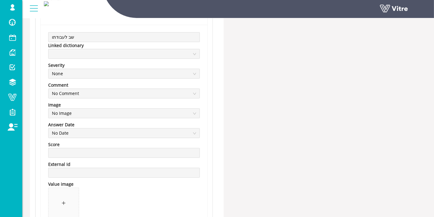
scroll to position [0, 0]
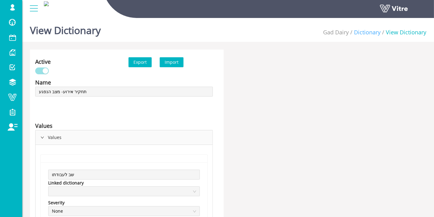
click at [370, 32] on link "Dictionary" at bounding box center [367, 31] width 27 height 7
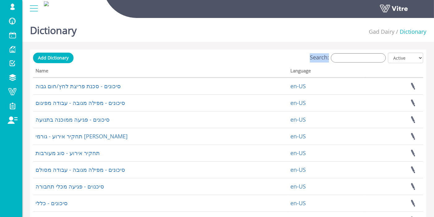
drag, startPoint x: 338, startPoint y: 56, endPoint x: 342, endPoint y: 56, distance: 4.0
click at [341, 56] on label "Search:" at bounding box center [348, 57] width 76 height 9
click at [353, 59] on input "Search:" at bounding box center [358, 57] width 55 height 9
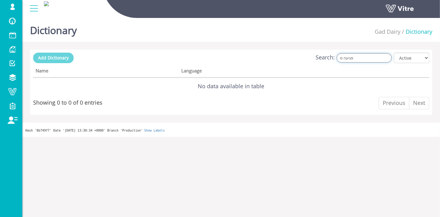
type input "פגיעה ס"
click at [35, 60] on link "Add Dictionary" at bounding box center [53, 58] width 41 height 11
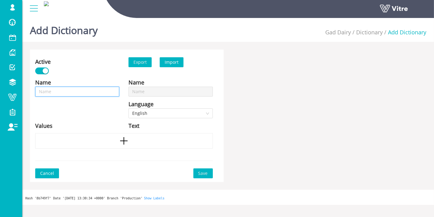
click at [85, 93] on input "text" at bounding box center [77, 92] width 84 height 10
type input "ס"
type input "סו"
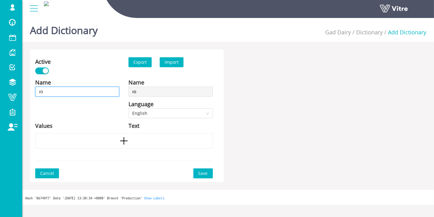
type input "סוג"
type input "סוג פ"
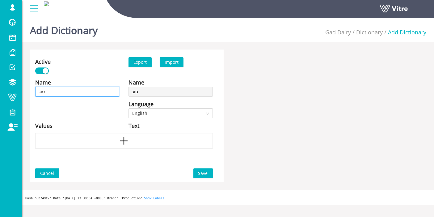
type input "סוג פ"
type input "סוג פג"
type input "סוג פגי"
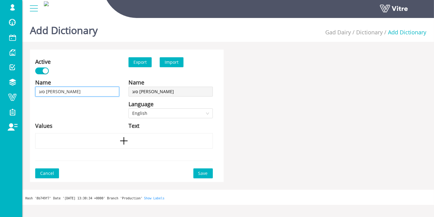
type input "סוג פגיע"
type input "סוג פגיעה"
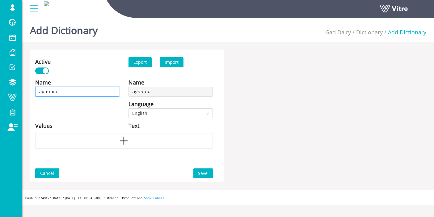
type input "סוג פגיעה"
type input "סוג פגיעה ס"
type input "סוג פגיעה סב"
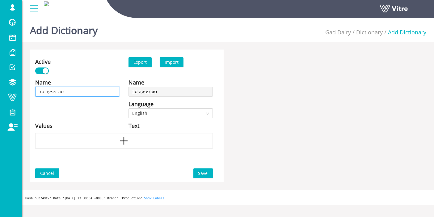
type input "סוג פגיעה סבי"
type input "סוג פגיעה סביב"
type input "סוג פגיעה סביבת"
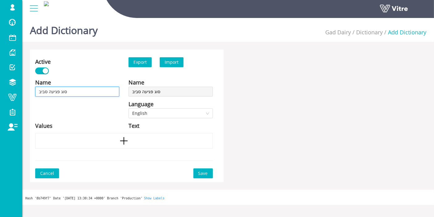
type input "סוג פגיעה סביבת"
type input "סוג פגיעה סביבתי"
type input "סוג פגיעה סביבתית"
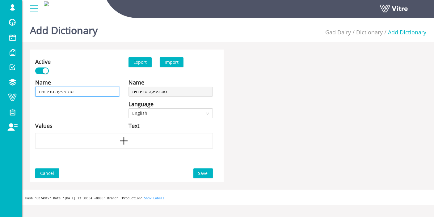
type input "סוג פגיעה סביבתית"
type input "סוג פגיעה סביבתית -"
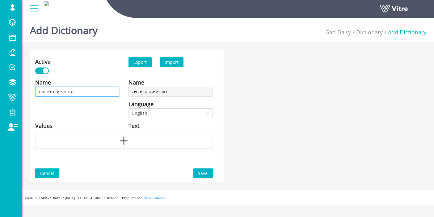
type input "סוג פגיעה סביבתית -"
type input "סוג פגיעה סביבתית - ת"
type input "סוג פגיעה סביבתית - תח"
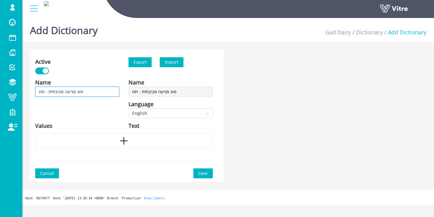
type input "סוג פגיעה סביבתית - תחק"
type input "סוג פגיעה סביבתית - תחקר"
type input "סוג פגיעה סביבתית - תחקרי"
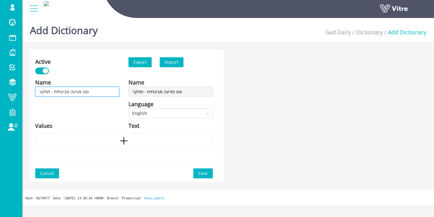
type input "סוג פגיעה סביבתית - תחקרי"
type input "סוג פגיעה סביבתית - תחקר"
type input "סוג פגיעה סביבתית - תחק"
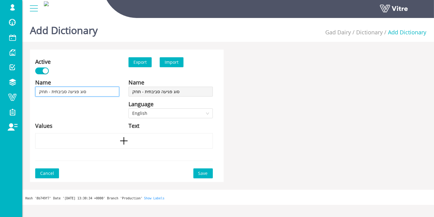
type input "סוג פגיעה סביבתית - תחקי"
type input "סוג פגיעה סביבתית - תחקיר"
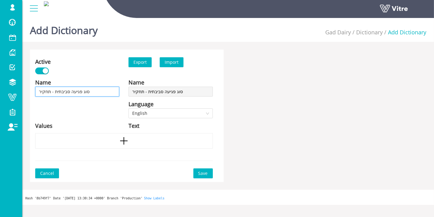
type input "סוג פגיעה סביבתית - תחקיר"
type input "סוג פגיעה סביבתית - תחקיר א"
type input "סוג פגיעה סביבתית - תחקיר אי"
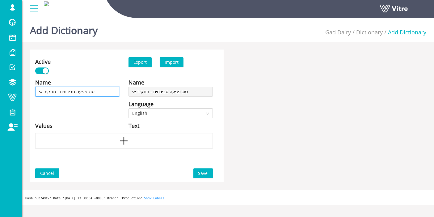
type input "סוג פגיעה סביבתית - תחקיר איר"
type input "סוג פגיעה סביבתית - תחקיר אירו"
type input "סוג פגיעה סביבתית - תחקיר אירוע"
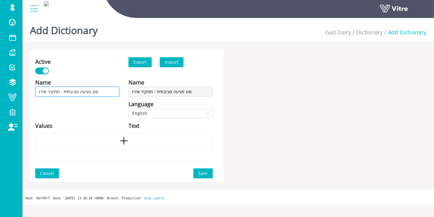
type input "סוג פגיעה סביבתית - תחקיר אירוע"
click at [124, 145] on icon "plus" at bounding box center [123, 140] width 9 height 9
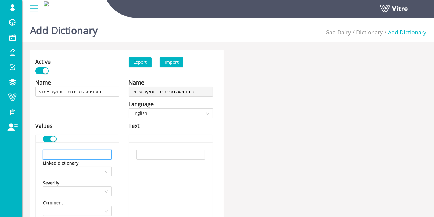
click at [95, 154] on input "text" at bounding box center [77, 155] width 69 height 10
paste input "זיהום מים ( ארוע זליגת חוג , חומרים מסוכנים או פסולת חומס למקורות מים )"
type input "זיהום מים ( ארוע זליגת חוג , חומרים מסוכנים או פסולת חומס למקורות מים )"
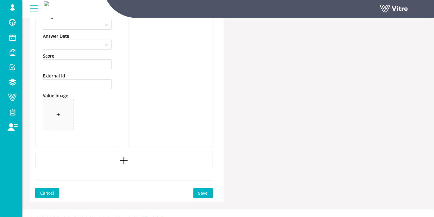
scroll to position [213, 0]
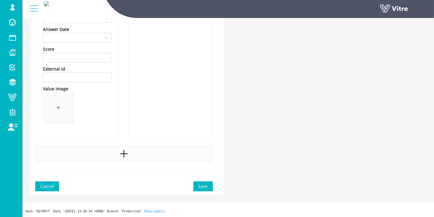
click at [122, 153] on icon "plus" at bounding box center [123, 153] width 9 height 9
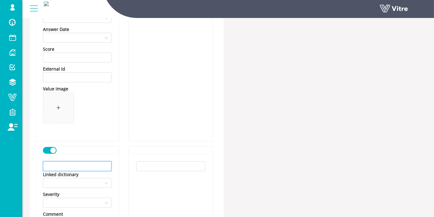
click at [61, 166] on input "text" at bounding box center [77, 166] width 69 height 10
paste input "זיהום אויר ( פליטת מזהמים לאויר – דלק/חומס/אבק פלסטיק )"
type input "זיהום אויר ( פליטת מזהמים לאויר – דלק/חומס/אבק פלסטיק )"
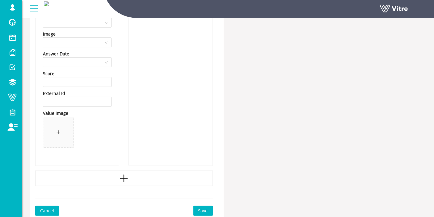
scroll to position [437, 0]
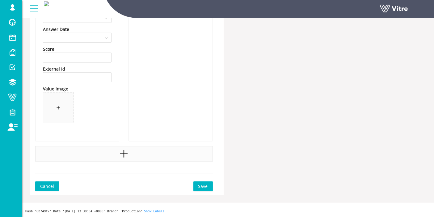
click at [103, 158] on div at bounding box center [124, 153] width 178 height 15
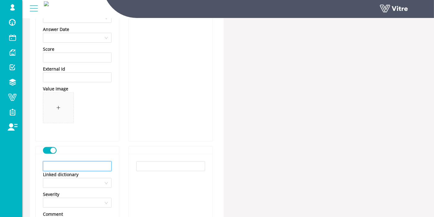
click at [77, 167] on input "text" at bounding box center [77, 166] width 69 height 10
paste input "זיהום קרקע ( שפך חומס /פסולת חומס )"
type input "זיהום קרקע ( שפך חומס /פסולת חומס )"
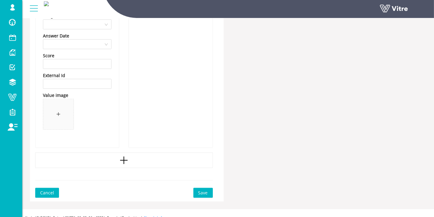
scroll to position [661, 0]
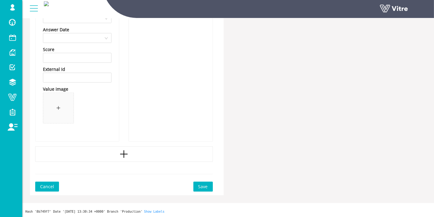
click at [124, 151] on icon "plus" at bounding box center [124, 153] width 1 height 7
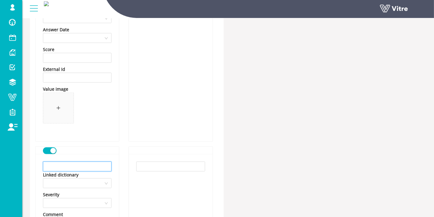
click at [104, 163] on input "text" at bounding box center [77, 166] width 69 height 10
paste input "פגיעה במערכת אקולוגית (זליגות חומר גלם / נוזל למערכות אקולוגיות )"
type input "פגיעה במערכת אקולוגית (זליגות חומר גלם / נוזל למערכות אקולוגיות )"
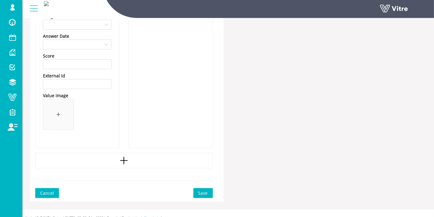
scroll to position [885, 0]
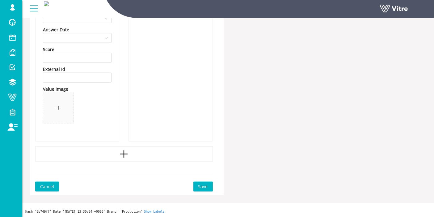
click at [204, 181] on button "Save" at bounding box center [203, 186] width 19 height 10
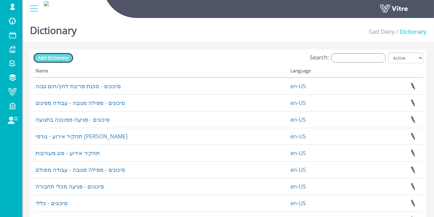
click at [60, 57] on span "Add Dictionary" at bounding box center [53, 58] width 31 height 6
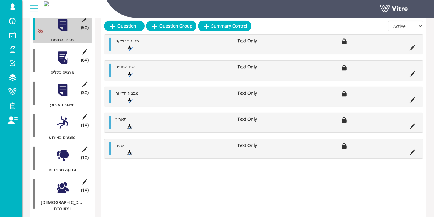
scroll to position [137, 0]
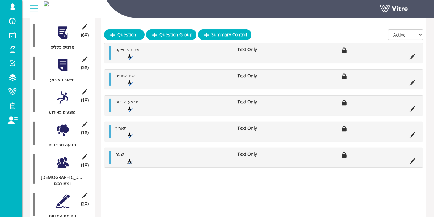
click at [69, 123] on div at bounding box center [63, 130] width 14 height 14
click at [64, 123] on div at bounding box center [63, 130] width 14 height 14
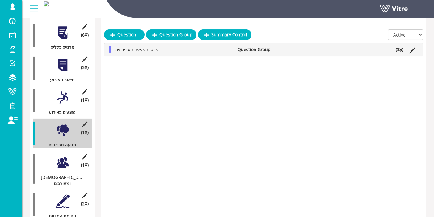
click at [397, 50] on li "(3 )" at bounding box center [400, 49] width 14 height 6
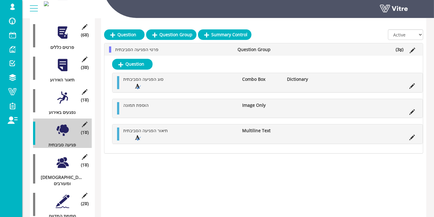
click at [412, 85] on icon at bounding box center [413, 86] width 6 height 6
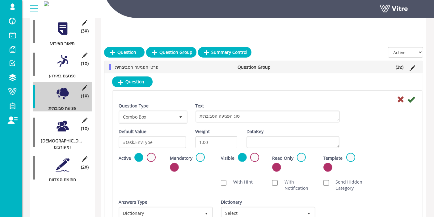
scroll to position [275, 0]
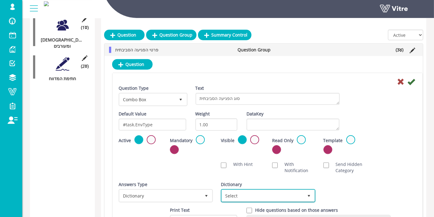
click at [263, 196] on span "Select" at bounding box center [262, 195] width 81 height 11
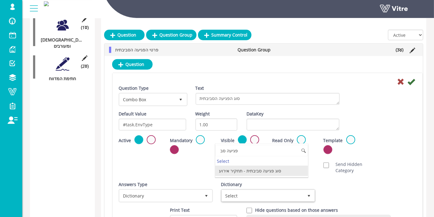
click at [243, 167] on li "סוג פגיעה סביבתית - תחקיר אירוע" at bounding box center [261, 170] width 93 height 11
type input "פגיעה סב"
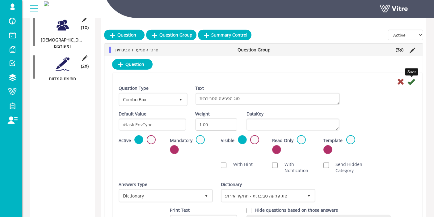
click at [414, 82] on icon at bounding box center [411, 81] width 7 height 7
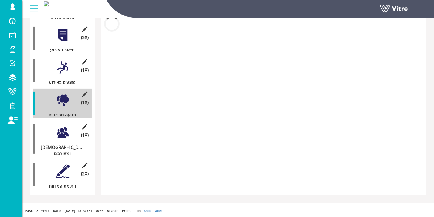
scroll to position [154, 0]
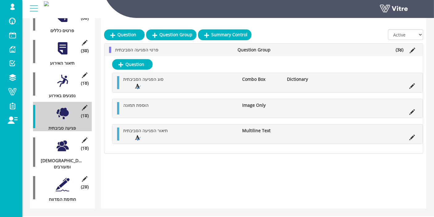
click at [56, 145] on div at bounding box center [63, 146] width 14 height 14
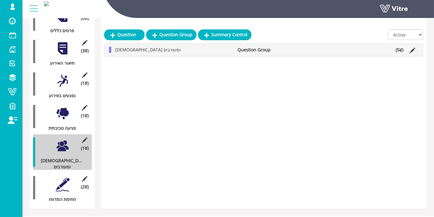
click at [399, 50] on li "(5 )" at bounding box center [400, 50] width 14 height 6
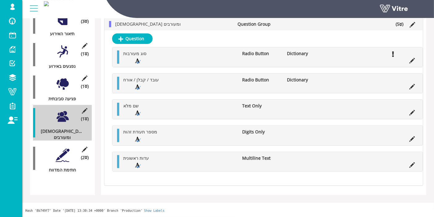
scroll to position [275, 0]
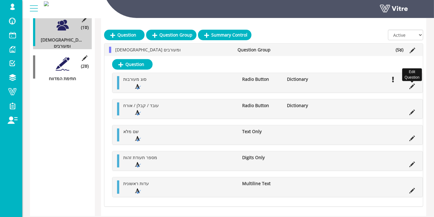
click at [414, 86] on icon at bounding box center [413, 86] width 6 height 6
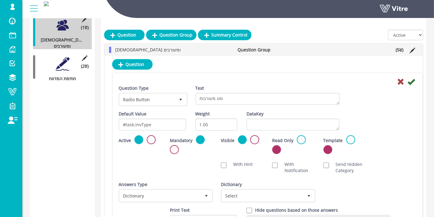
scroll to position [309, 0]
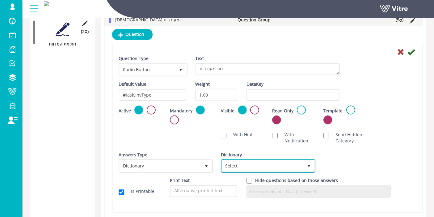
click at [289, 166] on span "Select" at bounding box center [262, 165] width 81 height 11
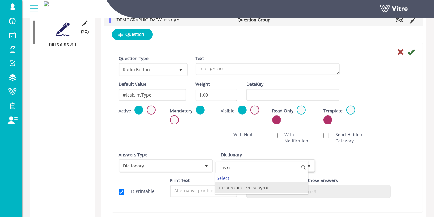
click at [262, 186] on li "תחקיר אירוע - סוג מעורבות" at bounding box center [261, 187] width 93 height 11
type input "מעור"
click at [412, 51] on icon at bounding box center [411, 51] width 7 height 7
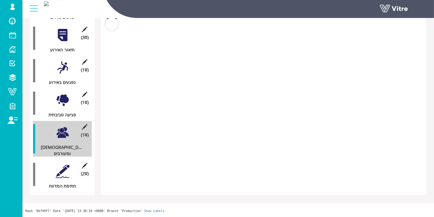
scroll to position [285, 0]
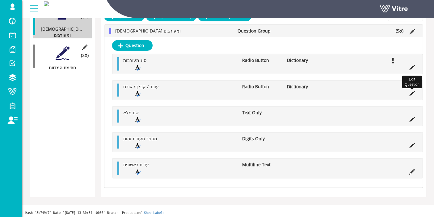
click at [411, 91] on icon at bounding box center [413, 94] width 6 height 6
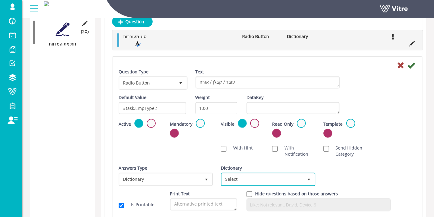
click at [275, 179] on span "Select" at bounding box center [262, 178] width 81 height 11
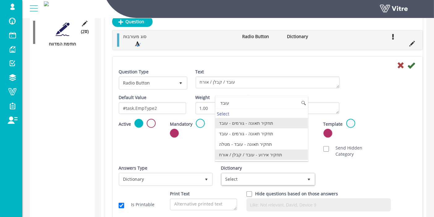
click at [256, 155] on li "תחקיר אירוע - עובד / קבלן / אורח" at bounding box center [261, 154] width 93 height 11
type input "עובד"
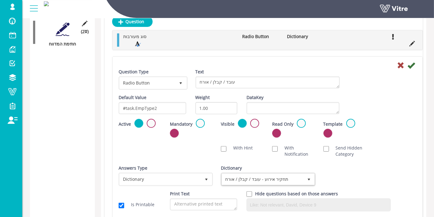
click at [415, 64] on icon at bounding box center [411, 65] width 7 height 7
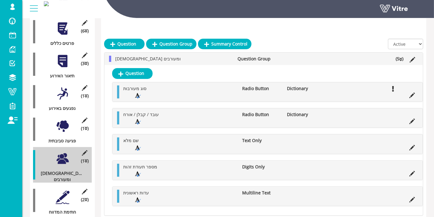
scroll to position [135, 0]
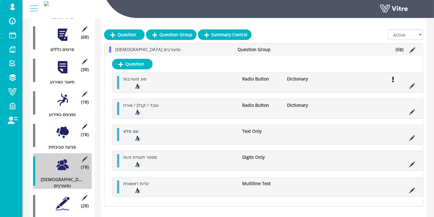
click at [66, 196] on div at bounding box center [63, 203] width 14 height 14
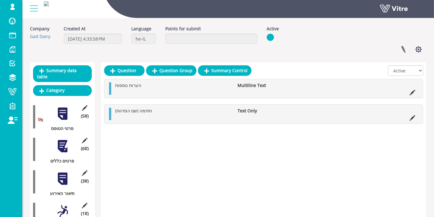
scroll to position [0, 0]
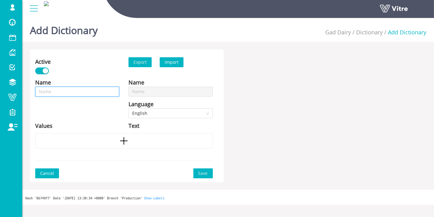
click at [94, 94] on input "text" at bounding box center [77, 92] width 84 height 10
type input "ת"
type input "תת"
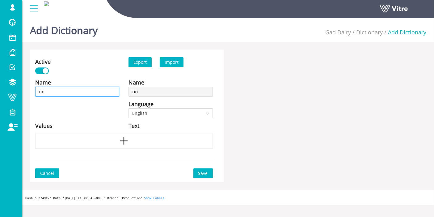
type input "תתח"
type input "תתחק"
type input "תתחקי"
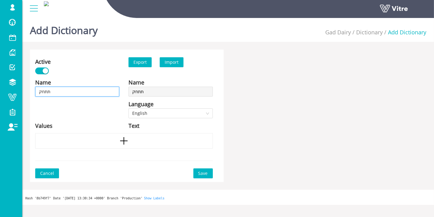
type input "תתחקי"
type input "[PERSON_NAME]"
type input "תתחקי"
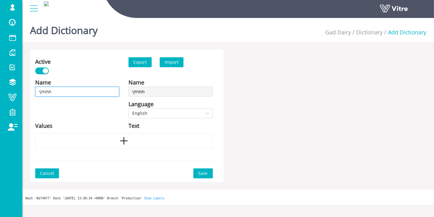
type input "תתחק"
type input "תתח"
type input "תת"
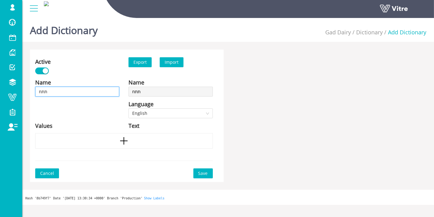
type input "תת"
type input "ת"
type input "תח"
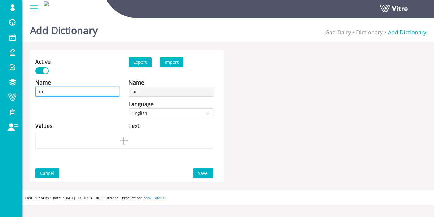
type input "תחק"
type input "תחקי"
type input "תחקיר"
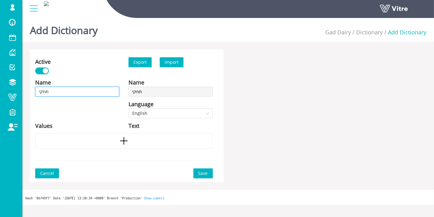
type input "תחקיר"
type input "תחקיר -"
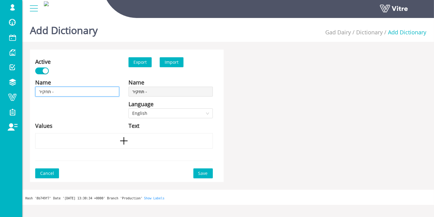
type input "תחקיר -"
type input "תחקיר - ס"
type input "תחקיר - סב"
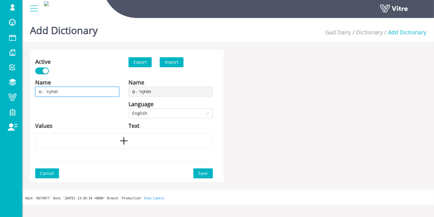
type input "תחקיר - סב"
type input "תחקיר - [PERSON_NAME]"
type input "תחקיר - סביב"
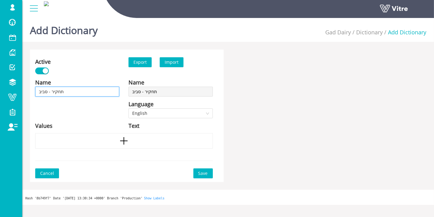
type input "תחקיר - סביבה"
type input "תחקיר - סביבה -"
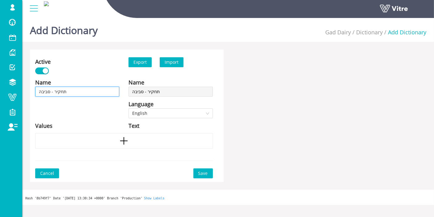
type input "תחקיר - סביבה -"
type input "תחקיר - סביבה - ג"
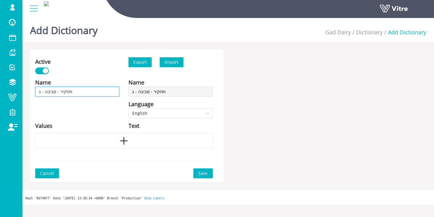
type input "תחקיר - סביבה - גו"
type input "תחקיר - סביבה - [PERSON_NAME]"
type input "תחקיר - סביבה - גורמ"
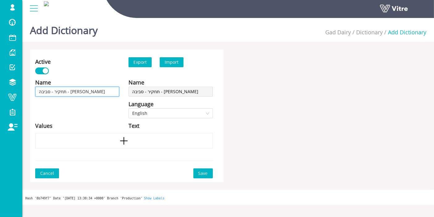
type input "תחקיר - סביבה - גורמ"
type input "תחקיר - סביבה - גורמי"
type input "תחקיר - סביבה - גורמים"
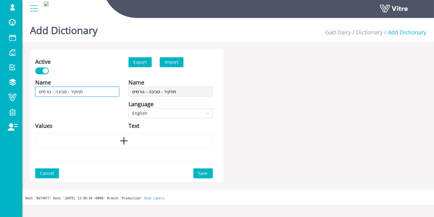
type input "תחקיר - סביבה - גורמים"
type input "תחקיר - סביבה - גורמים י"
type input "תחקיר - סביבה - גורמים יש"
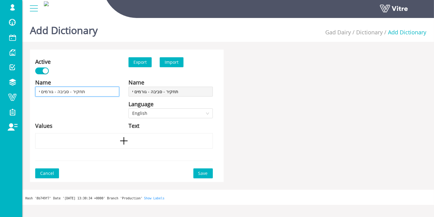
type input "תחקיר - סביבה - גורמים יש"
type input "תחקיר - סביבה - גורמים [PERSON_NAME]"
type input "תחקיר - סביבה - גורמים ישיר"
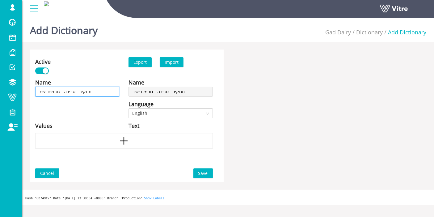
type input "תחקיר - סביבה - גורמים [PERSON_NAME]"
type input "תחקיר - סביבה - גורמים ישירים"
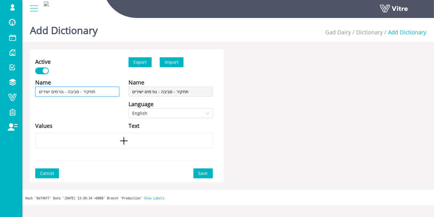
type input "תחקיר - סביבה - גורמים ישירים"
click at [127, 139] on icon "plus" at bounding box center [123, 140] width 9 height 9
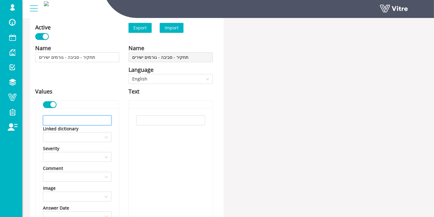
click at [84, 121] on input "text" at bounding box center [77, 120] width 69 height 10
paste input "שפך / דליפה של חומר מסוכן"
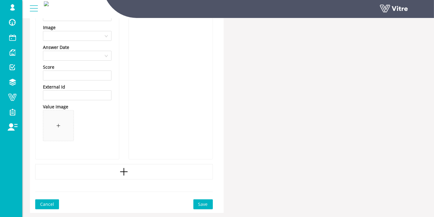
scroll to position [213, 0]
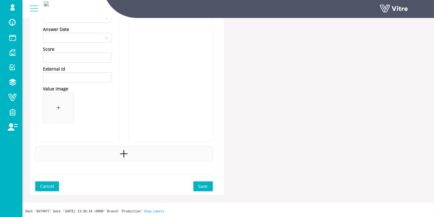
type input "שפך / דליפה של חומר מסוכן"
click at [127, 151] on icon "plus" at bounding box center [123, 153] width 9 height 9
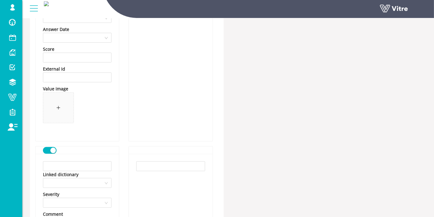
scroll to position [282, 0]
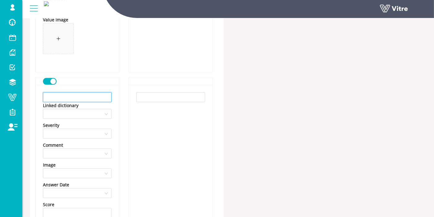
click at [91, 95] on input "text" at bounding box center [77, 97] width 69 height 10
paste input "זיהום קרקע - שפך שמן"
type input "זיהום קרקע - שפך שמן"
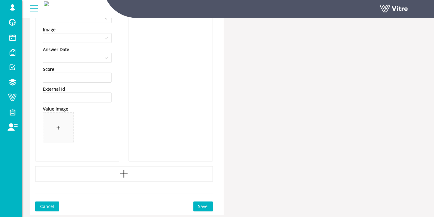
scroll to position [437, 0]
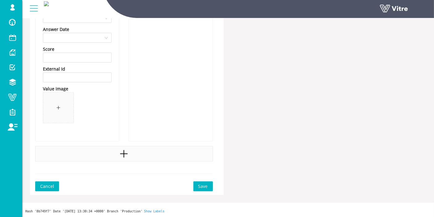
click at [115, 153] on div at bounding box center [124, 153] width 178 height 15
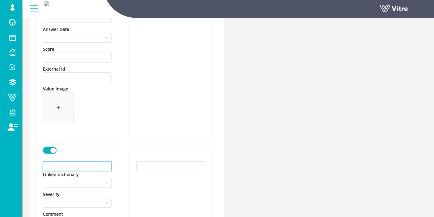
click at [80, 169] on input "text" at bounding box center [77, 166] width 69 height 10
paste input "זיהום קרקע - השלכת פסולת"
type input "זיהום קרקע - השלכת פסולת"
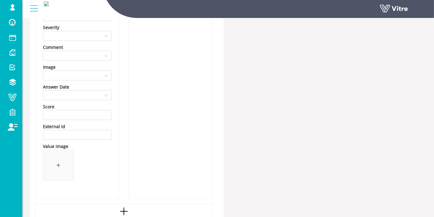
scroll to position [643, 0]
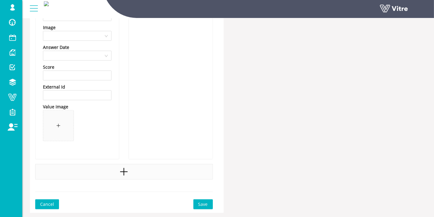
click at [93, 177] on div at bounding box center [124, 171] width 178 height 15
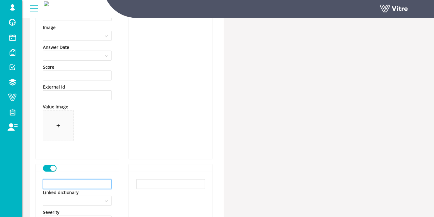
click at [86, 181] on input "text" at bounding box center [77, 184] width 69 height 10
paste input "פלטות מזהמים לאוויר (מיכלי חומרים פתוחים, מערכת סינון/פילטר לא עובדת)"
type input "פלטות מזהמים לאוויר (מיכלי חומרים פתוחים, מערכת סינון/פילטר לא עובדת)"
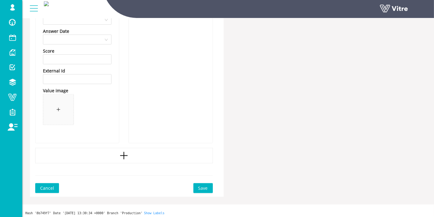
scroll to position [885, 0]
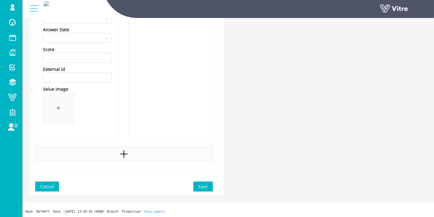
click at [107, 158] on div at bounding box center [124, 153] width 178 height 15
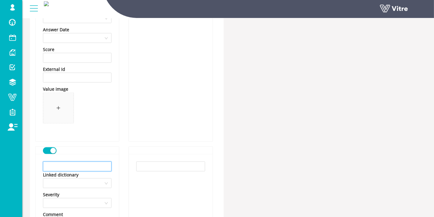
click at [71, 165] on input "text" at bounding box center [77, 166] width 69 height 10
paste input "אחר"
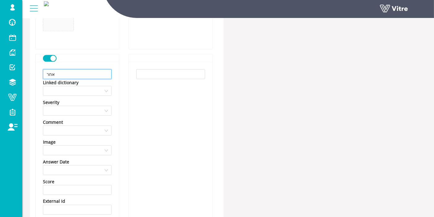
scroll to position [988, 0]
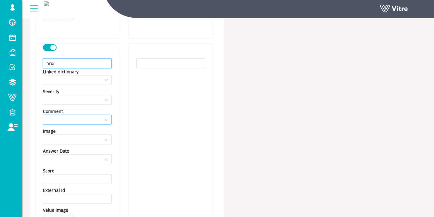
type input "אחר"
click at [75, 123] on input "search" at bounding box center [75, 119] width 57 height 9
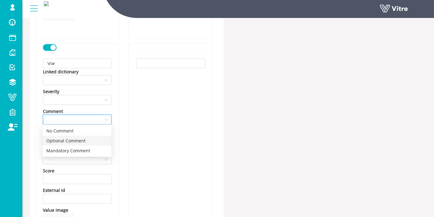
click at [88, 139] on div "Optional Comment" at bounding box center [77, 140] width 62 height 7
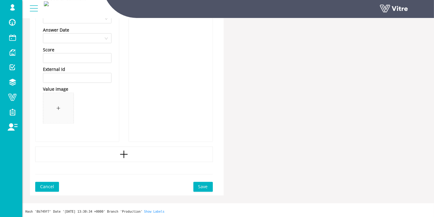
click at [204, 187] on span "Save" at bounding box center [203, 186] width 10 height 7
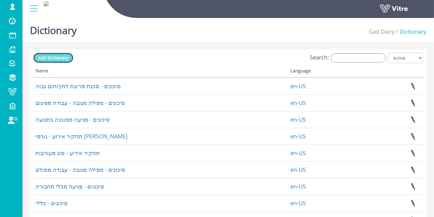
click at [55, 57] on span "Add Dictionary" at bounding box center [53, 58] width 31 height 6
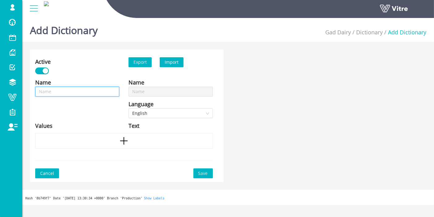
click at [93, 89] on input "text" at bounding box center [77, 92] width 84 height 10
type input "ת"
type input "תח"
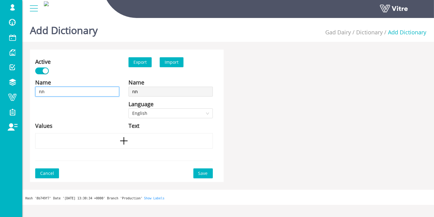
type input "תחק"
type input "תחקי"
type input "תחקיר"
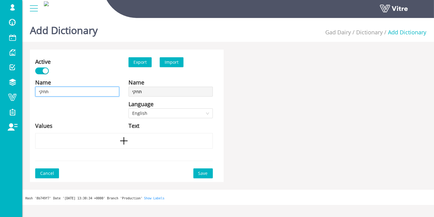
type input "תחקיר"
type input "תחקיר -"
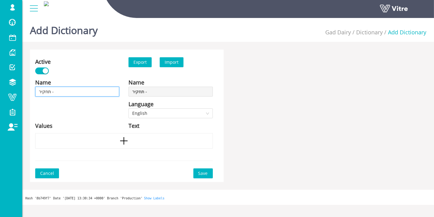
type input "תחקיר -"
type input "תחקיר - ס"
type input "תחקיר - סי"
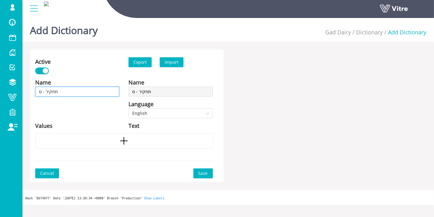
type input "תחקיר - סי"
type input "תחקיר - ס"
type input "תחקיר - סב"
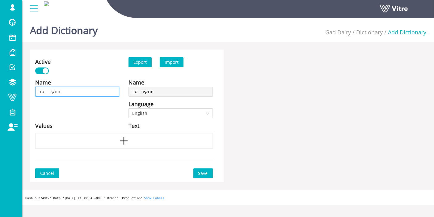
type input "תחקיר - סבי"
type input "תחקיר - סביב"
type input "תחקיר - סביבה"
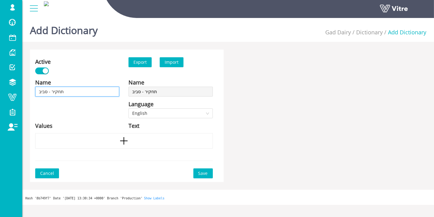
type input "תחקיר - סביבה"
type input "תחקיר - סביבה -"
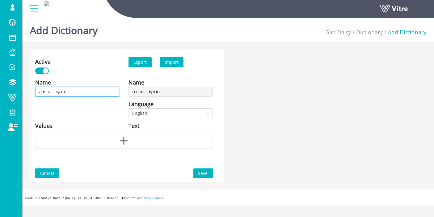
type input "תחקיר - סביבה -"
type input "תחקיר - סביבה - ג"
type input "תחקיר - סביבה - גו"
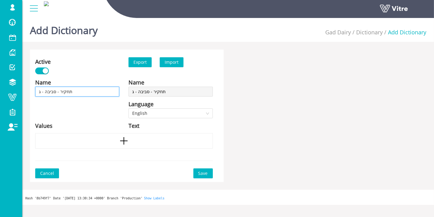
type input "תחקיר - סביבה - גו"
type input "תחקיר - סביבה - גור"
type input "תחקיר - סביבה - גורמ"
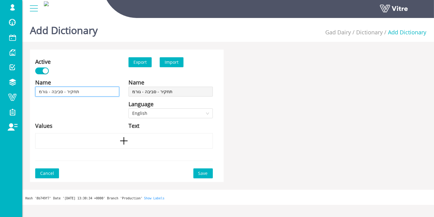
type input "תחקיר - סביבה - גורמי"
type input "תחקיר - סביבה - גורמים"
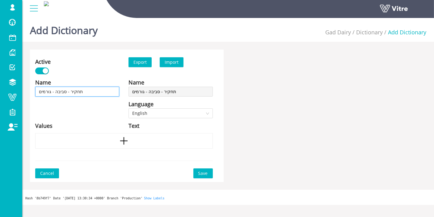
type input "תחקיר - סביבה - גורמים"
type input "תחקיר - סביבה - גורמים ת"
type input "תחקיר - סביבה - גורמים תו"
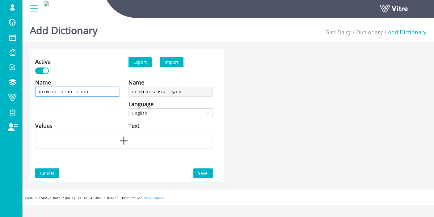
type input "תחקיר - סביבה - גורמים תור"
type input "תחקיר - סביבה - גורמים תורמ"
type input "תחקיר - סביבה - גורמים תורמם"
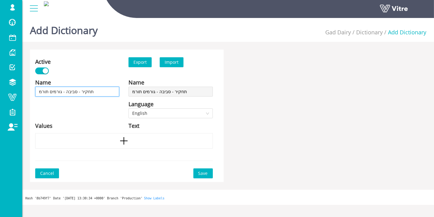
type input "תחקיר - סביבה - גורמים תורמם"
type input "תחקיר - סביבה - גורמים תורמ"
type input "תחקיר - סביבה - גורמים תורמי"
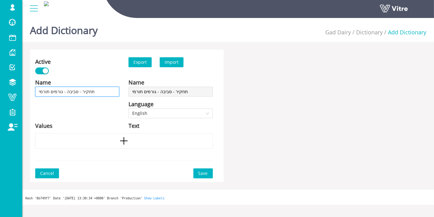
type input "תחקיר - סביבה - גורמים תורמיפ"
type input "תחקיר - סביבה - גורמים תורמי"
type input "תחקיר - סביבה - גורמים תורמים"
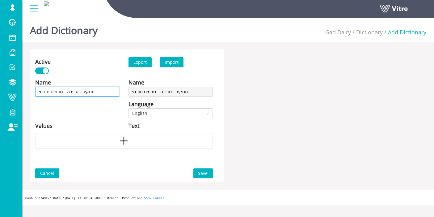
type input "תחקיר - סביבה - גורמים תורמים"
click at [124, 135] on div at bounding box center [124, 140] width 178 height 15
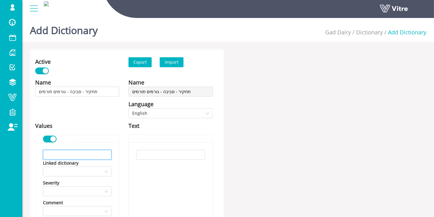
click at [92, 154] on input "text" at bounding box center [77, 155] width 69 height 10
paste input "חוסר בהכשרה לתפקיד"
type input "חוסר בהכשרה לתפקיד"
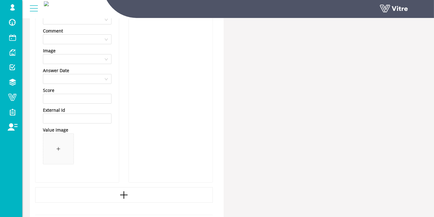
scroll to position [213, 0]
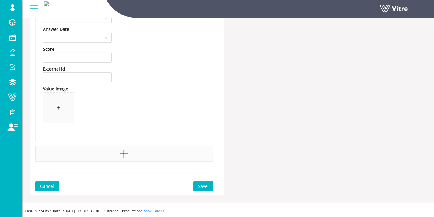
click at [104, 151] on div at bounding box center [124, 153] width 178 height 15
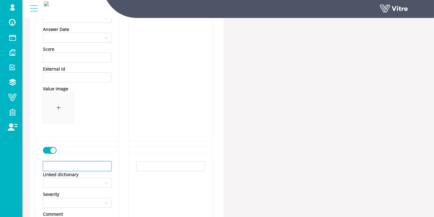
click at [76, 164] on input "text" at bounding box center [77, 166] width 69 height 10
paste input "תחזוקה לקויה של מערכות טיפול"
type input "תחזוקה לקויה של מערכות טיפול"
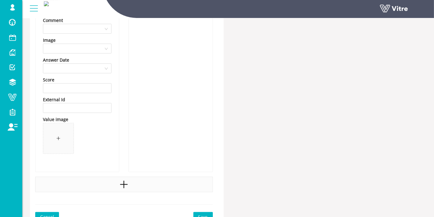
scroll to position [437, 0]
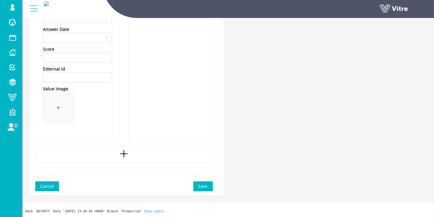
click at [106, 154] on div at bounding box center [124, 153] width 178 height 15
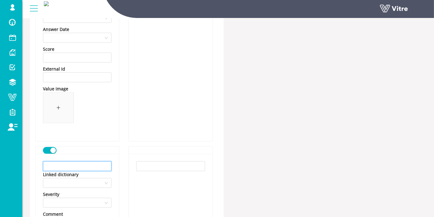
click at [82, 166] on input "text" at bounding box center [77, 166] width 69 height 10
paste input "תכנון חסר / לקוי של תהליך טיפול"
type input "תכנון חסר / לקוי של תהליך טיפול"
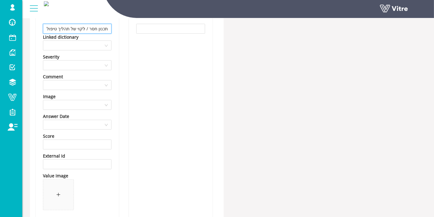
scroll to position [661, 0]
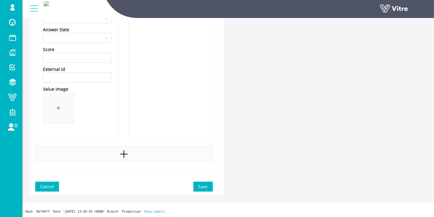
click at [140, 154] on div at bounding box center [124, 153] width 178 height 15
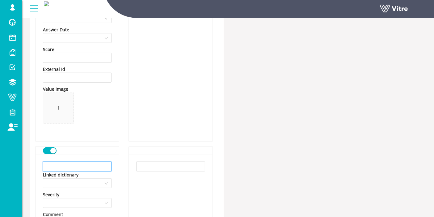
click at [79, 163] on input "text" at bounding box center [77, 166] width 69 height 10
paste input "אי שיתוף פעולה בין עובדים / צוותים / מנהלים"
type input "אי שיתוף פעולה בין עובדים / צוותים / מנהלים"
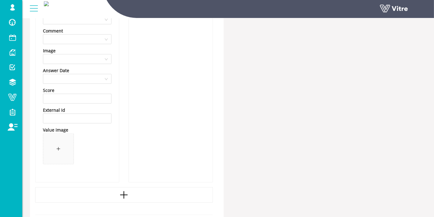
scroll to position [885, 0]
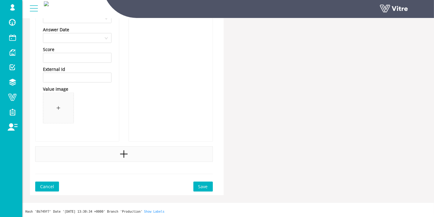
click at [112, 157] on div at bounding box center [124, 153] width 178 height 15
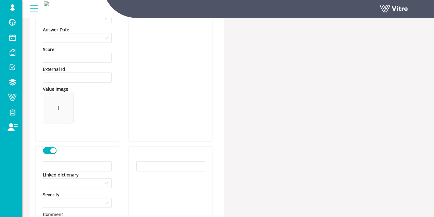
click at [72, 162] on input "text" at bounding box center [77, 166] width 69 height 10
paste input "אחר"
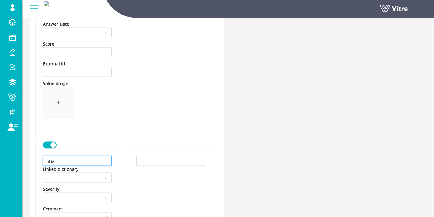
scroll to position [953, 0]
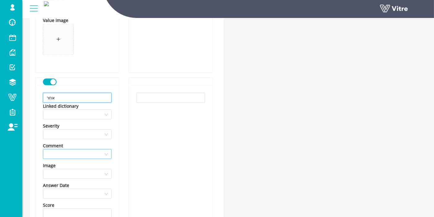
type input "אחר"
click at [76, 156] on input "search" at bounding box center [75, 153] width 57 height 9
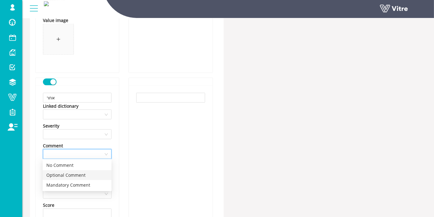
drag, startPoint x: 73, startPoint y: 166, endPoint x: 72, endPoint y: 176, distance: 9.3
click at [72, 176] on div "No Comment Optional Comment Mandatory Comment" at bounding box center [77, 175] width 69 height 30
click at [72, 176] on div "Optional Comment" at bounding box center [77, 175] width 62 height 7
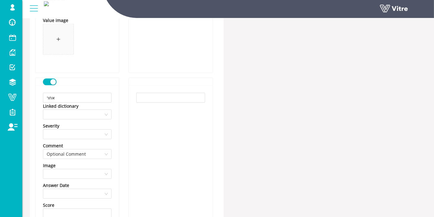
click at [133, 143] on div at bounding box center [170, 190] width 83 height 211
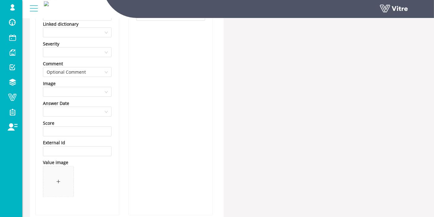
scroll to position [1109, 0]
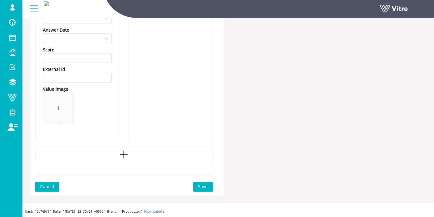
click at [207, 184] on span "Save" at bounding box center [203, 186] width 10 height 7
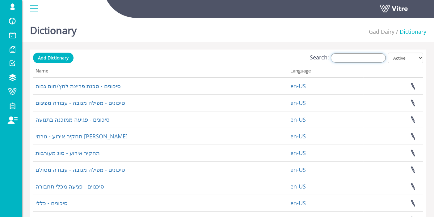
click at [347, 59] on input "Search:" at bounding box center [358, 57] width 55 height 9
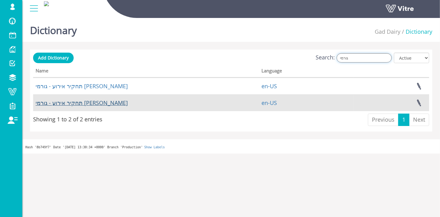
type input "גורמי"
click at [78, 101] on link "תחקיר אירוע - גורמי [PERSON_NAME]" at bounding box center [82, 102] width 92 height 7
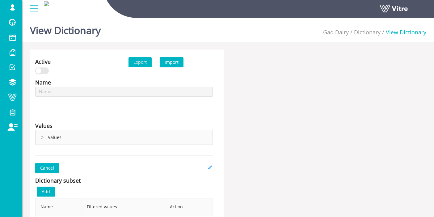
type input "תחקיר אירוע - גורמי [PERSON_NAME]"
click at [42, 137] on icon "right" at bounding box center [43, 137] width 4 height 4
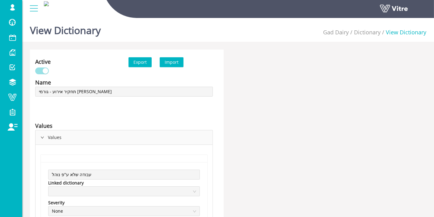
click at [43, 137] on icon "right" at bounding box center [43, 137] width 4 height 4
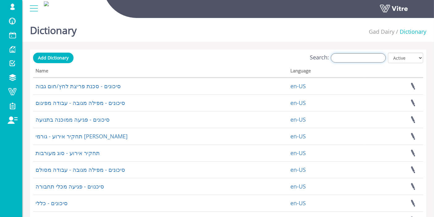
click at [373, 58] on input "Search:" at bounding box center [358, 57] width 55 height 9
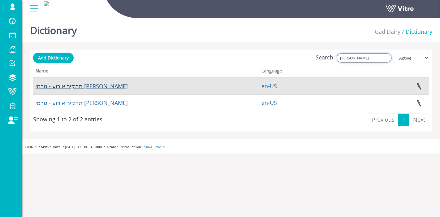
type input "גורמי שורש"
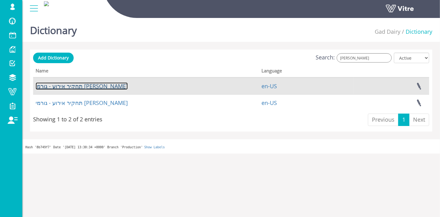
click at [81, 88] on link "תחקיר אירוע - גורמי [PERSON_NAME]" at bounding box center [82, 85] width 92 height 7
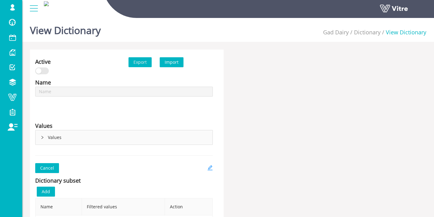
type input "תחקיר אירוע - גורמי [PERSON_NAME]"
click at [41, 137] on icon "right" at bounding box center [43, 137] width 4 height 4
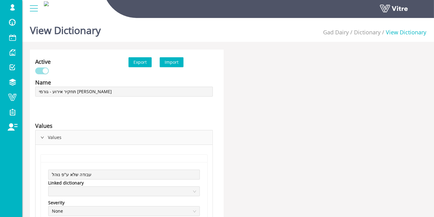
click at [41, 137] on icon "right" at bounding box center [43, 137] width 4 height 4
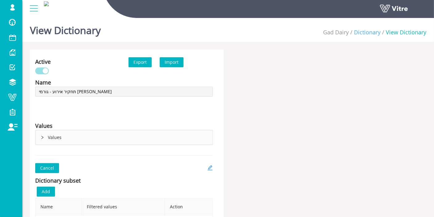
click at [362, 31] on link "Dictionary" at bounding box center [367, 31] width 27 height 7
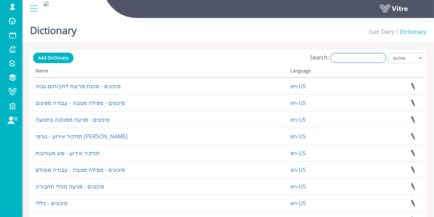
click at [350, 58] on input "Search:" at bounding box center [358, 57] width 55 height 9
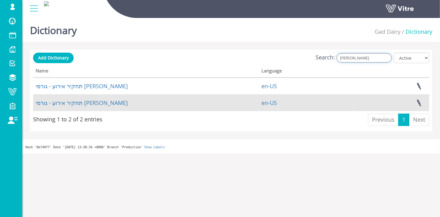
type input "שורש"
click at [78, 108] on td "תחקיר אירוע - גורמי [PERSON_NAME]" at bounding box center [146, 102] width 226 height 17
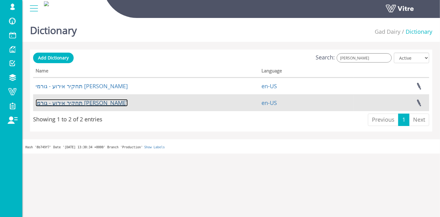
click at [82, 104] on link "תחקיר אירוע - גורמי [PERSON_NAME]" at bounding box center [82, 102] width 92 height 7
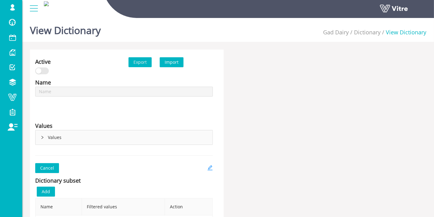
type input "תחקיר אירוע - גורמי [PERSON_NAME]"
click at [38, 135] on div "Values" at bounding box center [124, 137] width 177 height 14
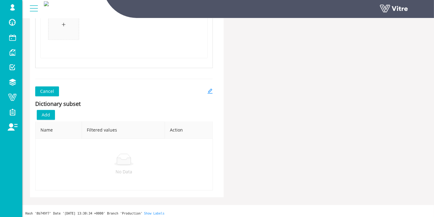
scroll to position [1661, 0]
click at [211, 86] on link at bounding box center [210, 91] width 6 height 10
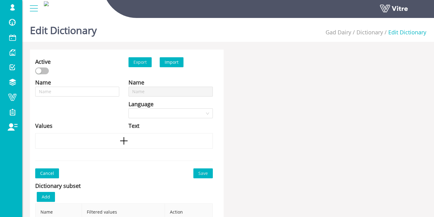
type input "תחקיר אירוע - גורמי [PERSON_NAME]"
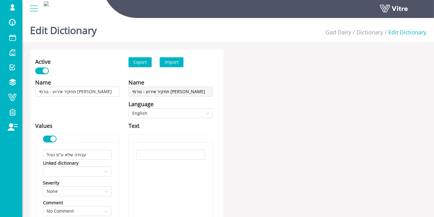
click at [38, 74] on button "button" at bounding box center [42, 70] width 14 height 7
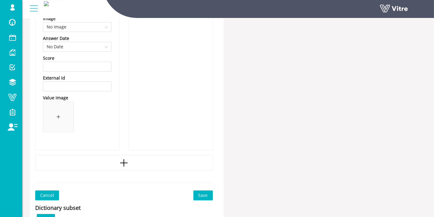
scroll to position [1653, 0]
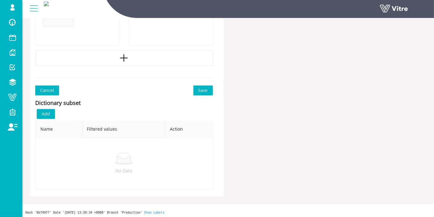
click at [211, 90] on button "Save" at bounding box center [203, 90] width 19 height 10
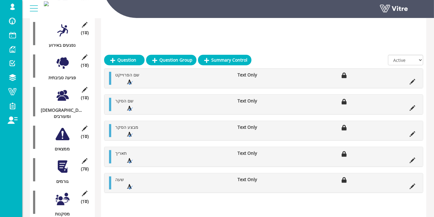
scroll to position [240, 0]
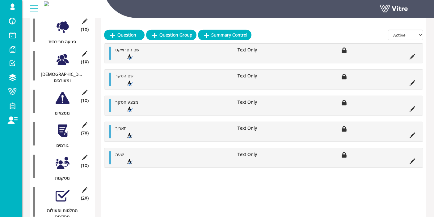
click at [65, 124] on div "(7 ) גורמים" at bounding box center [62, 133] width 59 height 29
click at [64, 124] on div at bounding box center [63, 131] width 14 height 14
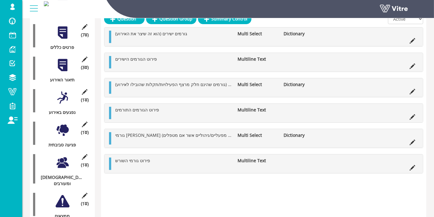
scroll to position [69, 0]
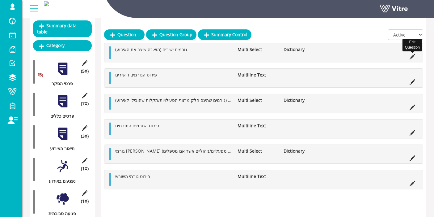
click at [412, 55] on icon at bounding box center [413, 57] width 6 height 6
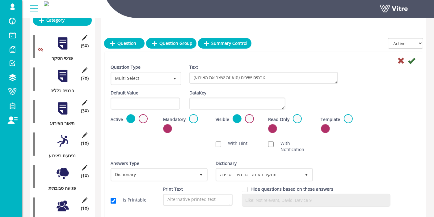
scroll to position [103, 0]
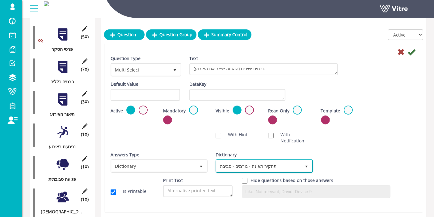
click at [275, 164] on span "תחקיר תאונה - גורמים - סביבה" at bounding box center [259, 165] width 84 height 11
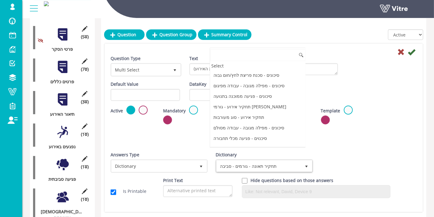
scroll to position [570, 0]
click at [419, 150] on div "Question Type Multi Select 32 Text גורמים ישירים (הוא זה שיצר את האירוע) Defaul…" at bounding box center [263, 127] width 319 height 168
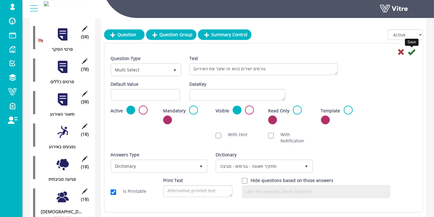
click at [414, 54] on icon at bounding box center [411, 51] width 7 height 7
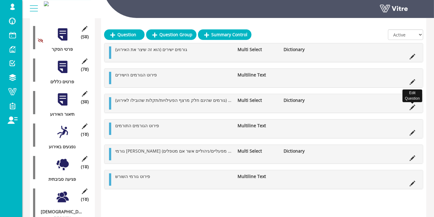
click at [413, 105] on icon at bounding box center [413, 107] width 6 height 6
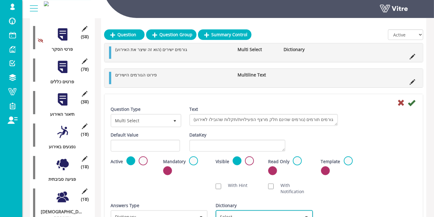
click at [287, 211] on span "Select" at bounding box center [259, 216] width 84 height 11
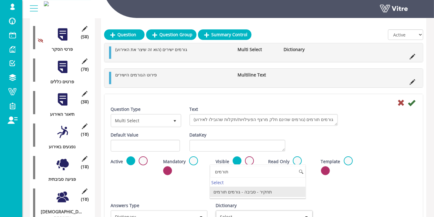
click at [238, 190] on li "תחקיר - סביבה - גורמים תורמים" at bounding box center [258, 191] width 96 height 11
type input "תורמים"
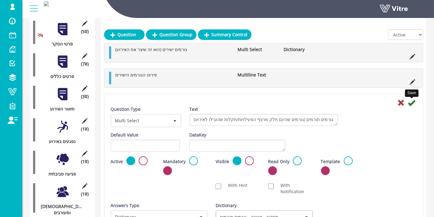
click at [412, 101] on icon at bounding box center [411, 102] width 7 height 7
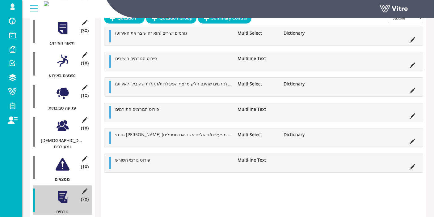
scroll to position [177, 0]
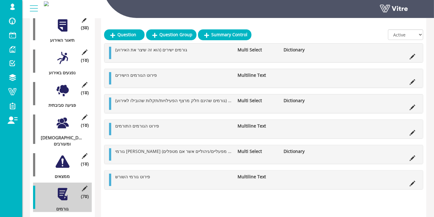
click at [412, 160] on icon at bounding box center [413, 158] width 6 height 6
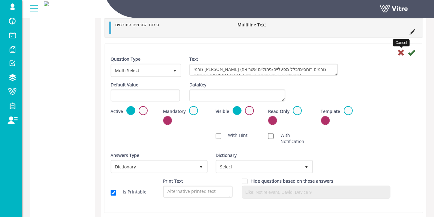
scroll to position [589, 0]
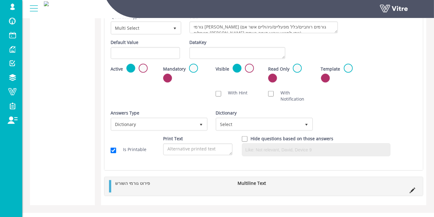
click at [287, 130] on div "Dictionary Select" at bounding box center [263, 123] width 105 height 26
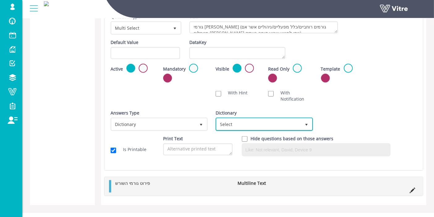
click at [288, 127] on span "Select" at bounding box center [259, 123] width 84 height 11
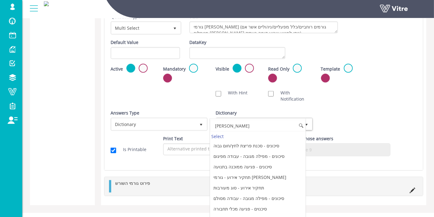
type input "שורש"
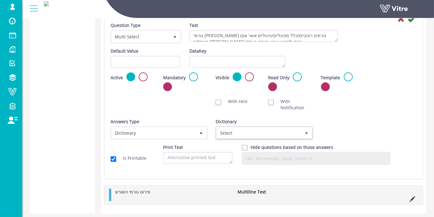
scroll to position [555, 0]
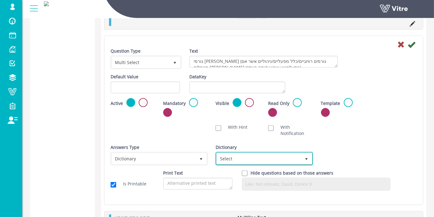
drag, startPoint x: 263, startPoint y: 160, endPoint x: 263, endPoint y: 163, distance: 3.1
click at [263, 163] on span "Select" at bounding box center [264, 158] width 97 height 13
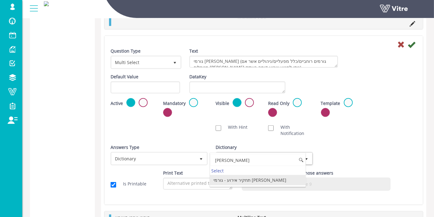
click at [262, 181] on li "תחקיר אירוע - גורמי שורש" at bounding box center [258, 180] width 96 height 11
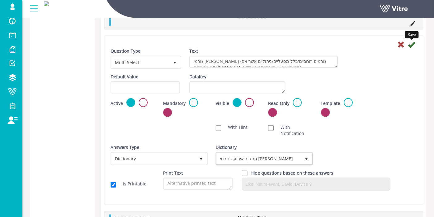
click at [410, 44] on icon at bounding box center [411, 44] width 7 height 7
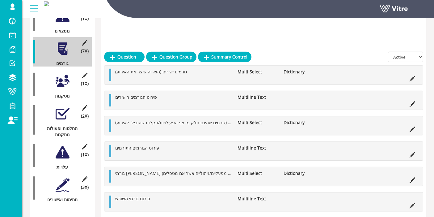
scroll to position [272, 0]
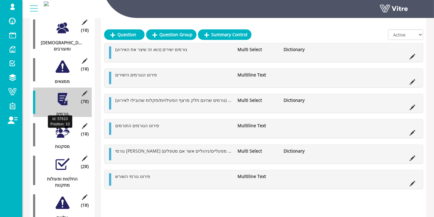
click at [58, 125] on div at bounding box center [63, 132] width 14 height 14
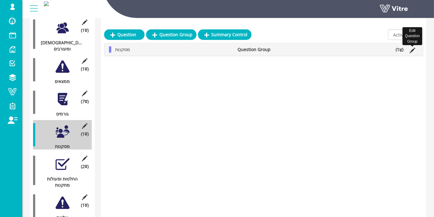
click at [413, 49] on icon at bounding box center [413, 51] width 6 height 6
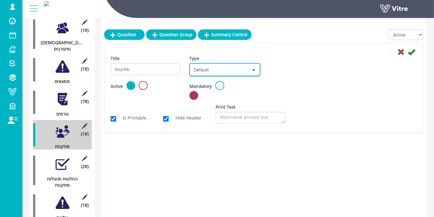
click at [218, 68] on span "Default" at bounding box center [219, 69] width 58 height 11
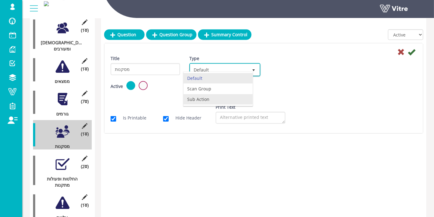
click at [198, 102] on li "Sub Action" at bounding box center [218, 99] width 69 height 11
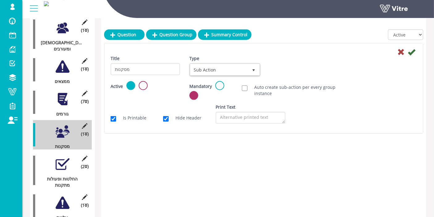
click at [410, 53] on icon at bounding box center [411, 51] width 7 height 7
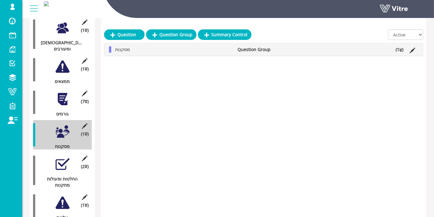
click at [395, 50] on li "(1 )" at bounding box center [400, 49] width 14 height 6
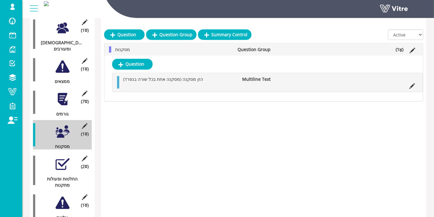
click at [64, 157] on div at bounding box center [63, 164] width 14 height 14
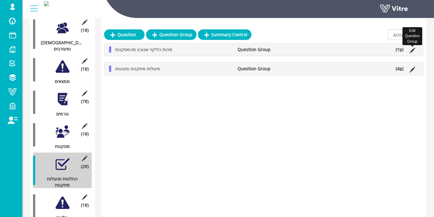
click at [413, 49] on icon at bounding box center [413, 51] width 6 height 6
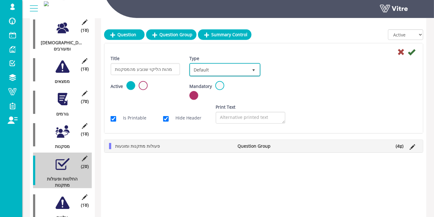
click at [231, 67] on span "Default" at bounding box center [219, 69] width 58 height 11
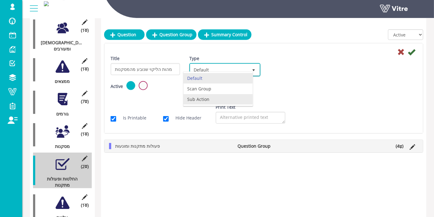
click at [205, 98] on li "Sub Action" at bounding box center [218, 99] width 69 height 11
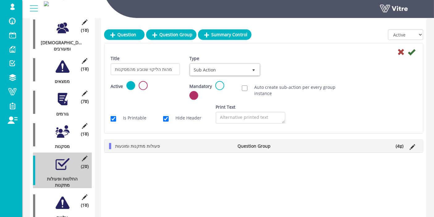
click at [413, 53] on icon at bounding box center [411, 51] width 7 height 7
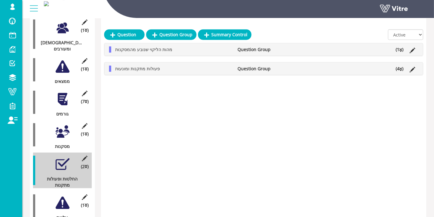
click at [415, 68] on icon at bounding box center [413, 70] width 6 height 6
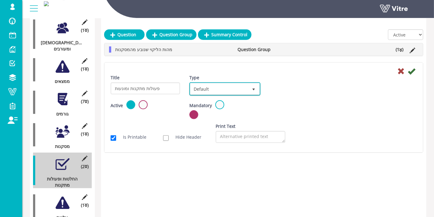
click at [246, 87] on span "Default" at bounding box center [219, 88] width 58 height 11
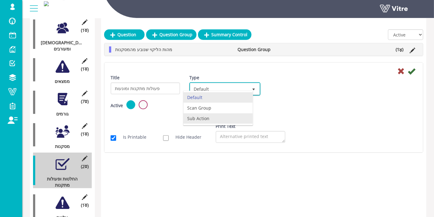
click at [214, 114] on li "Sub Action" at bounding box center [218, 118] width 69 height 11
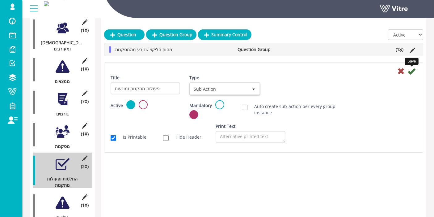
click at [411, 67] on icon at bounding box center [411, 70] width 7 height 7
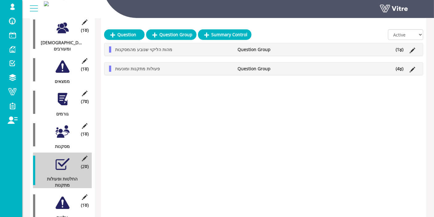
click at [398, 48] on li "(1 )" at bounding box center [400, 49] width 14 height 6
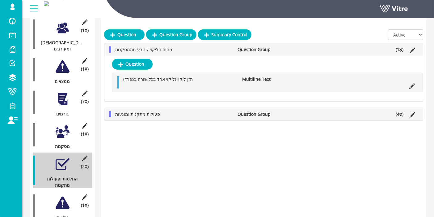
click at [399, 112] on li "(4 )" at bounding box center [400, 114] width 14 height 6
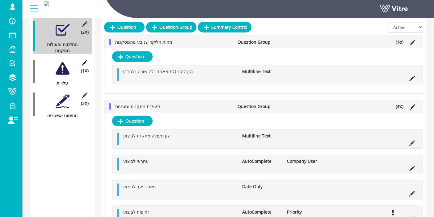
scroll to position [408, 0]
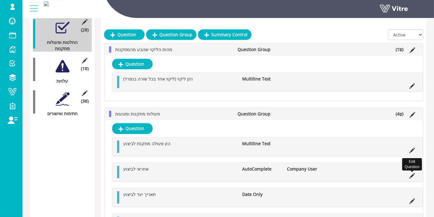
click at [413, 174] on icon at bounding box center [413, 176] width 6 height 6
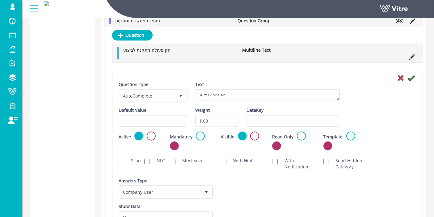
scroll to position [580, 0]
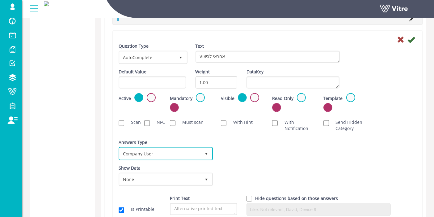
click at [172, 155] on span "Company User" at bounding box center [160, 153] width 81 height 11
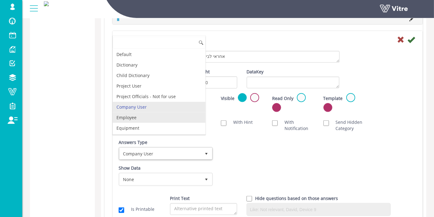
click at [148, 117] on li "Employee" at bounding box center [159, 117] width 93 height 11
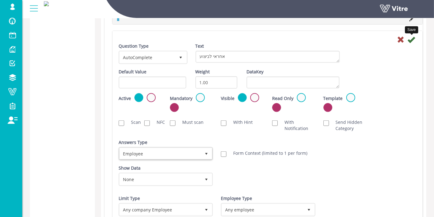
click at [410, 38] on icon at bounding box center [411, 39] width 7 height 7
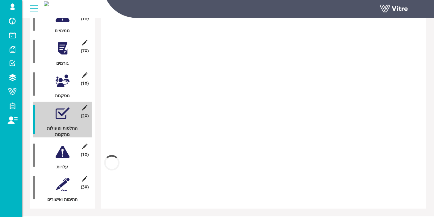
scroll to position [485, 0]
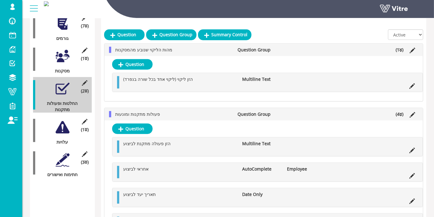
click at [64, 120] on div at bounding box center [63, 127] width 14 height 14
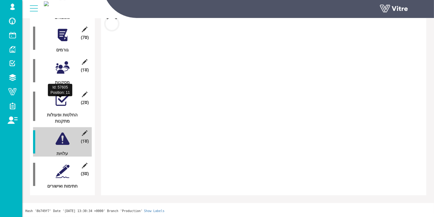
scroll to position [322, 0]
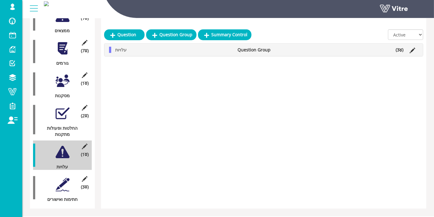
click at [411, 50] on icon at bounding box center [413, 51] width 6 height 6
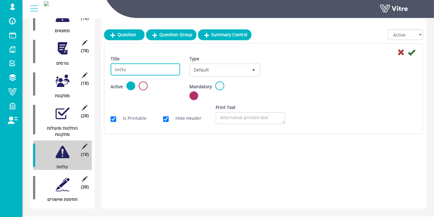
click at [152, 64] on input "עלויות" at bounding box center [146, 69] width 70 height 12
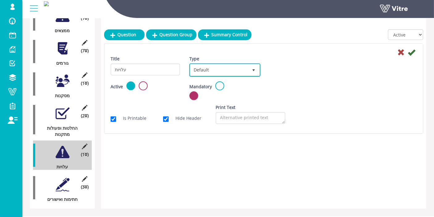
click at [231, 69] on span "Default" at bounding box center [219, 69] width 58 height 11
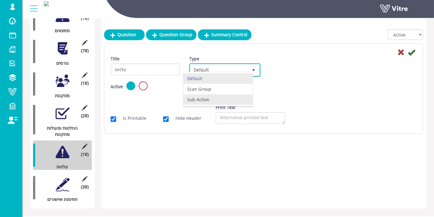
click at [198, 98] on li "Sub Action" at bounding box center [218, 99] width 69 height 11
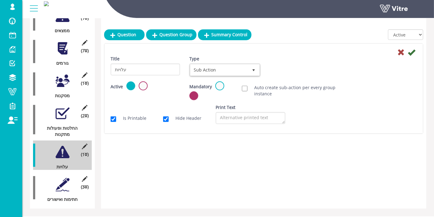
click at [414, 49] on icon at bounding box center [411, 52] width 7 height 7
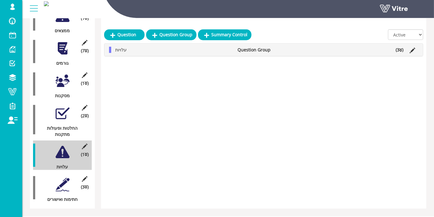
click at [402, 49] on icon at bounding box center [401, 50] width 3 height 4
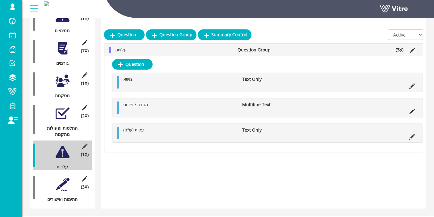
click at [60, 177] on div at bounding box center [63, 184] width 14 height 14
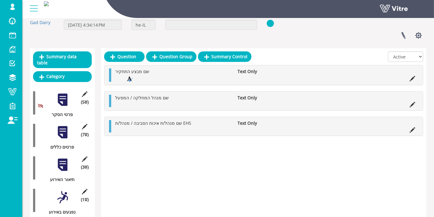
scroll to position [0, 0]
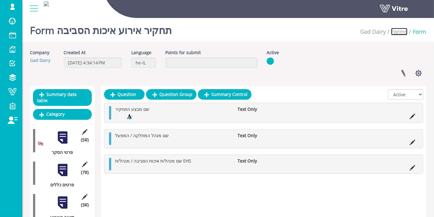
click at [404, 32] on link "Forms" at bounding box center [399, 31] width 16 height 7
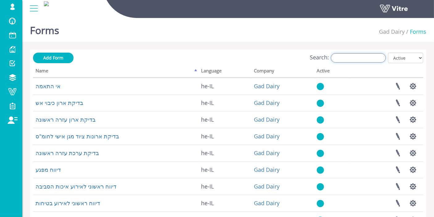
click at [379, 58] on input "Search:" at bounding box center [358, 57] width 55 height 9
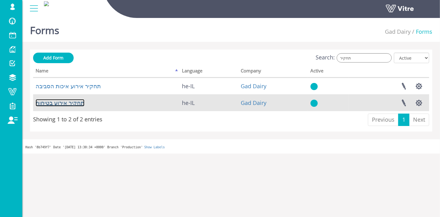
click at [71, 103] on link "תחקיר אירוע בטיחות" at bounding box center [60, 102] width 49 height 7
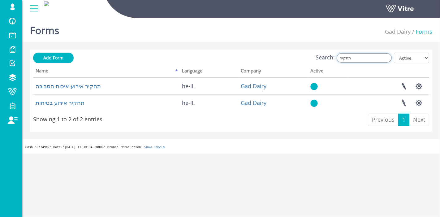
click at [366, 57] on input "תחקיר" at bounding box center [363, 57] width 55 height 9
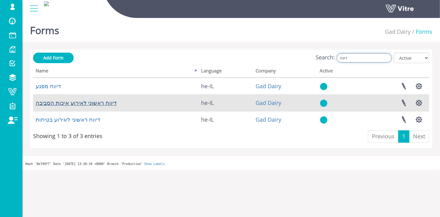
type input "דיווח"
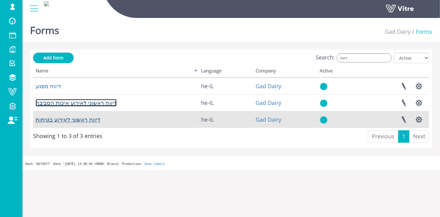
drag, startPoint x: 87, startPoint y: 103, endPoint x: 77, endPoint y: 117, distance: 17.7
click at [87, 103] on link "דיווח ראשוני לאירוע איכות הסביבה" at bounding box center [76, 102] width 81 height 7
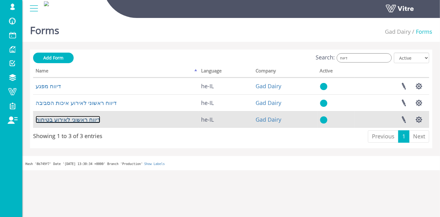
click at [70, 120] on link "דיווח ראשוני לאירוע בטיחות" at bounding box center [68, 119] width 65 height 7
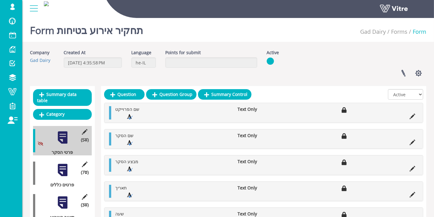
click at [59, 167] on div at bounding box center [63, 170] width 14 height 14
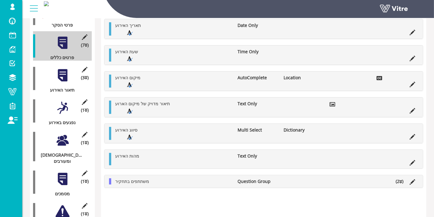
scroll to position [103, 0]
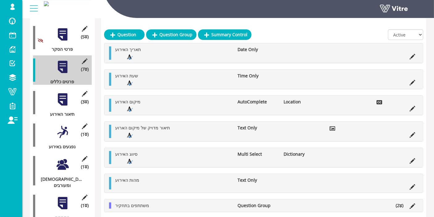
click at [59, 92] on div at bounding box center [63, 99] width 14 height 14
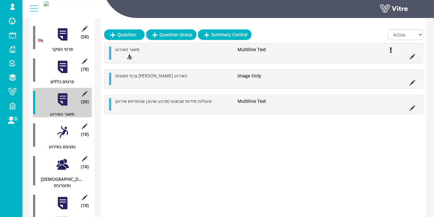
click at [68, 125] on div at bounding box center [63, 132] width 14 height 14
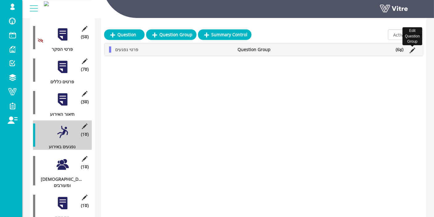
click at [414, 48] on icon at bounding box center [413, 51] width 6 height 6
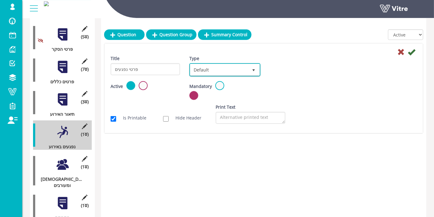
click at [241, 68] on span "Default" at bounding box center [219, 69] width 58 height 11
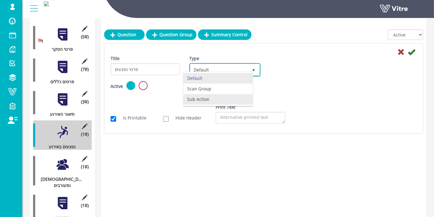
click at [215, 98] on li "Sub Action" at bounding box center [218, 99] width 69 height 11
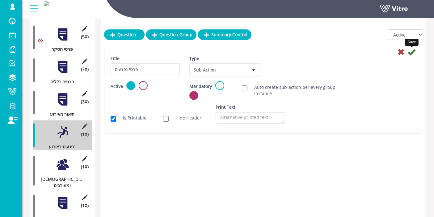
click at [414, 53] on icon at bounding box center [411, 51] width 7 height 7
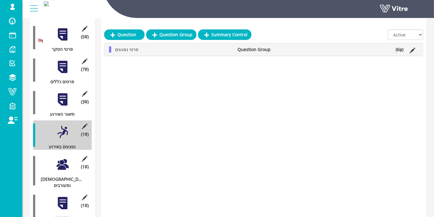
click at [66, 160] on div at bounding box center [63, 164] width 14 height 14
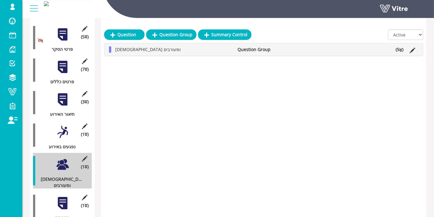
click at [416, 48] on li at bounding box center [413, 49] width 12 height 6
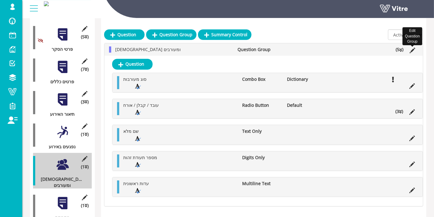
click at [411, 50] on icon at bounding box center [413, 51] width 6 height 6
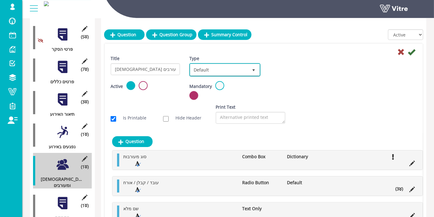
click at [216, 70] on span "Default" at bounding box center [219, 69] width 58 height 11
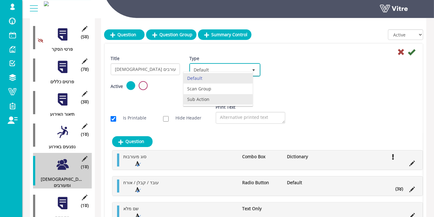
click at [202, 97] on li "Sub Action" at bounding box center [218, 99] width 69 height 11
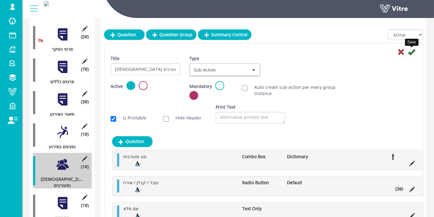
click at [413, 53] on icon at bounding box center [411, 51] width 7 height 7
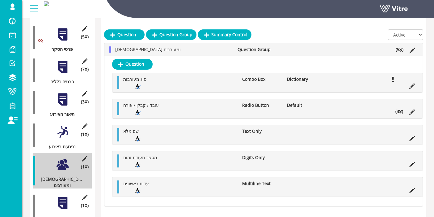
click at [62, 196] on div at bounding box center [63, 203] width 14 height 14
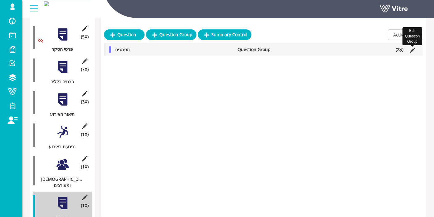
click at [414, 50] on icon at bounding box center [413, 51] width 6 height 6
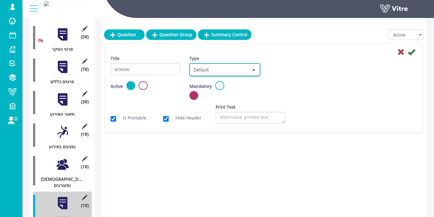
click at [237, 74] on span "Default" at bounding box center [219, 69] width 58 height 11
click at [198, 100] on li "Sub Action" at bounding box center [218, 99] width 69 height 11
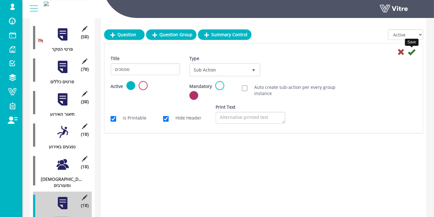
click at [413, 51] on icon at bounding box center [411, 51] width 7 height 7
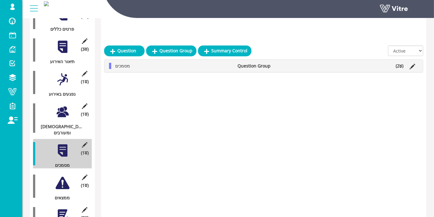
scroll to position [172, 0]
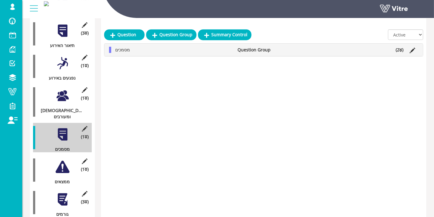
click at [66, 160] on div at bounding box center [63, 167] width 14 height 14
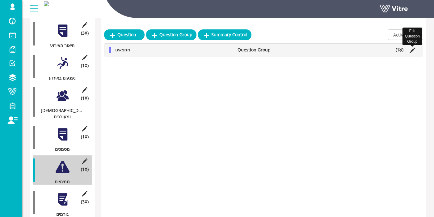
click at [414, 50] on icon at bounding box center [413, 51] width 6 height 6
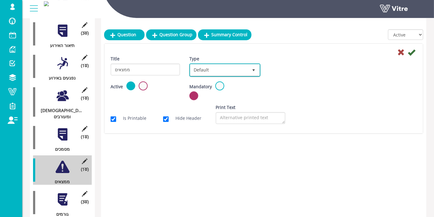
click at [237, 68] on span "Default" at bounding box center [219, 69] width 58 height 11
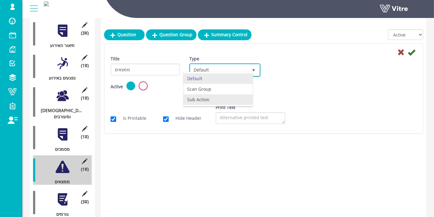
click at [206, 97] on li "Sub Action" at bounding box center [218, 99] width 69 height 11
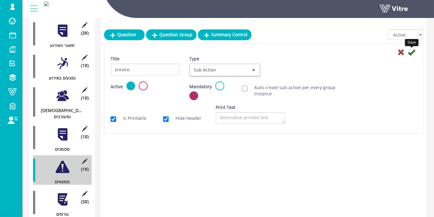
click at [413, 51] on icon at bounding box center [411, 52] width 7 height 7
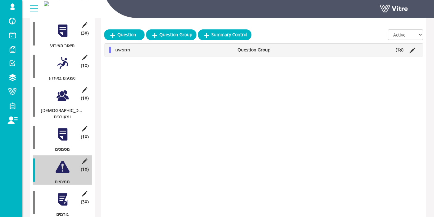
click at [59, 192] on div at bounding box center [63, 199] width 14 height 14
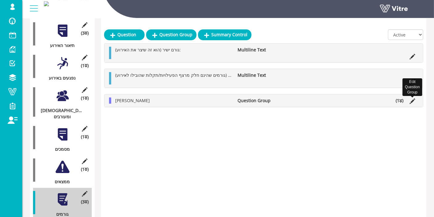
click at [412, 98] on icon at bounding box center [413, 101] width 6 height 6
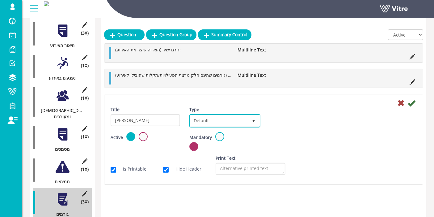
click at [241, 119] on span "Default" at bounding box center [219, 120] width 58 height 11
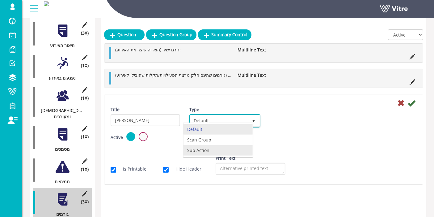
click at [199, 148] on li "Sub Action" at bounding box center [218, 150] width 69 height 11
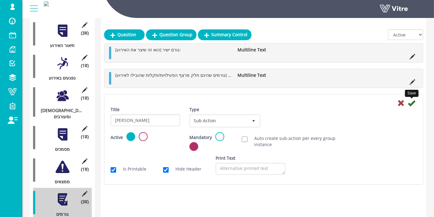
click at [413, 104] on icon at bounding box center [411, 102] width 7 height 7
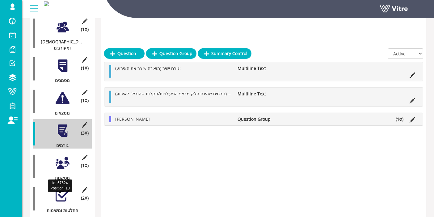
scroll to position [275, 0]
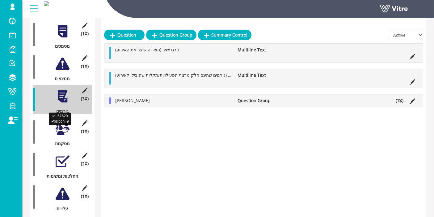
click at [63, 122] on div "(1 ) מסקנות" at bounding box center [62, 131] width 59 height 29
click at [62, 122] on div at bounding box center [63, 129] width 14 height 14
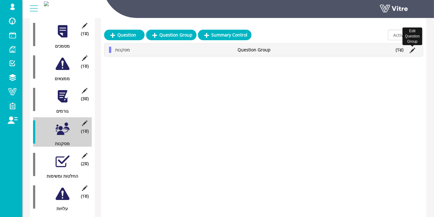
click at [415, 49] on icon at bounding box center [413, 51] width 6 height 6
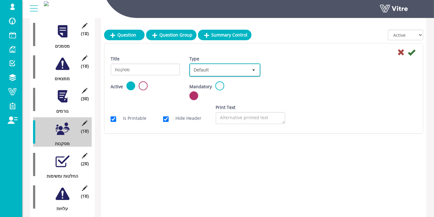
click at [223, 66] on span "Default" at bounding box center [219, 69] width 58 height 11
click at [211, 97] on li "Sub Action" at bounding box center [218, 99] width 69 height 11
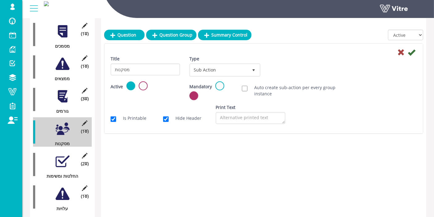
click at [417, 50] on div at bounding box center [264, 51] width 316 height 7
click at [413, 51] on icon at bounding box center [411, 52] width 7 height 7
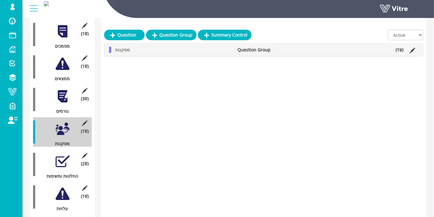
click at [62, 154] on div at bounding box center [63, 161] width 14 height 14
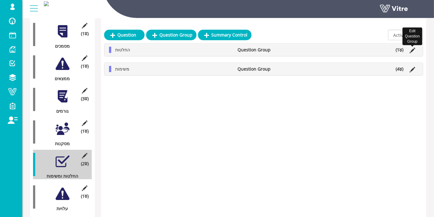
click at [411, 50] on icon at bounding box center [413, 51] width 6 height 6
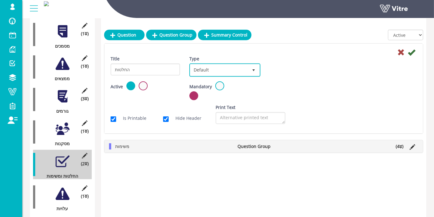
click at [243, 72] on span "Default" at bounding box center [219, 69] width 58 height 11
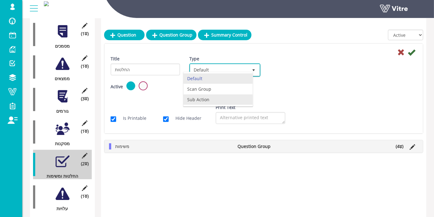
click at [212, 100] on li "Sub Action" at bounding box center [218, 99] width 69 height 11
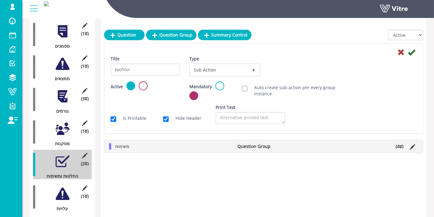
click at [407, 53] on div at bounding box center [264, 51] width 316 height 7
click at [411, 53] on icon at bounding box center [411, 52] width 7 height 7
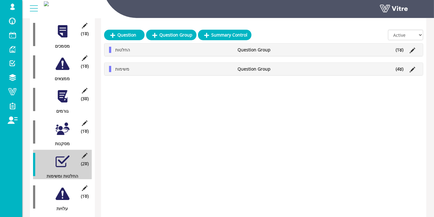
click at [415, 67] on li at bounding box center [413, 69] width 12 height 6
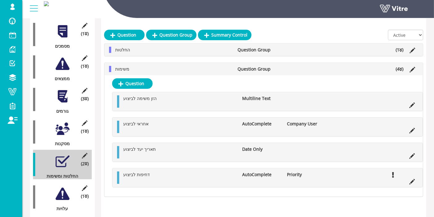
click at [408, 69] on li at bounding box center [413, 69] width 12 height 6
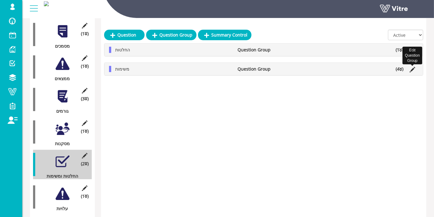
click at [411, 70] on icon at bounding box center [413, 70] width 6 height 6
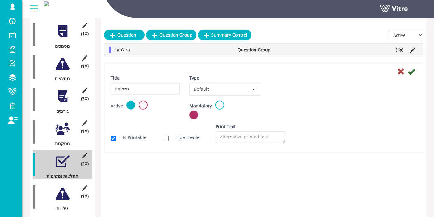
click at [247, 80] on div "Type Default 0" at bounding box center [225, 85] width 70 height 21
drag, startPoint x: 243, startPoint y: 85, endPoint x: 241, endPoint y: 97, distance: 12.1
click at [242, 86] on span "Default" at bounding box center [219, 88] width 58 height 11
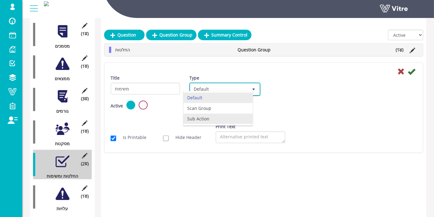
click at [215, 119] on li "Sub Action" at bounding box center [218, 118] width 69 height 11
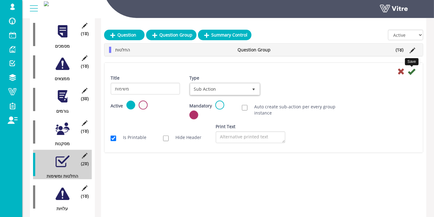
click at [413, 69] on icon at bounding box center [411, 71] width 7 height 7
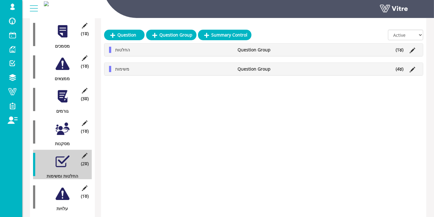
click at [65, 187] on div at bounding box center [63, 194] width 14 height 14
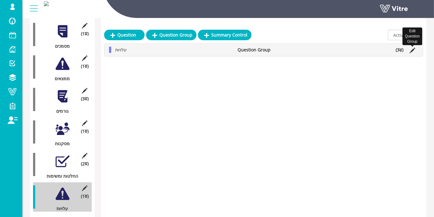
click at [415, 49] on icon at bounding box center [413, 51] width 6 height 6
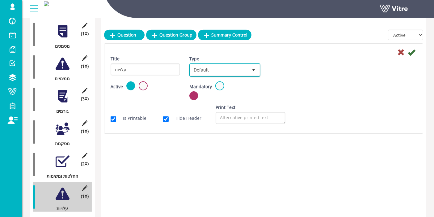
click at [233, 72] on span "Default" at bounding box center [219, 69] width 58 height 11
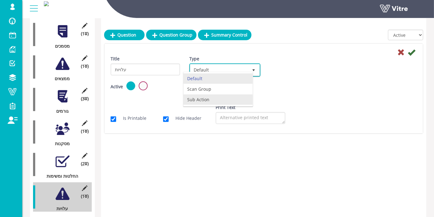
click at [222, 98] on li "Sub Action" at bounding box center [218, 99] width 69 height 11
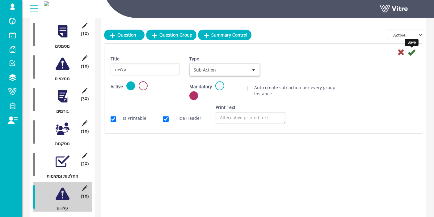
click at [416, 49] on div "Save" at bounding box center [264, 51] width 316 height 7
click at [413, 53] on icon at bounding box center [411, 52] width 7 height 7
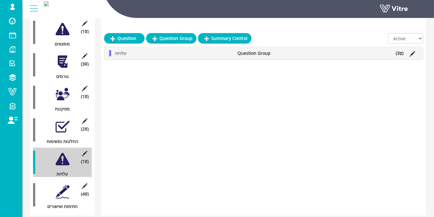
scroll to position [316, 0]
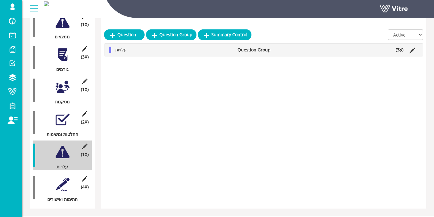
click at [62, 177] on div at bounding box center [63, 184] width 14 height 14
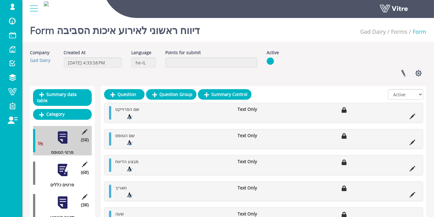
click at [64, 164] on div at bounding box center [63, 170] width 14 height 14
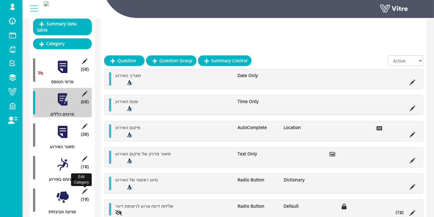
scroll to position [137, 0]
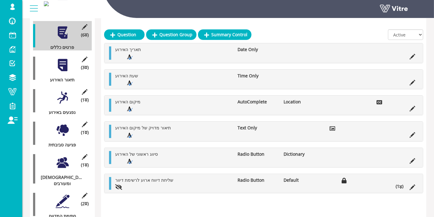
click at [53, 53] on div "(3 ) תיאור האירוע" at bounding box center [62, 67] width 59 height 29
click at [60, 58] on div at bounding box center [63, 65] width 14 height 14
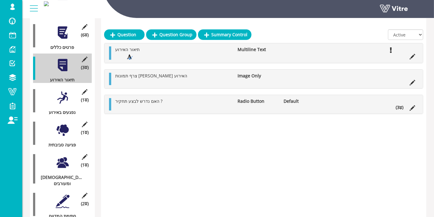
click at [66, 93] on div at bounding box center [63, 98] width 14 height 14
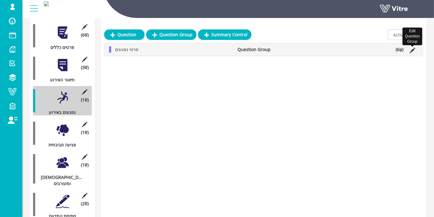
click at [414, 49] on icon at bounding box center [413, 51] width 6 height 6
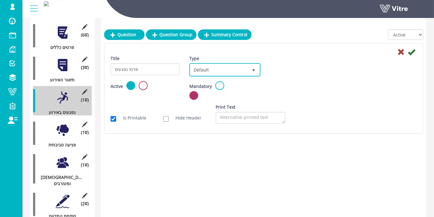
click at [228, 65] on span "Default" at bounding box center [219, 69] width 58 height 11
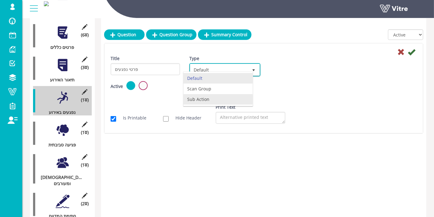
click at [203, 99] on li "Sub Action" at bounding box center [218, 99] width 69 height 11
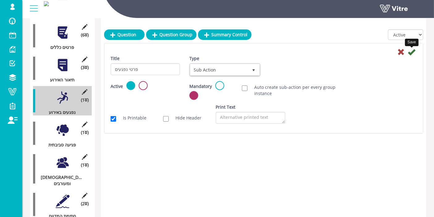
click at [412, 49] on icon at bounding box center [411, 51] width 7 height 7
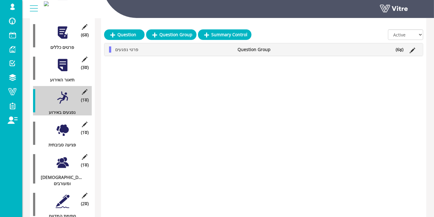
click at [64, 123] on div at bounding box center [63, 130] width 14 height 14
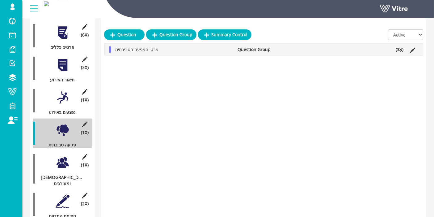
click at [415, 50] on icon at bounding box center [413, 51] width 6 height 6
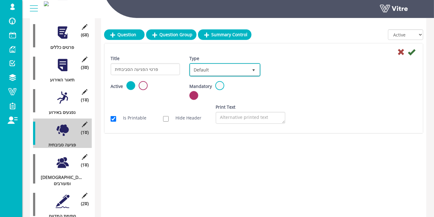
click at [237, 72] on span "Default" at bounding box center [219, 69] width 58 height 11
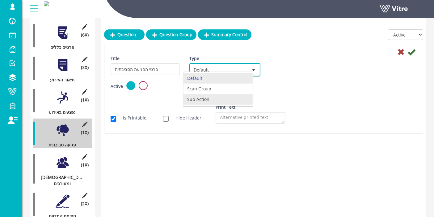
click at [206, 97] on li "Sub Action" at bounding box center [218, 99] width 69 height 11
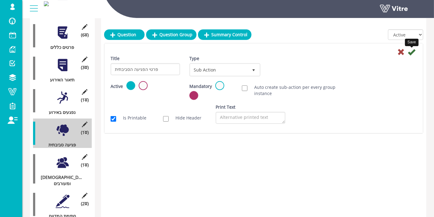
click at [412, 49] on icon at bounding box center [411, 51] width 7 height 7
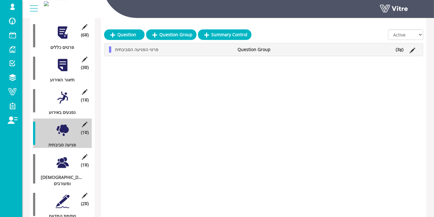
click at [54, 153] on div "(1 ) עדים ומעורבים" at bounding box center [62, 169] width 59 height 36
click at [62, 156] on div at bounding box center [63, 163] width 14 height 14
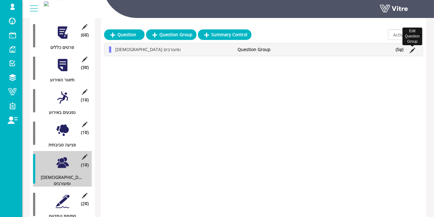
click at [412, 48] on icon at bounding box center [413, 51] width 6 height 6
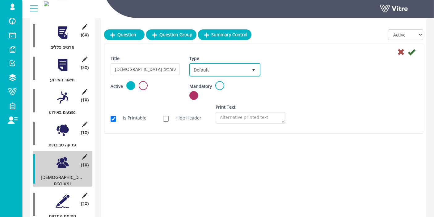
click at [246, 68] on span "Default" at bounding box center [219, 69] width 58 height 11
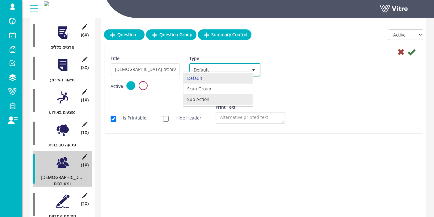
click at [206, 97] on li "Sub Action" at bounding box center [218, 99] width 69 height 11
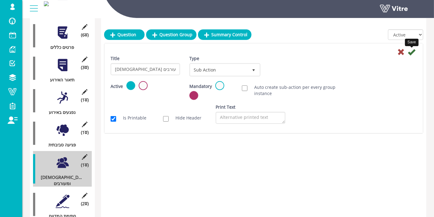
click at [411, 53] on icon at bounding box center [411, 51] width 7 height 7
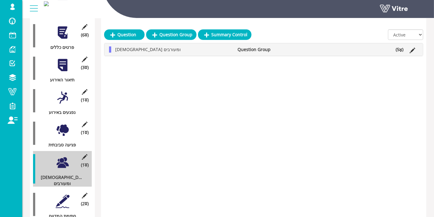
click at [65, 194] on div at bounding box center [63, 201] width 14 height 14
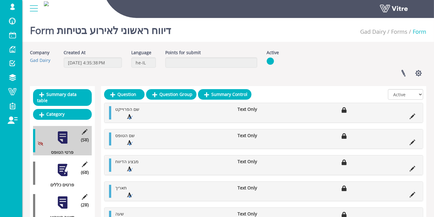
click at [68, 164] on div at bounding box center [63, 170] width 14 height 14
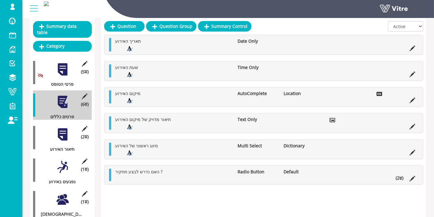
scroll to position [103, 0]
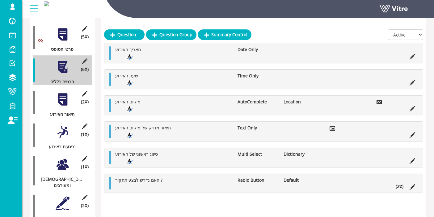
click at [65, 88] on div "(2 ) תיאור האירוע" at bounding box center [62, 102] width 59 height 29
click at [65, 97] on div at bounding box center [63, 99] width 14 height 14
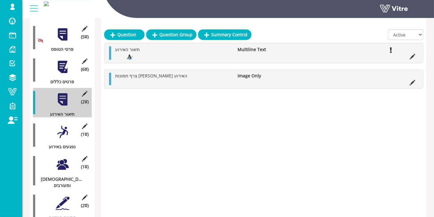
click at [62, 125] on div at bounding box center [63, 132] width 14 height 14
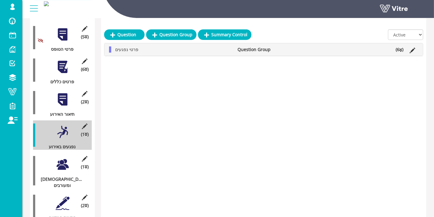
click at [425, 118] on div "Question Question Group Summary Control All Active Not Active פרטי נפגעים Quest…" at bounding box center [264, 105] width 326 height 244
click at [411, 49] on icon at bounding box center [413, 51] width 6 height 6
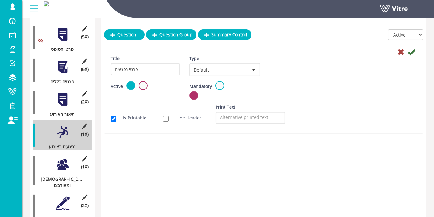
click at [245, 77] on div "Type Default 0" at bounding box center [224, 68] width 79 height 26
click at [243, 71] on span "Default" at bounding box center [219, 69] width 58 height 11
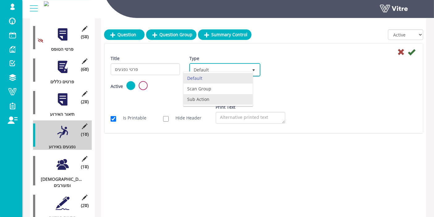
click at [211, 99] on li "Sub Action" at bounding box center [218, 99] width 69 height 11
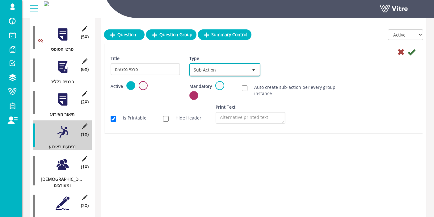
click at [244, 69] on span "Sub Action" at bounding box center [219, 69] width 58 height 11
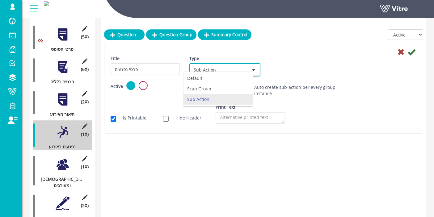
click at [219, 95] on li "Sub Action" at bounding box center [218, 99] width 69 height 11
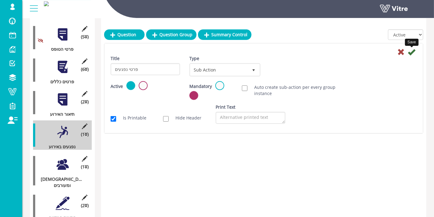
click at [414, 53] on icon at bounding box center [411, 51] width 7 height 7
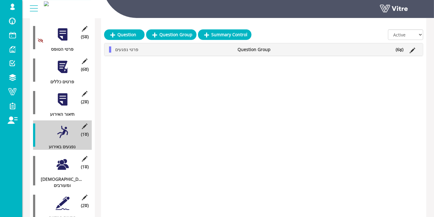
click at [59, 158] on div at bounding box center [63, 164] width 14 height 14
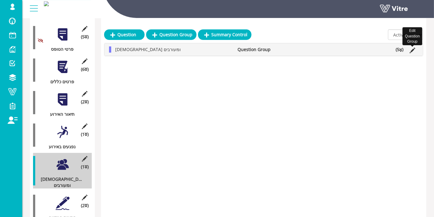
click at [413, 49] on icon at bounding box center [413, 51] width 6 height 6
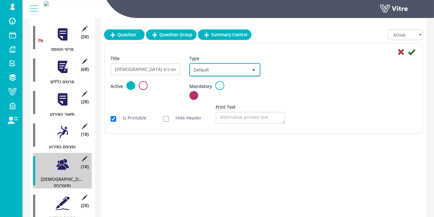
click at [206, 72] on span "Default" at bounding box center [219, 69] width 58 height 11
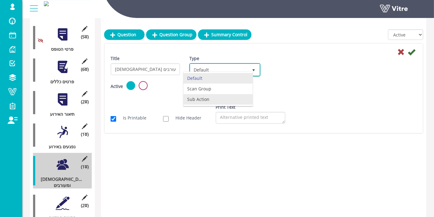
click at [207, 99] on li "Sub Action" at bounding box center [218, 99] width 69 height 11
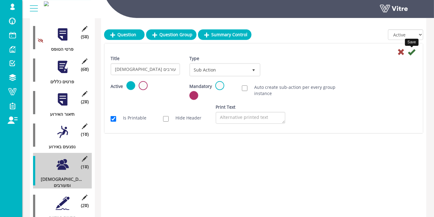
click at [412, 55] on icon at bounding box center [411, 51] width 7 height 7
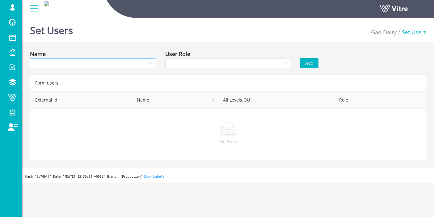
click at [140, 65] on input "search" at bounding box center [91, 62] width 114 height 9
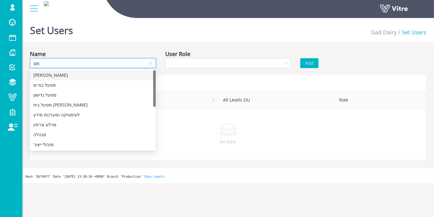
type input "מ"
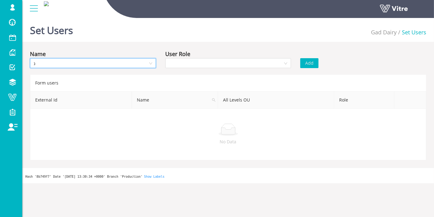
type input "נע"
drag, startPoint x: 84, startPoint y: 74, endPoint x: 133, endPoint y: 68, distance: 49.8
click at [84, 74] on div "[PERSON_NAME]" at bounding box center [92, 75] width 119 height 7
click at [281, 63] on input "search" at bounding box center [226, 62] width 114 height 9
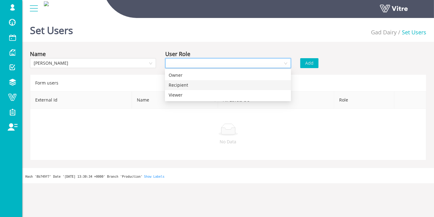
click at [199, 83] on div "Recipient" at bounding box center [228, 85] width 119 height 7
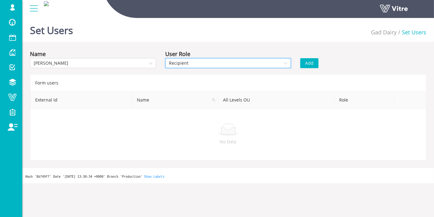
click at [314, 60] on button "Add" at bounding box center [310, 63] width 18 height 10
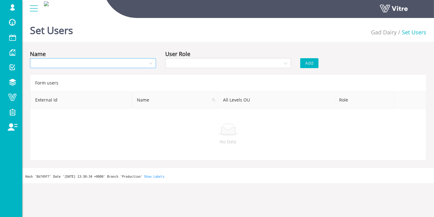
click at [93, 65] on input "search" at bounding box center [91, 62] width 114 height 9
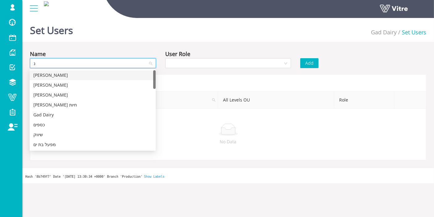
type input "נע"
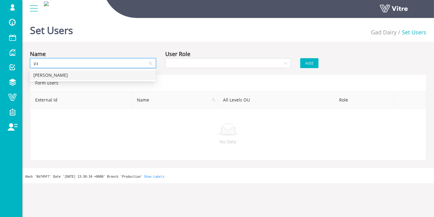
click at [117, 77] on div "[PERSON_NAME]" at bounding box center [92, 75] width 119 height 7
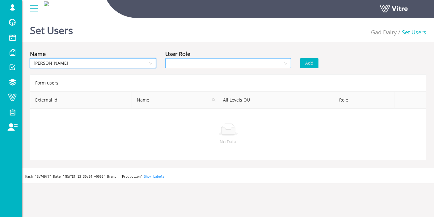
click at [228, 66] on input "search" at bounding box center [226, 62] width 114 height 9
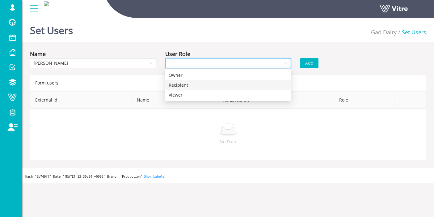
click at [206, 87] on div "Recipient" at bounding box center [228, 85] width 119 height 7
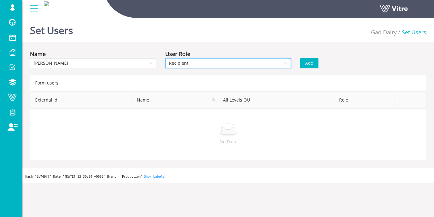
click at [317, 60] on button "Add" at bounding box center [310, 63] width 18 height 10
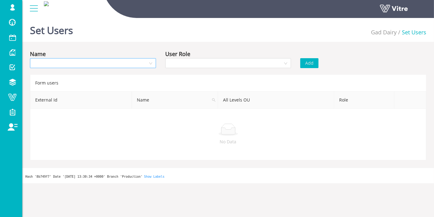
click at [120, 64] on input "search" at bounding box center [91, 62] width 114 height 9
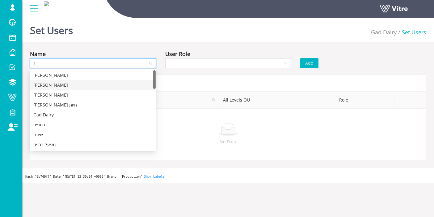
type input "נע"
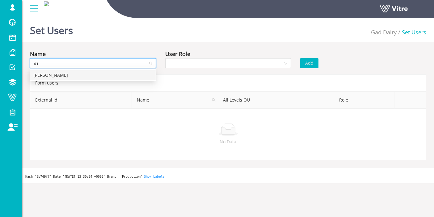
click at [103, 75] on div "[PERSON_NAME]" at bounding box center [92, 75] width 119 height 7
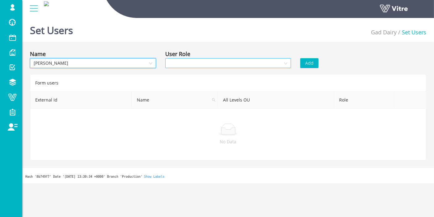
click at [194, 67] on input "search" at bounding box center [226, 62] width 114 height 9
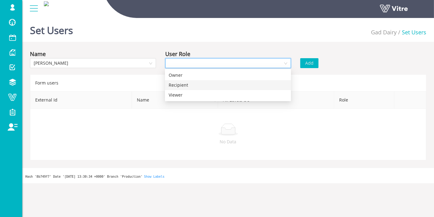
click at [180, 87] on div "Recipient" at bounding box center [228, 85] width 119 height 7
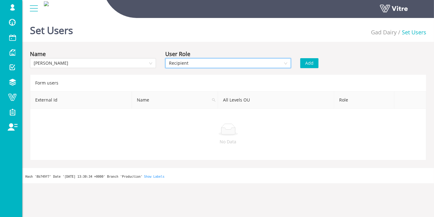
click at [314, 65] on button "Add" at bounding box center [310, 63] width 18 height 10
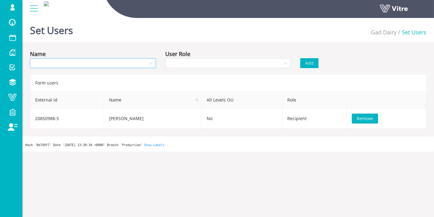
click at [100, 65] on input "search" at bounding box center [91, 62] width 114 height 9
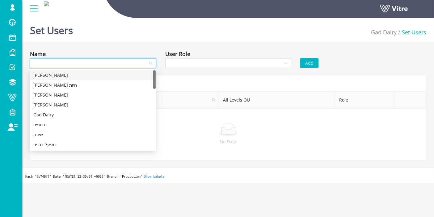
click at [80, 62] on input "search" at bounding box center [91, 62] width 114 height 9
type input "נע"
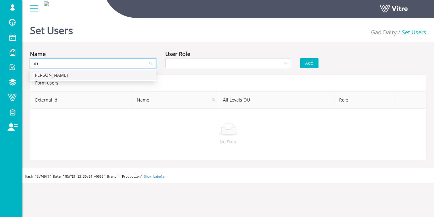
click at [80, 72] on div "[PERSON_NAME]" at bounding box center [92, 75] width 119 height 7
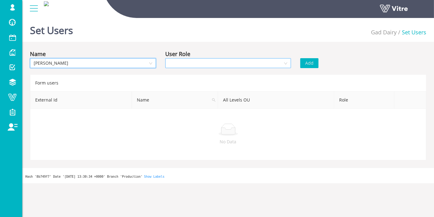
click at [197, 65] on input "search" at bounding box center [226, 62] width 114 height 9
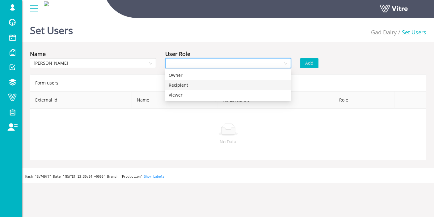
click at [192, 85] on div "Recipient" at bounding box center [228, 85] width 119 height 7
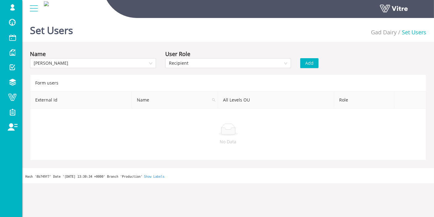
click at [314, 62] on button "Add" at bounding box center [310, 63] width 18 height 10
